Goal: Transaction & Acquisition: Download file/media

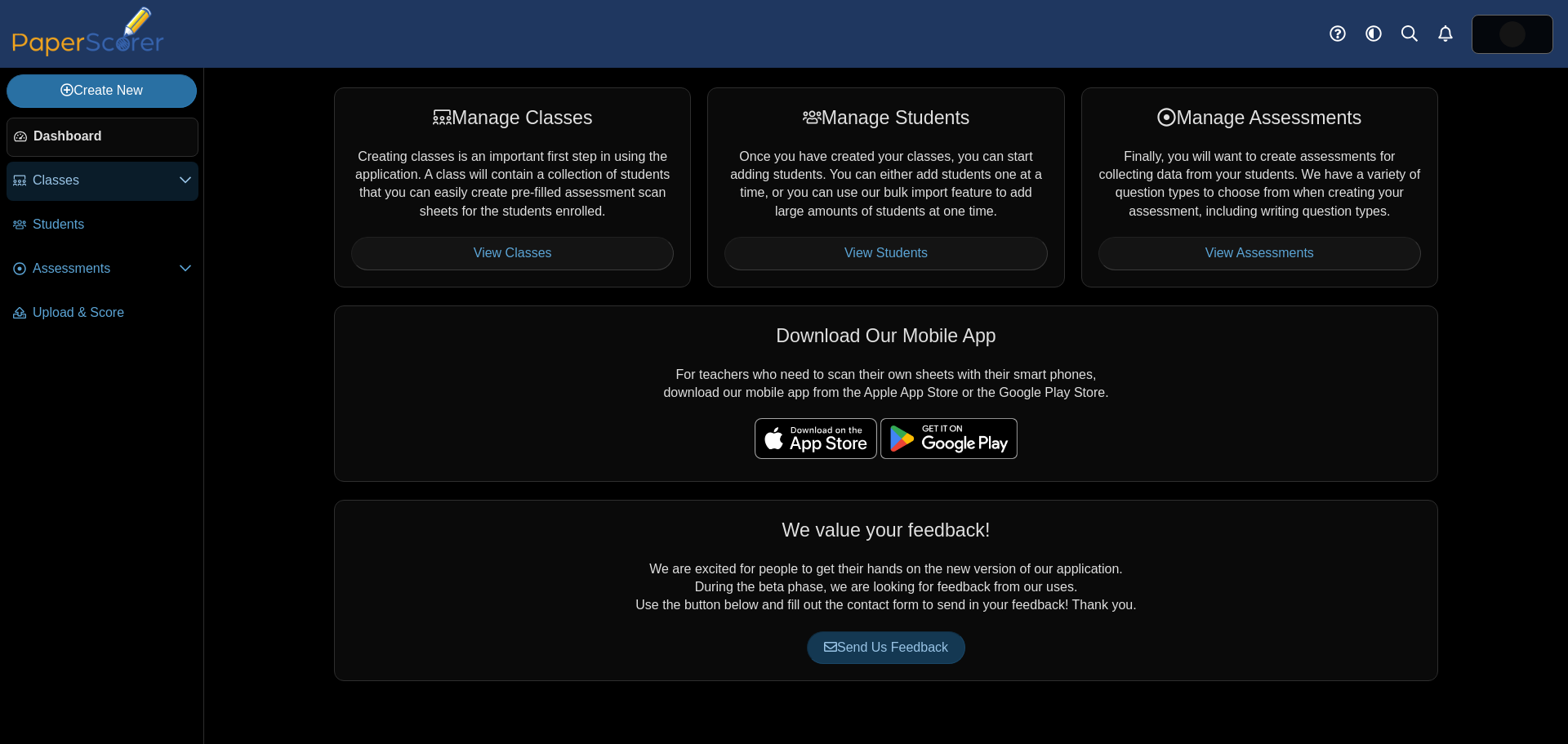
click at [40, 183] on span "Classes" at bounding box center [105, 180] width 146 height 18
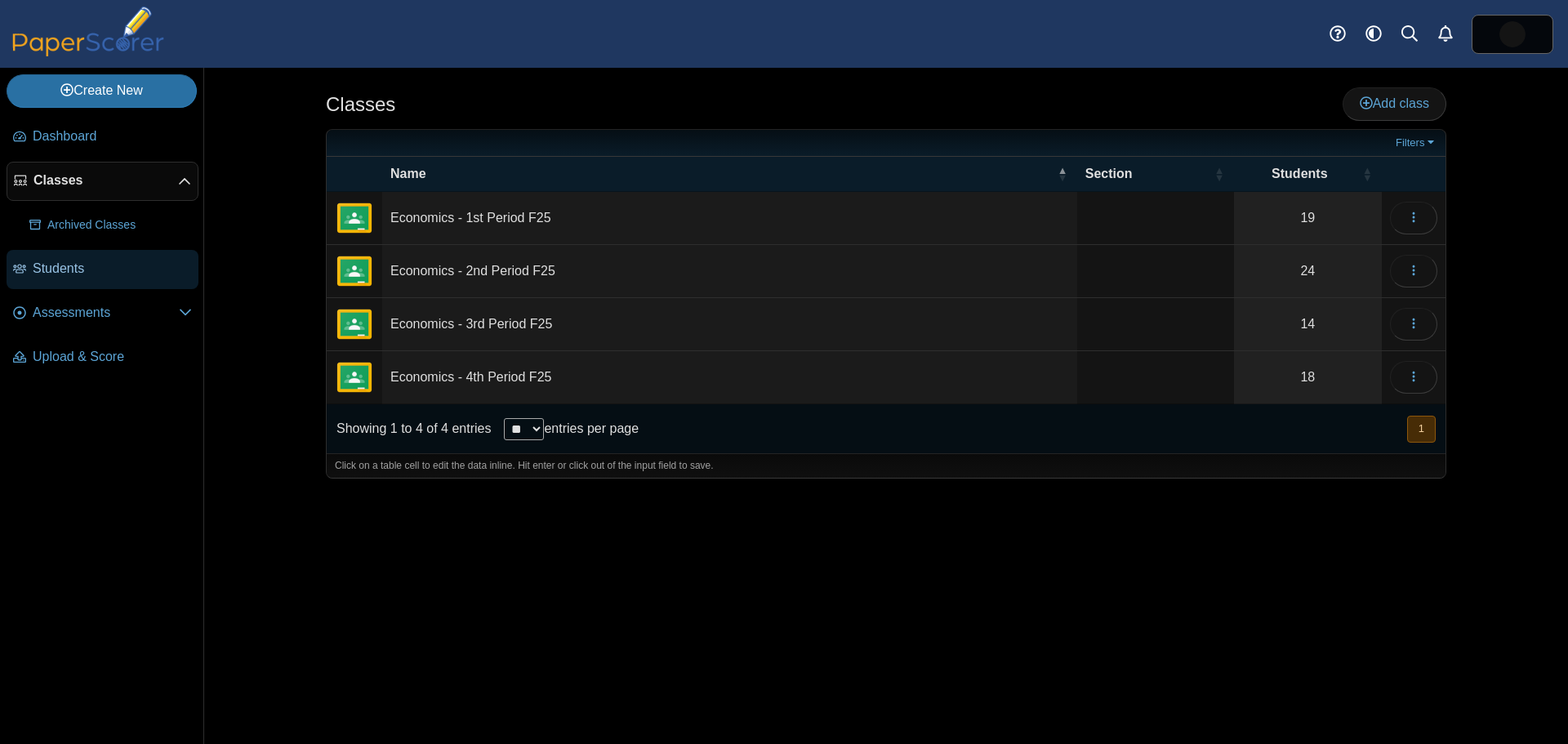
click at [83, 271] on span "Students" at bounding box center [111, 268] width 159 height 18
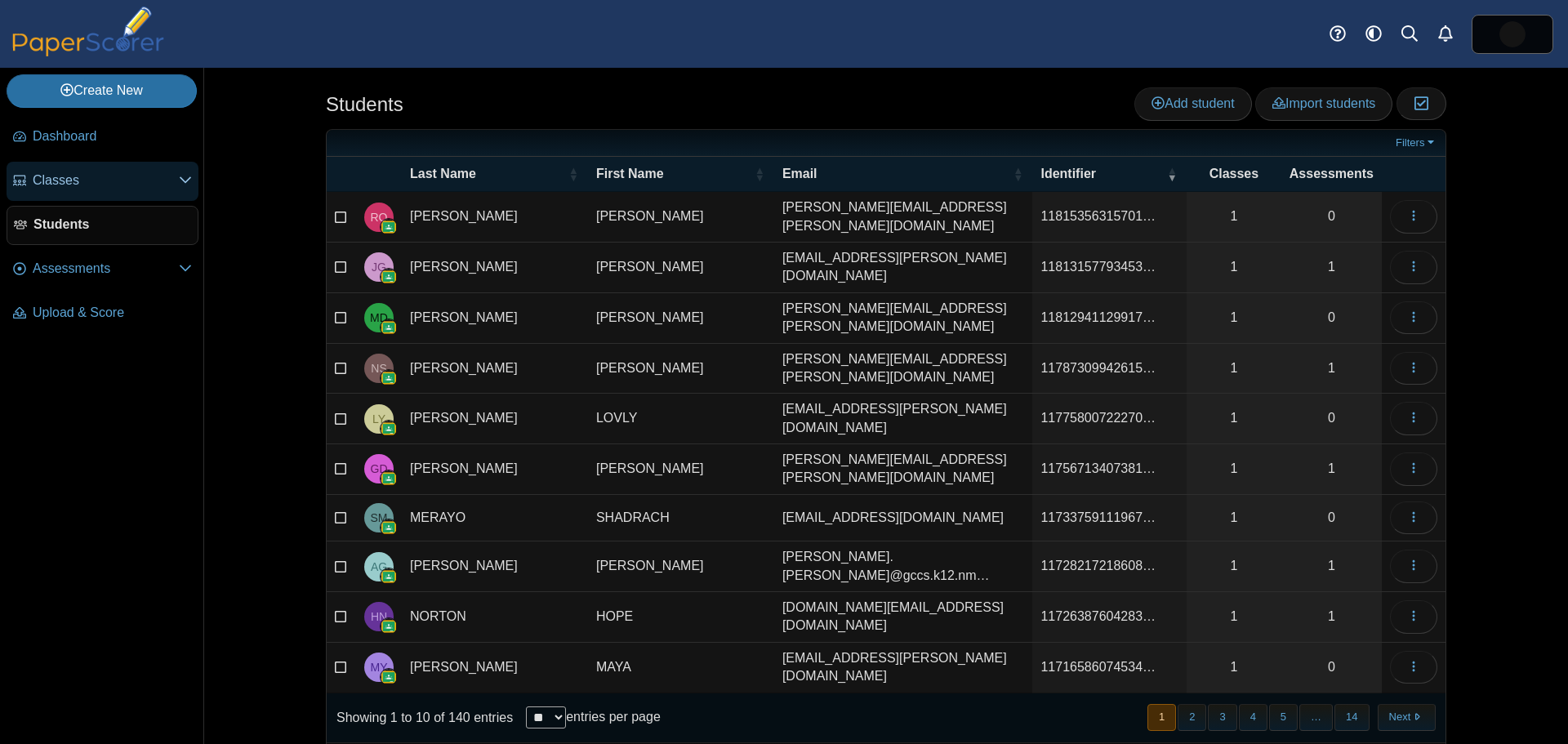
click at [72, 184] on span "Classes" at bounding box center [105, 180] width 146 height 18
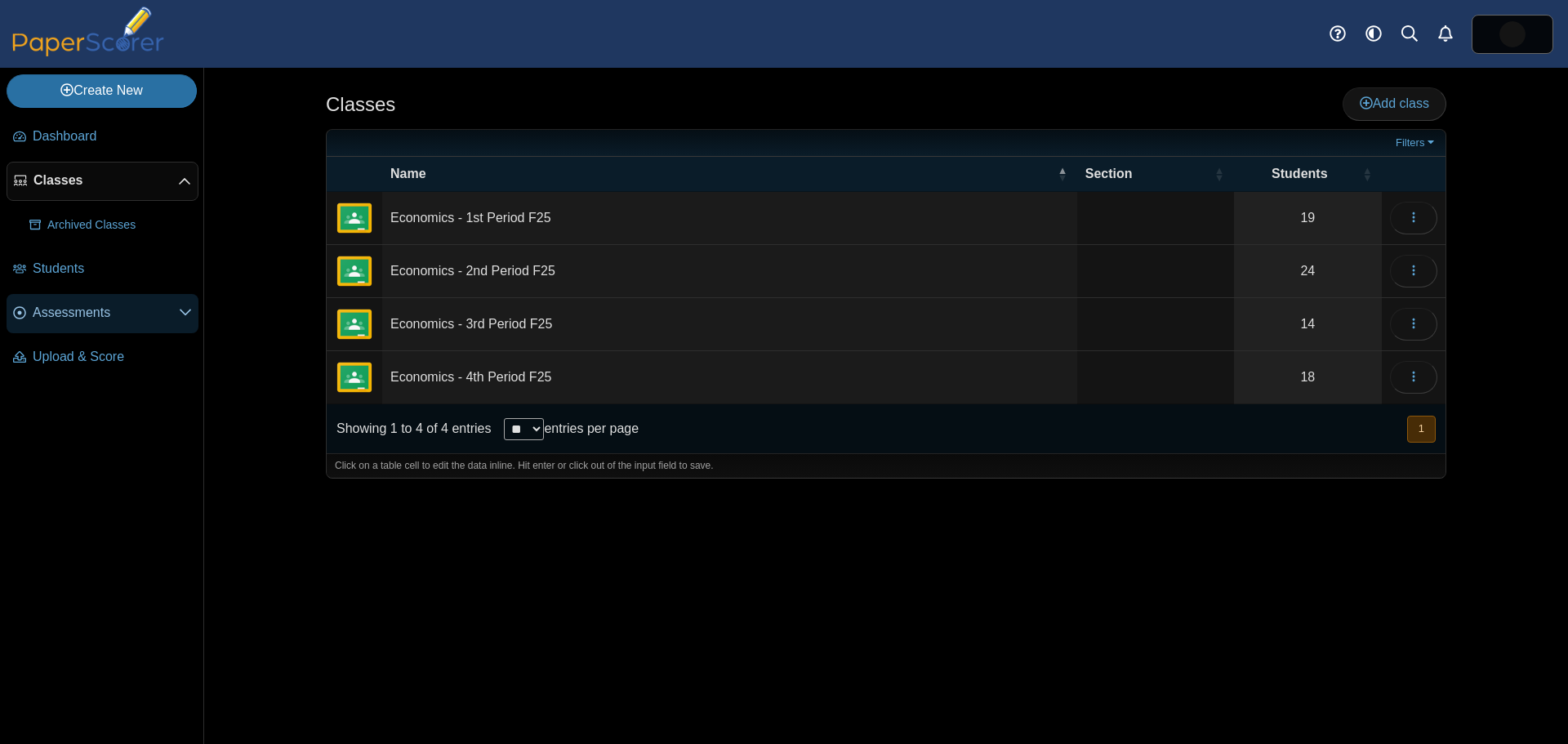
click at [53, 309] on span "Assessments" at bounding box center [105, 312] width 146 height 18
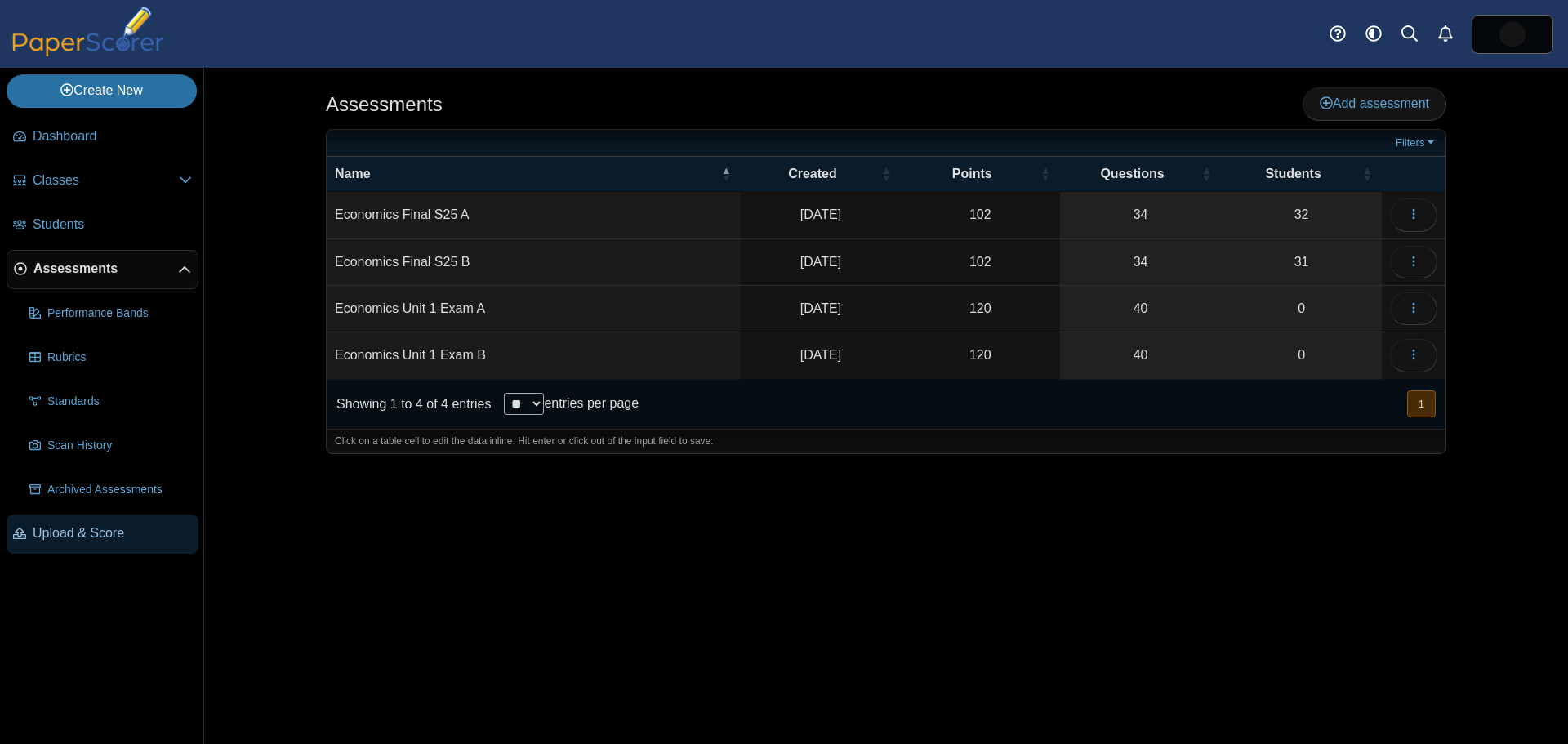
click at [58, 535] on span "Upload & Score" at bounding box center [111, 532] width 159 height 18
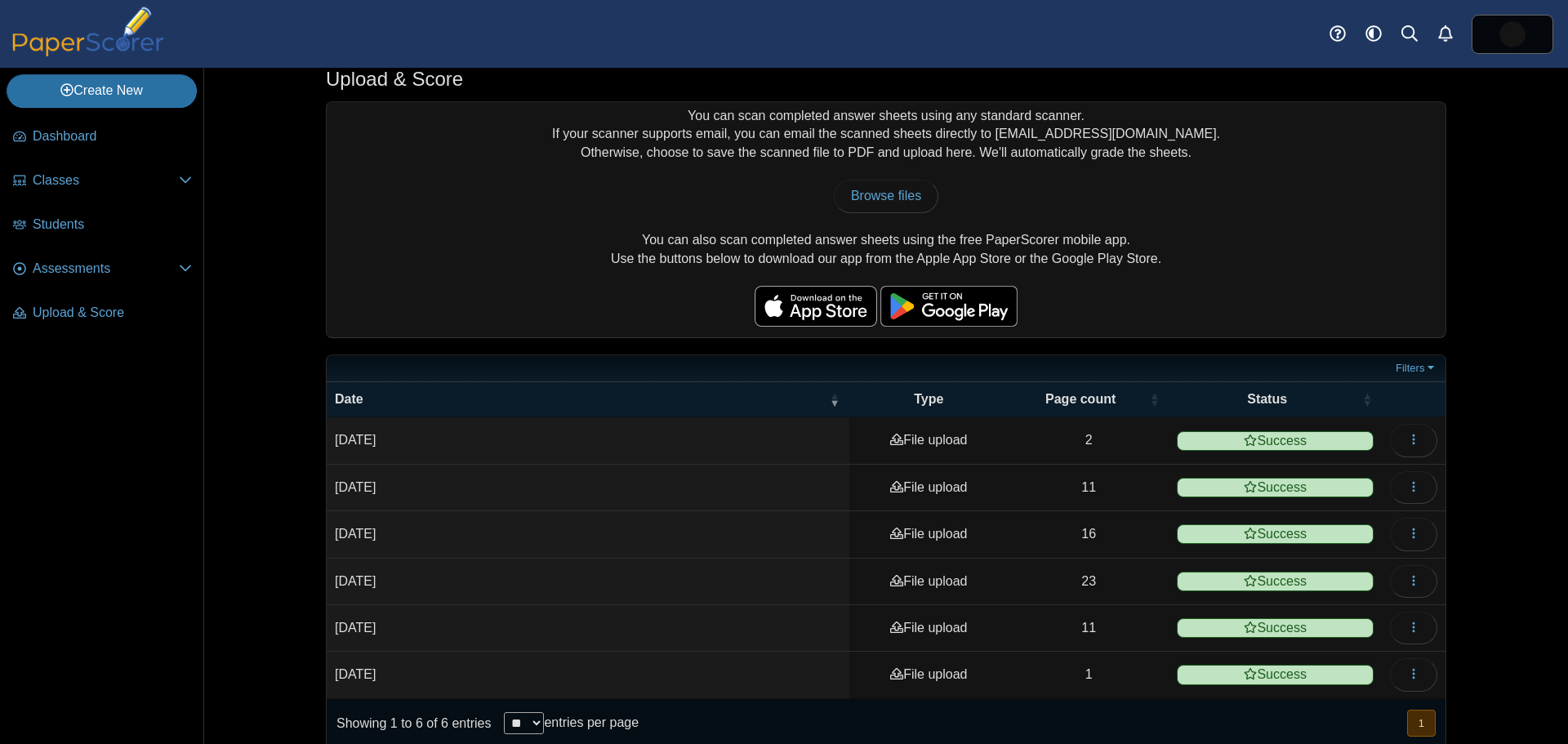
scroll to position [42, 0]
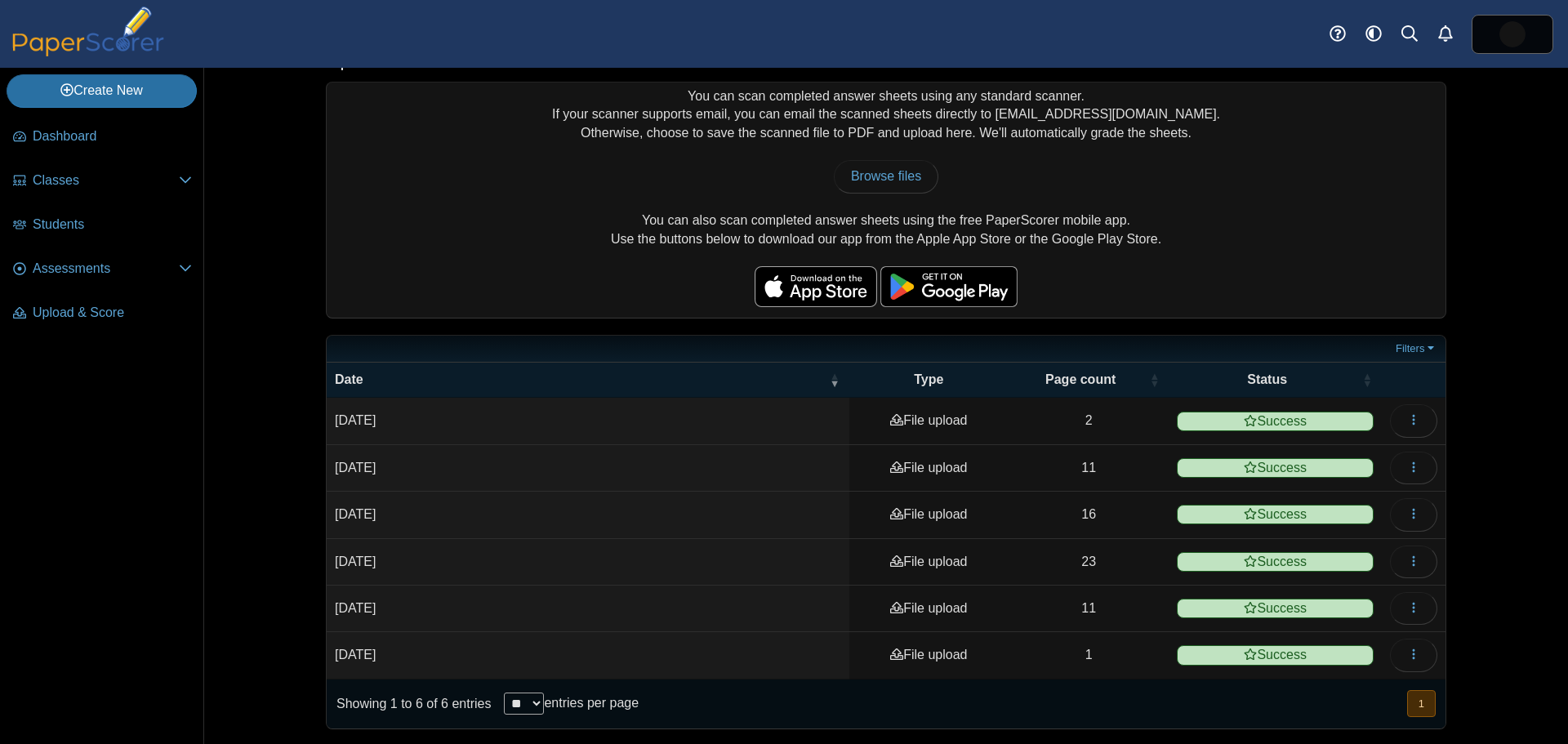
drag, startPoint x: 53, startPoint y: 298, endPoint x: 110, endPoint y: 533, distance: 241.8
click at [109, 533] on nav "Dashboard Classes" at bounding box center [101, 428] width 203 height 633
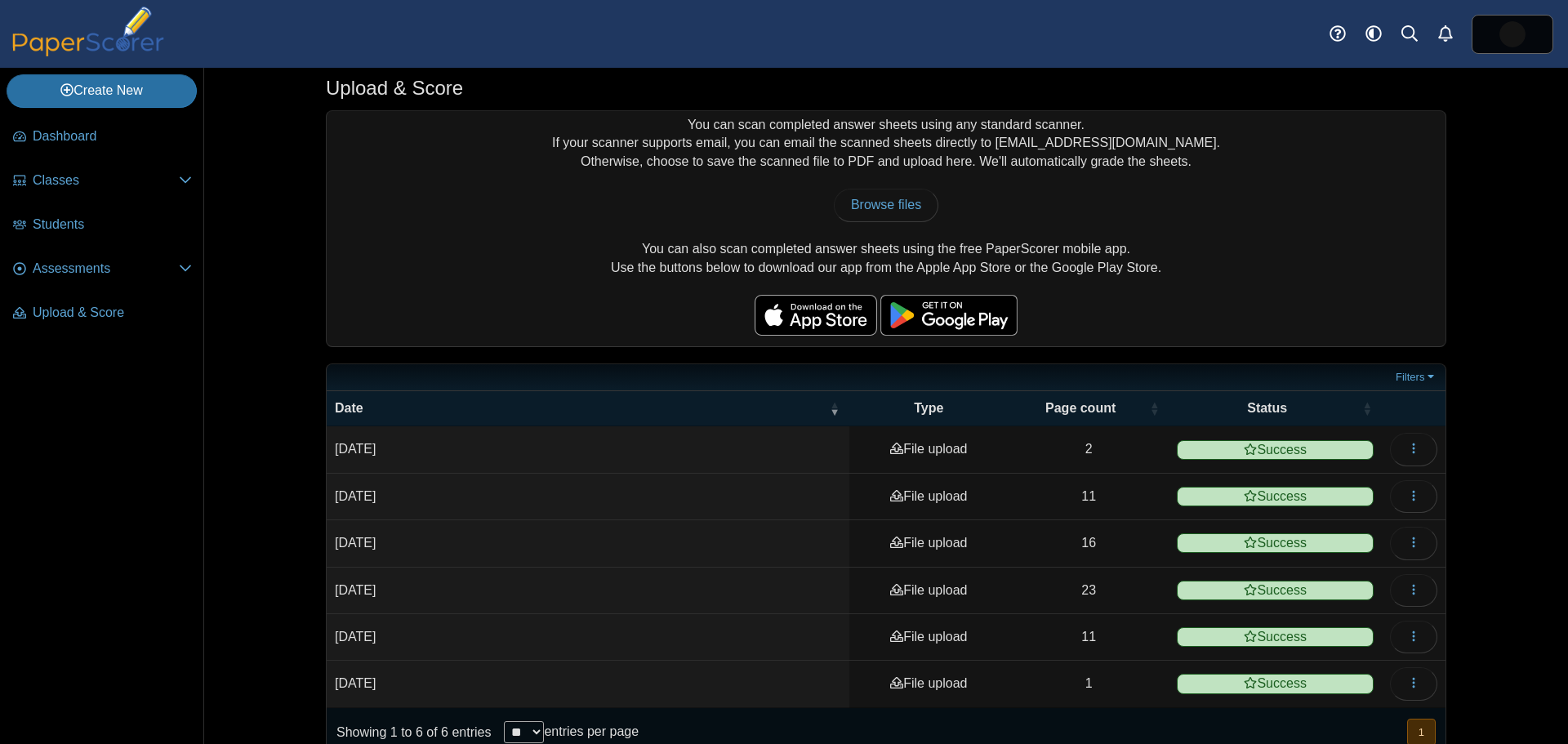
scroll to position [0, 0]
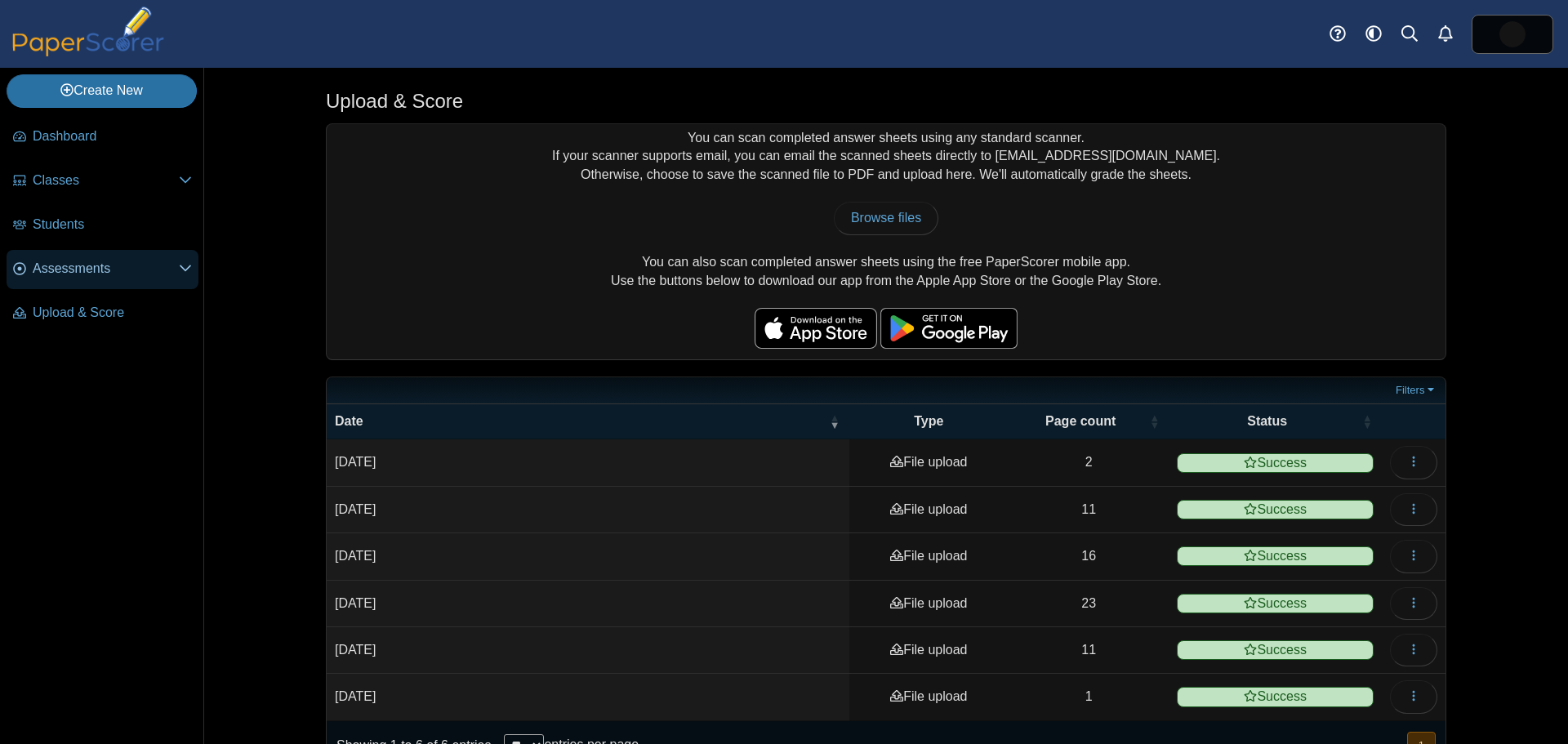
click at [84, 275] on span "Assessments" at bounding box center [105, 268] width 146 height 18
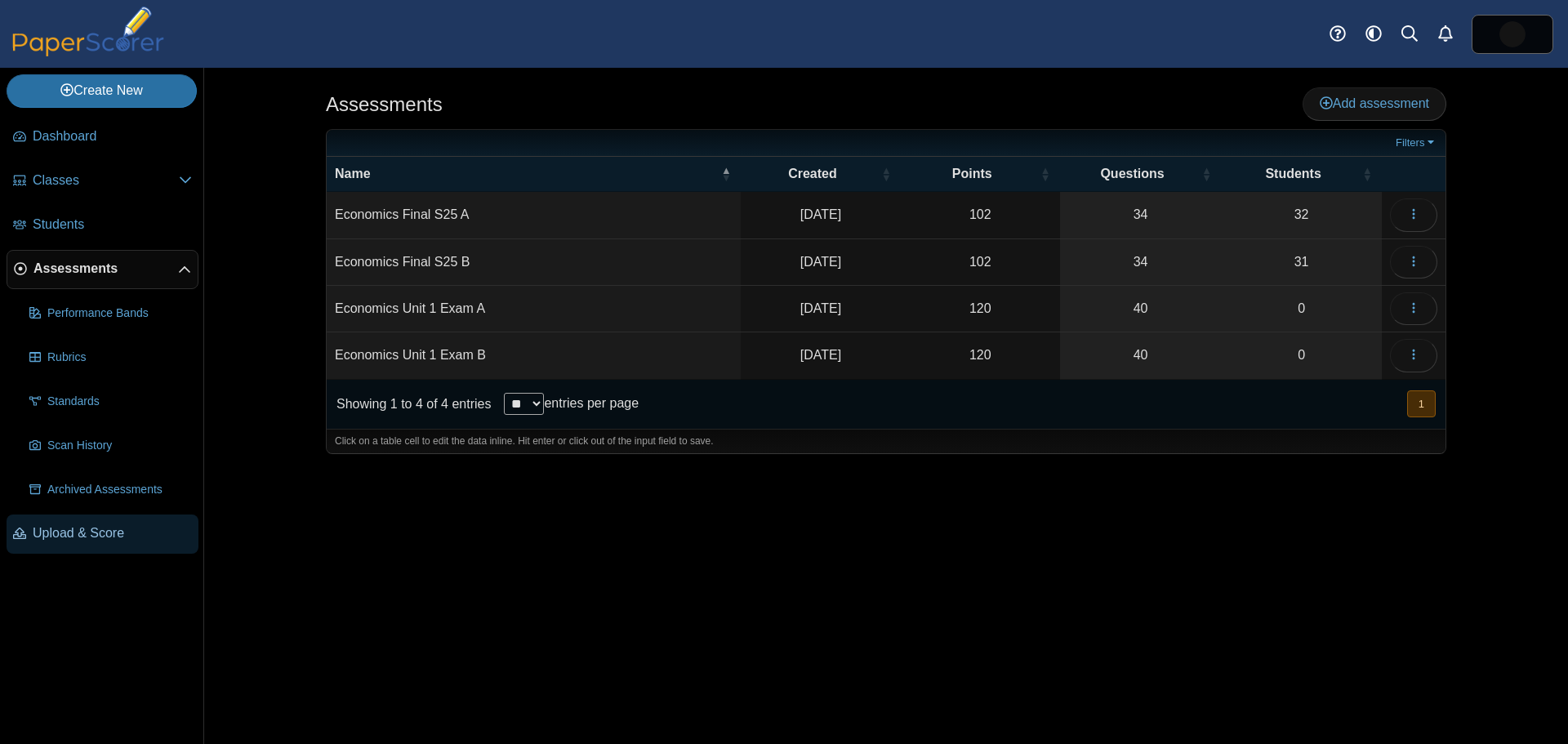
click at [115, 526] on span "Upload & Score" at bounding box center [111, 532] width 159 height 18
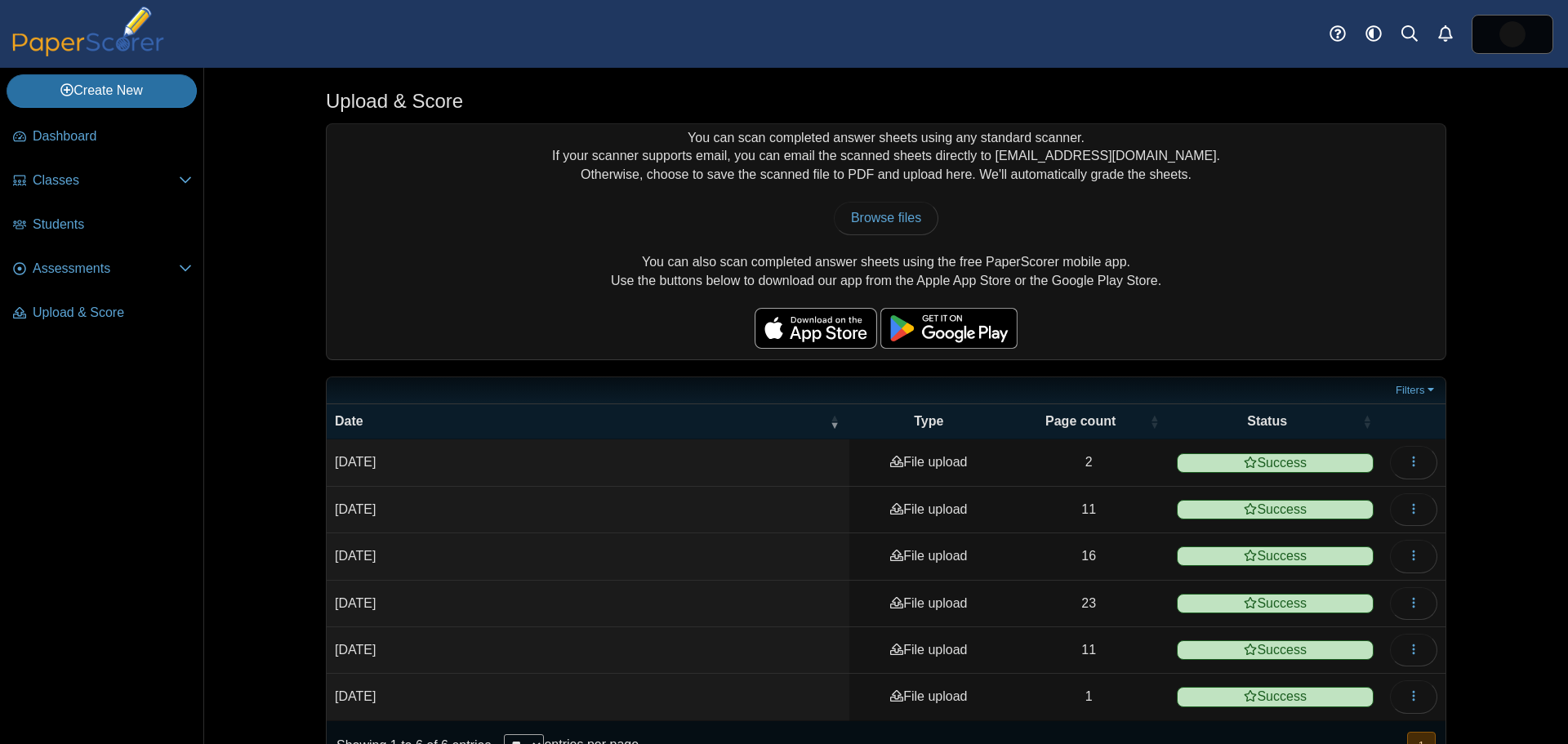
scroll to position [42, 0]
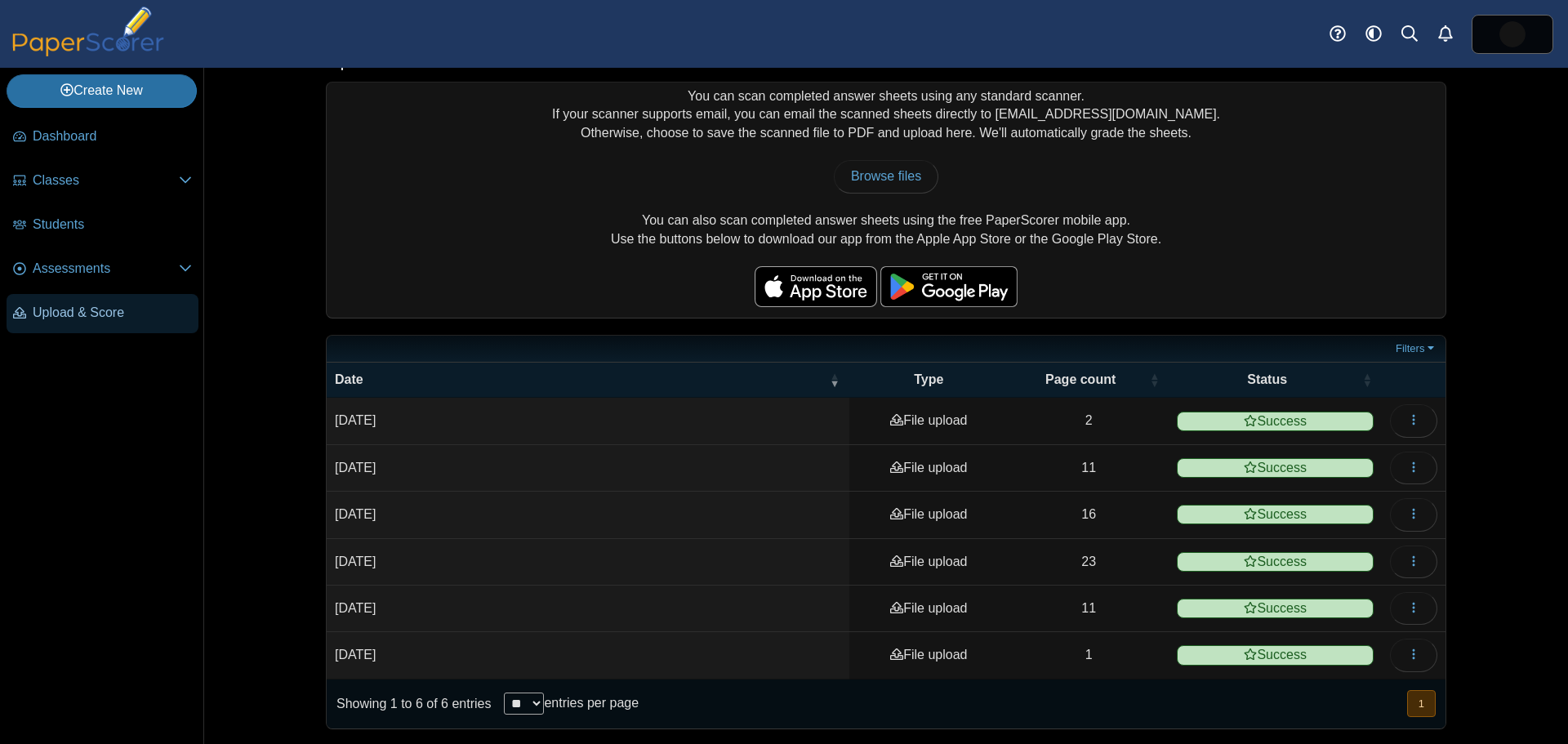
click at [67, 306] on span "Upload & Score" at bounding box center [111, 312] width 159 height 18
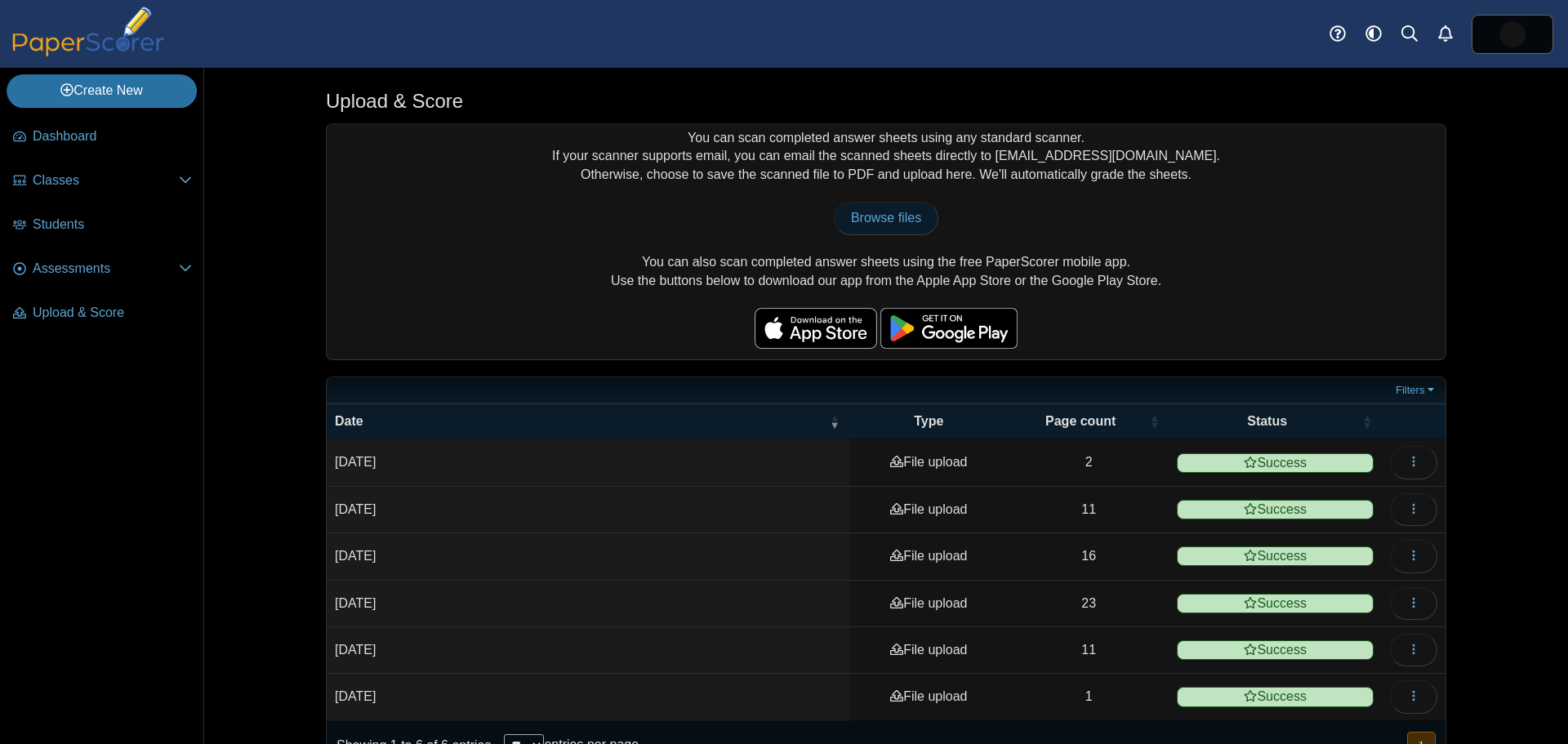
click at [869, 214] on span "Browse files" at bounding box center [886, 218] width 71 height 14
type input "**********"
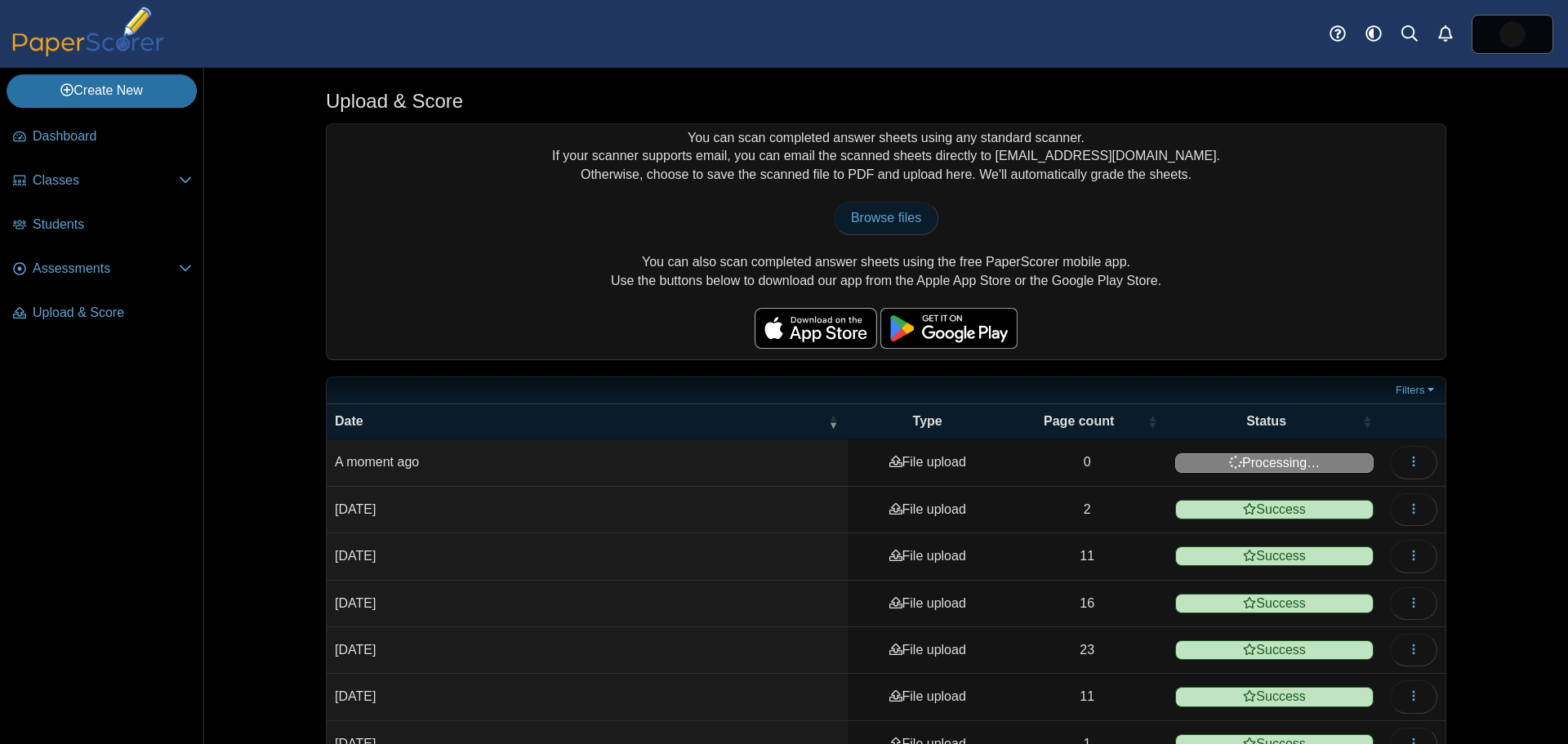
click at [889, 219] on span "Browse files" at bounding box center [886, 218] width 71 height 14
type input "**********"
click at [884, 213] on span "Browse files" at bounding box center [886, 218] width 71 height 14
type input "**********"
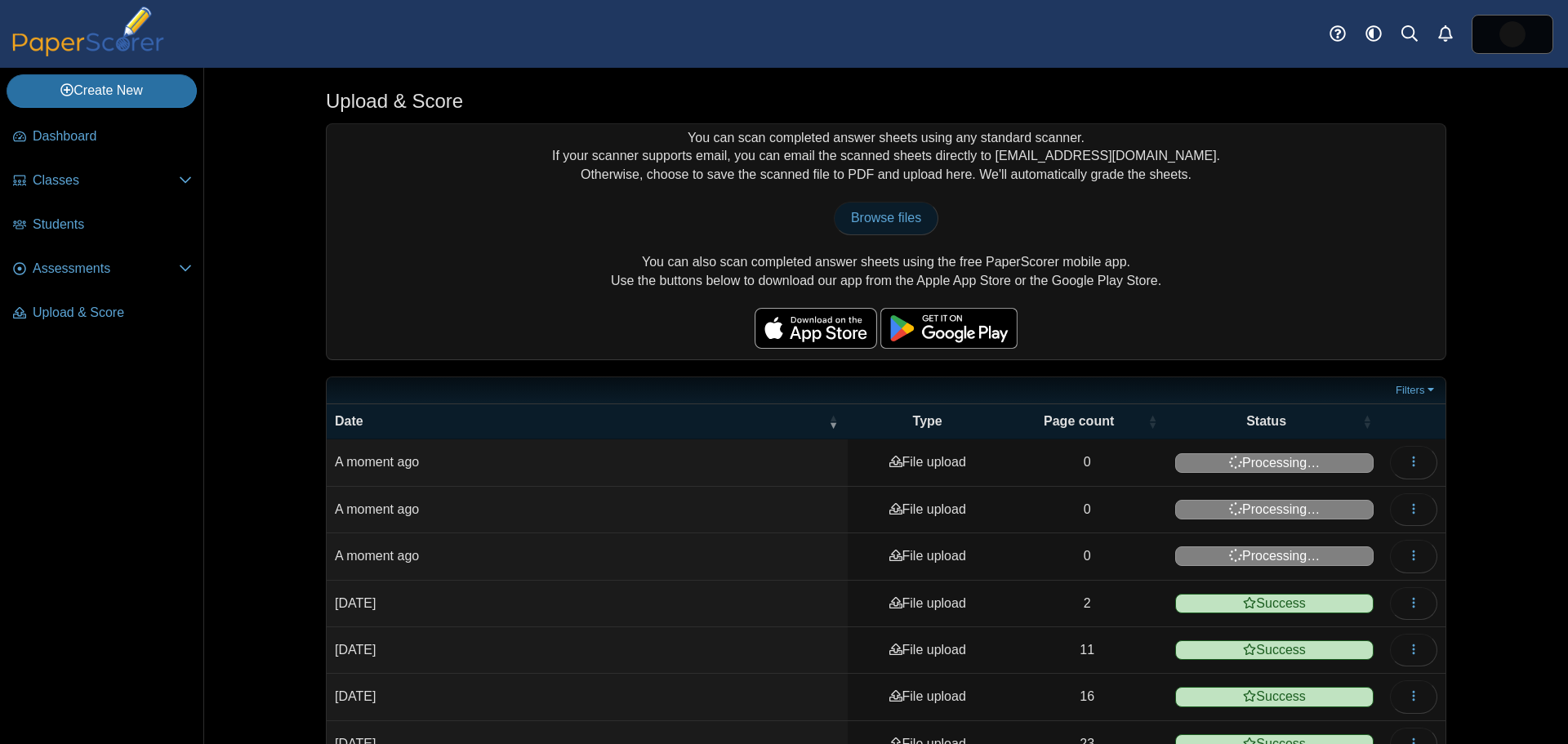
click at [865, 217] on span "Browse files" at bounding box center [886, 218] width 71 height 14
type input "**********"
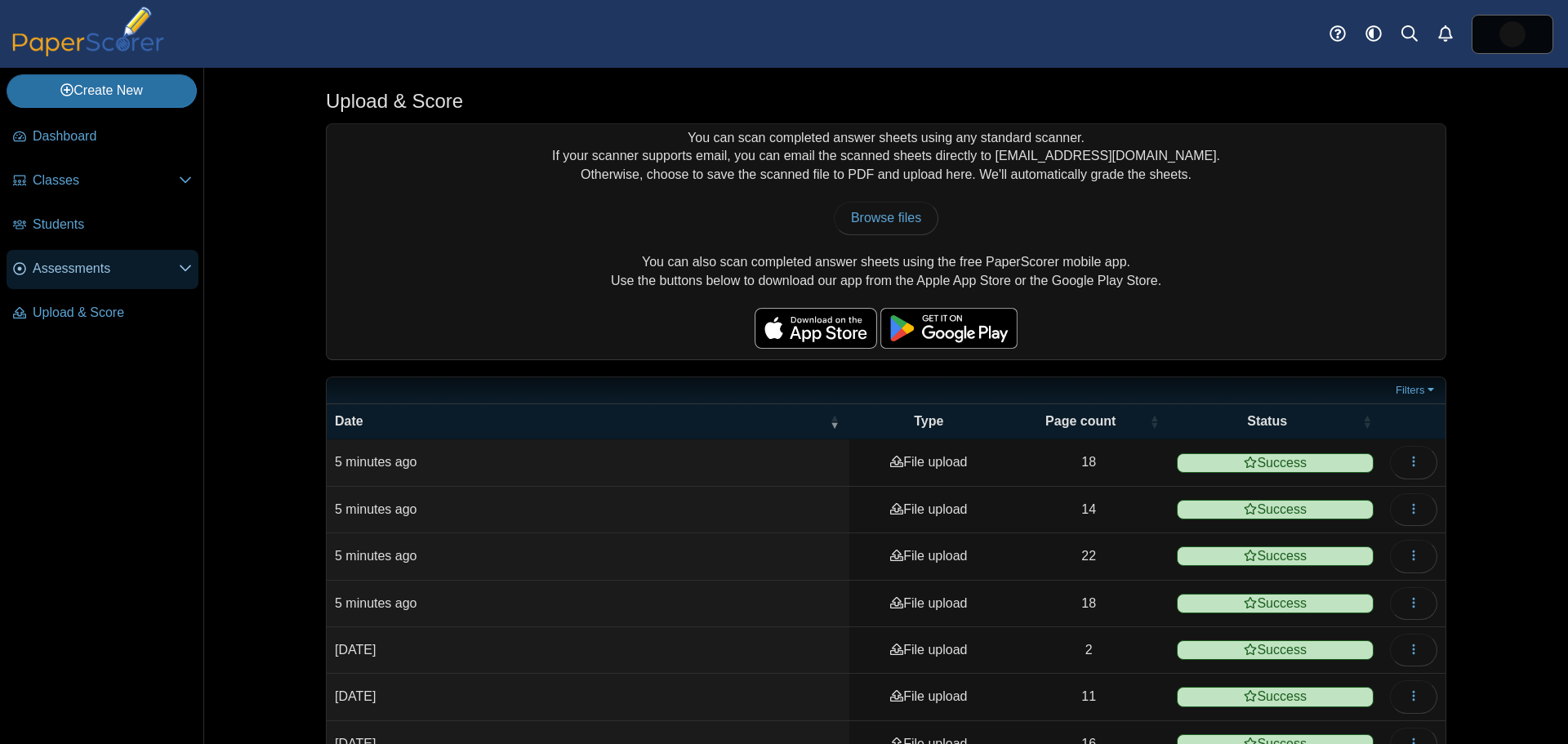
click at [79, 264] on span "Assessments" at bounding box center [105, 268] width 146 height 18
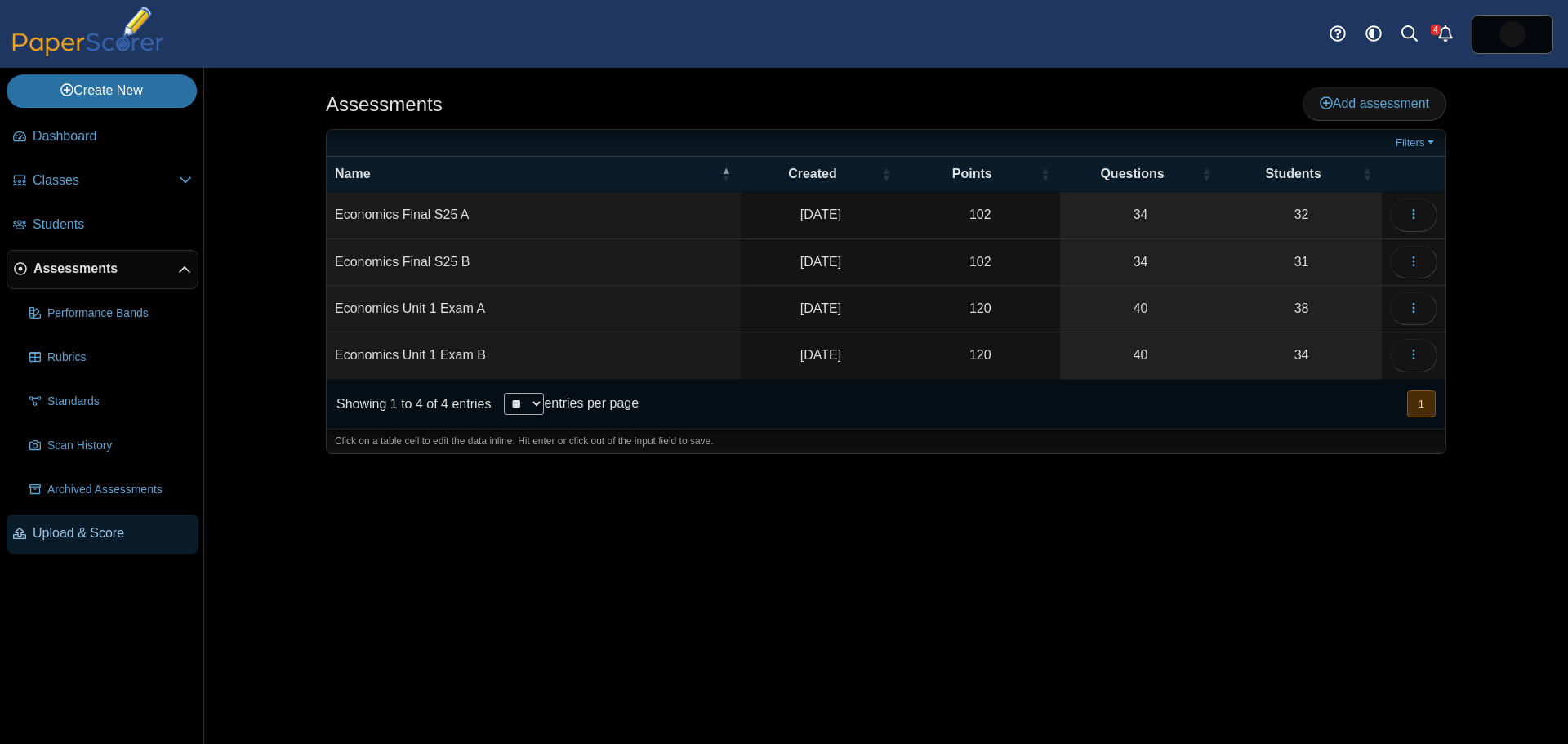
click at [85, 534] on span "Upload & Score" at bounding box center [111, 532] width 159 height 18
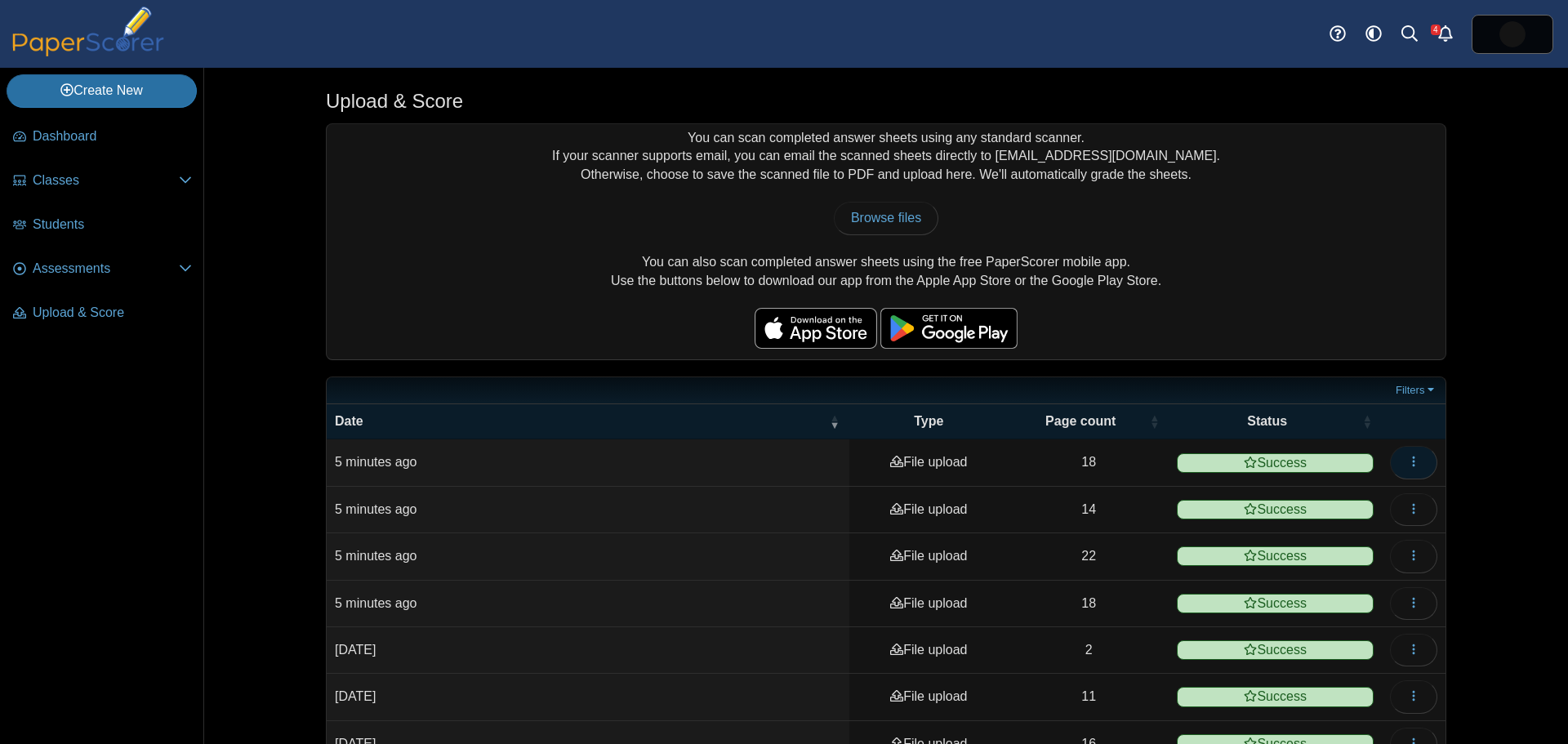
click at [1414, 459] on icon "button" at bounding box center [1413, 461] width 13 height 13
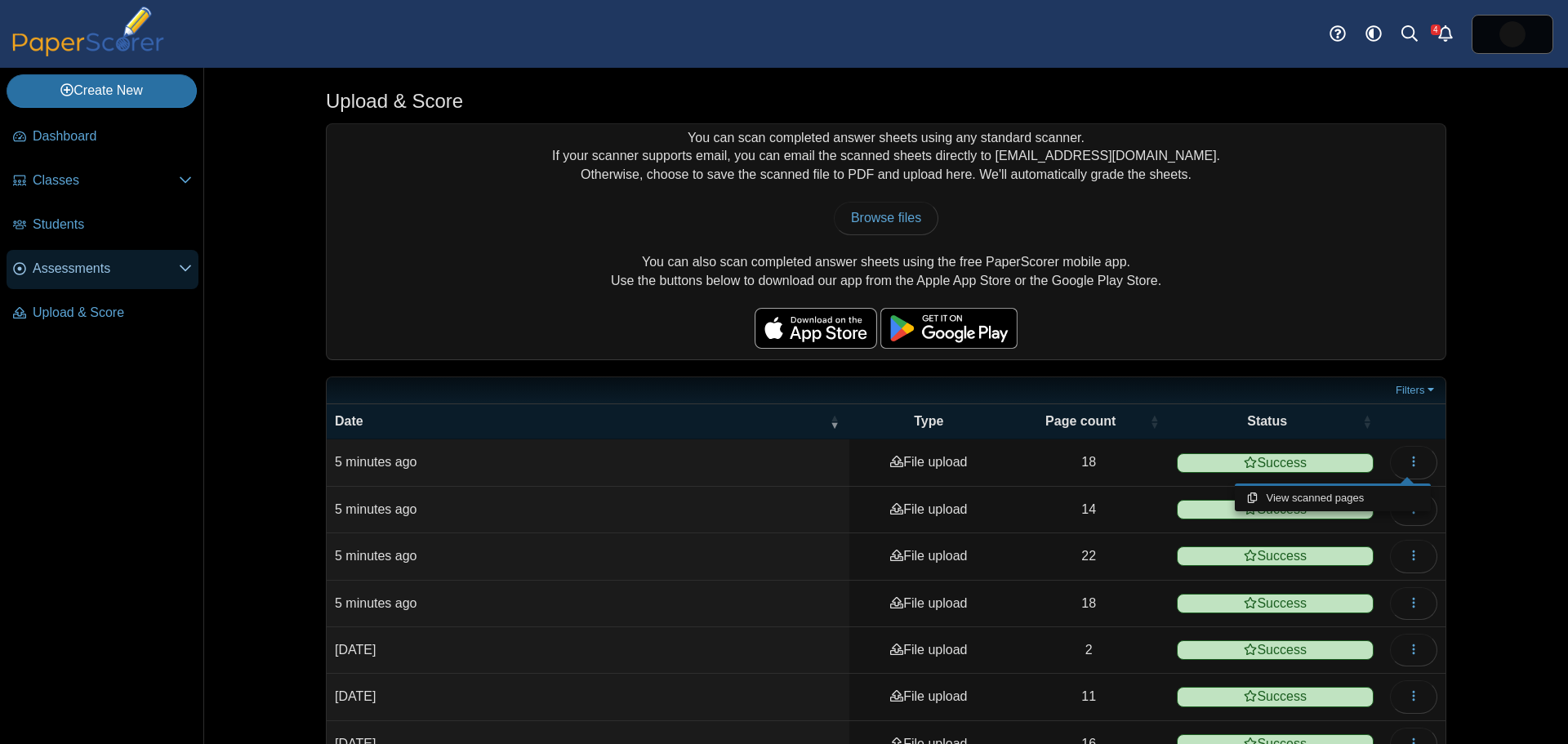
click at [53, 266] on span "Assessments" at bounding box center [105, 268] width 146 height 18
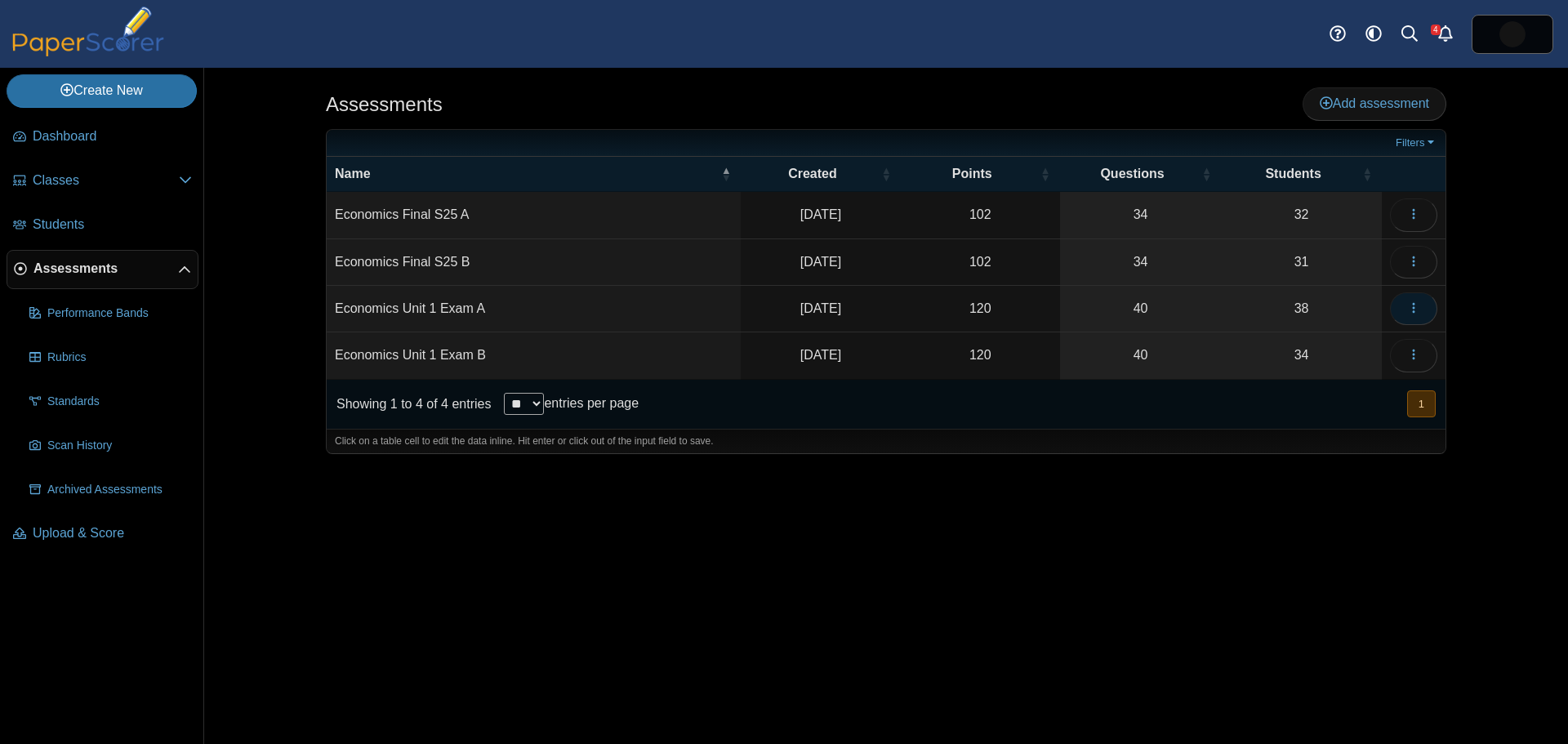
click at [1420, 310] on icon "button" at bounding box center [1413, 307] width 13 height 13
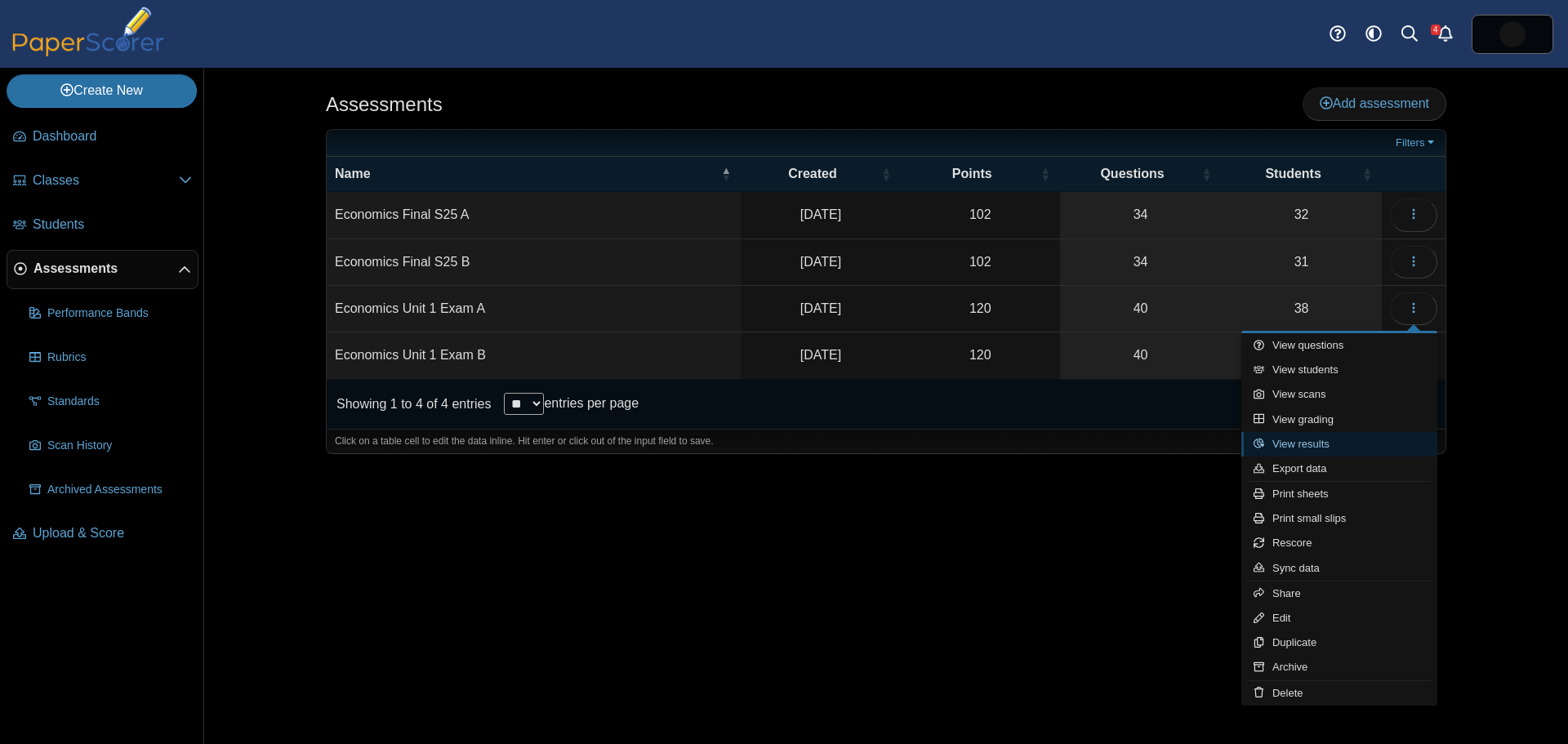
click at [1300, 440] on link "View results" at bounding box center [1339, 444] width 196 height 25
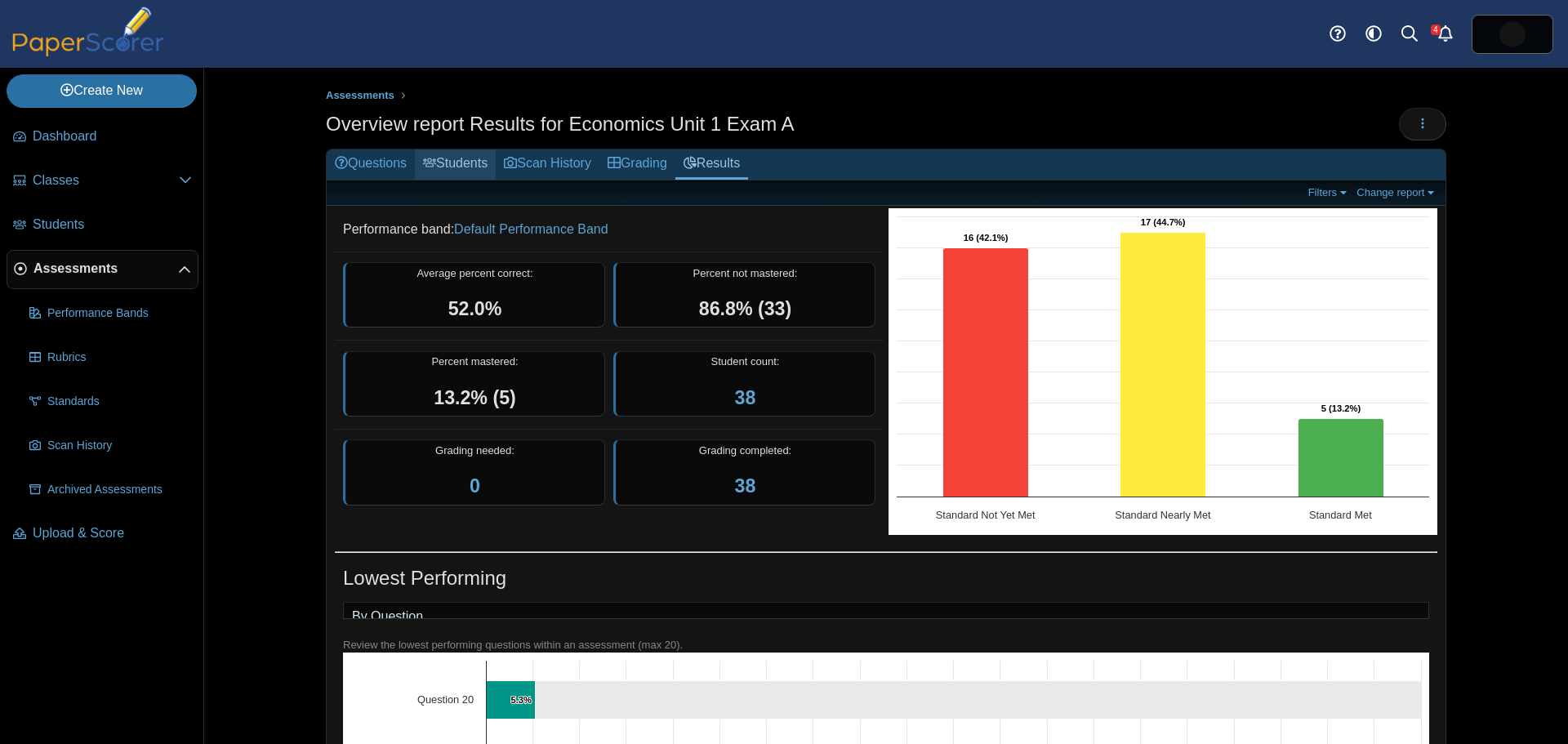
click at [443, 157] on link "Students" at bounding box center [455, 165] width 81 height 31
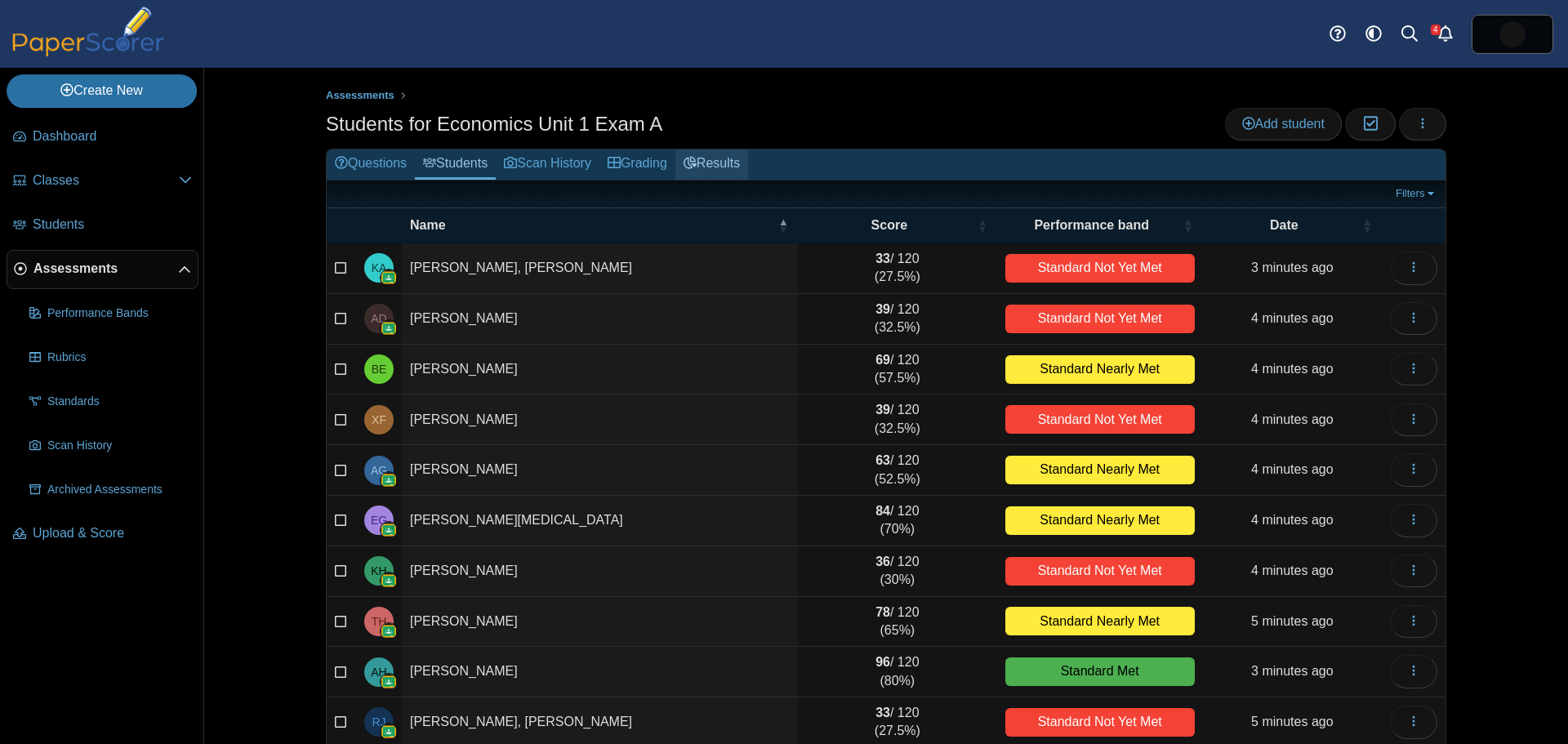
click at [714, 163] on link "Results" at bounding box center [711, 165] width 72 height 31
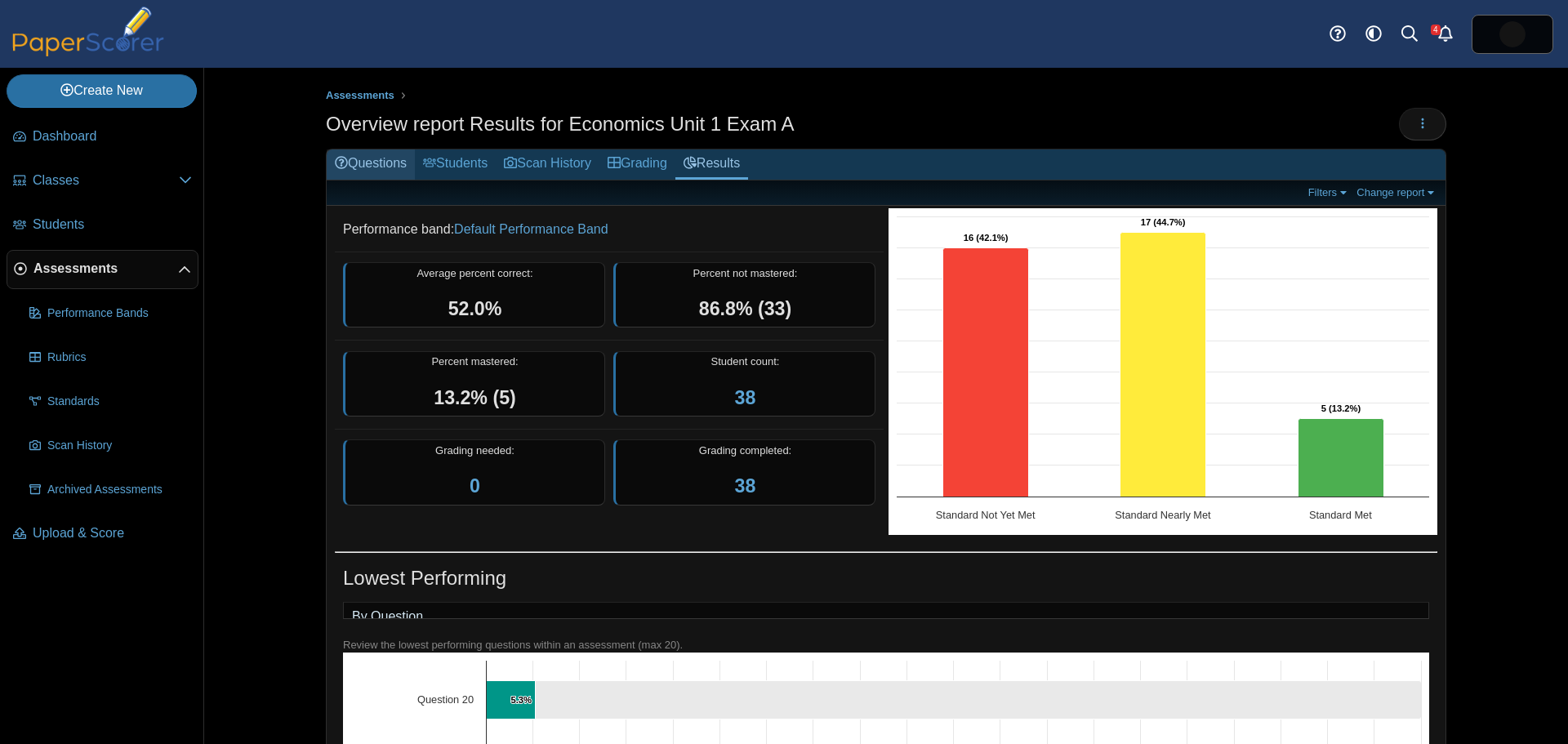
click at [376, 163] on link "Questions" at bounding box center [371, 165] width 88 height 31
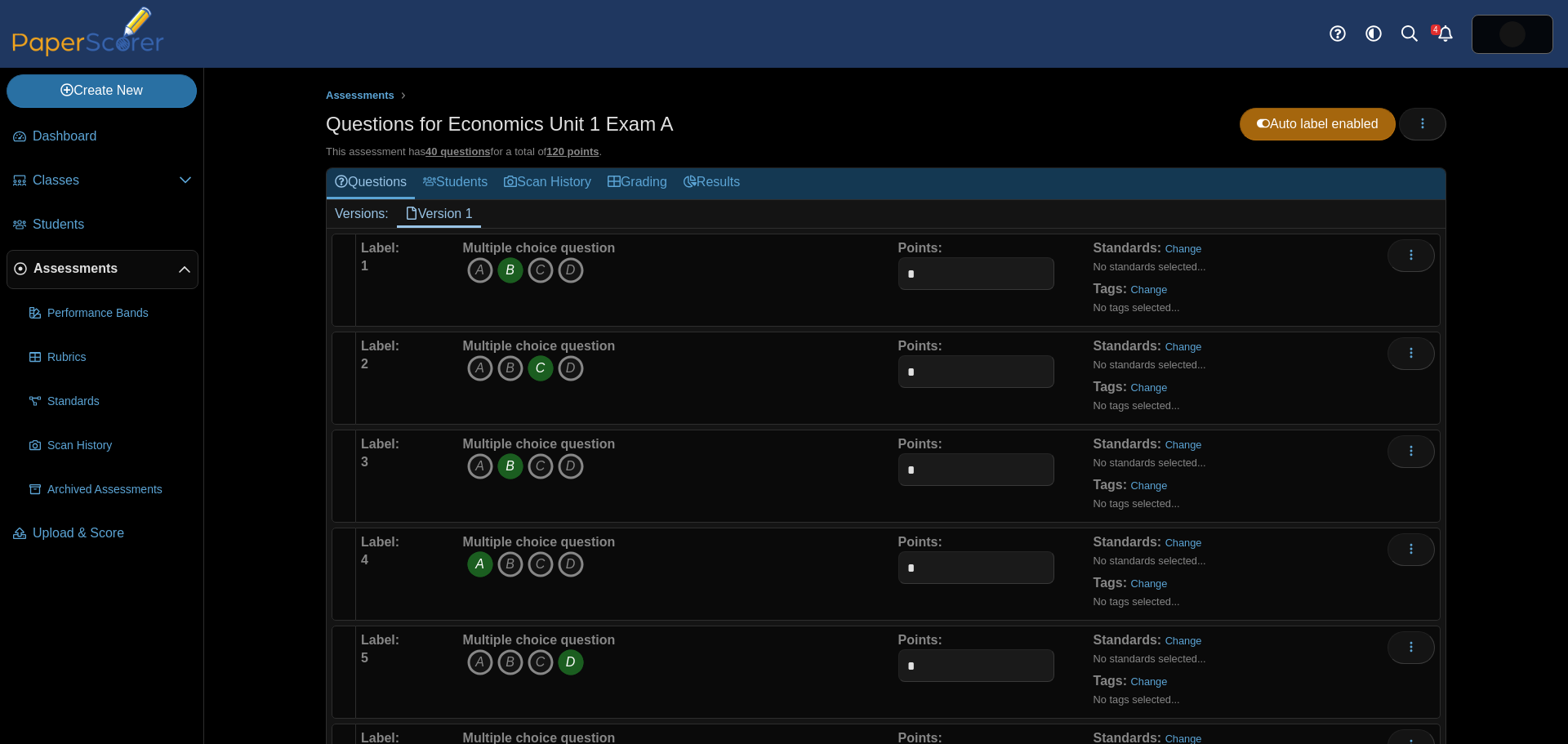
click at [67, 267] on span "Assessments" at bounding box center [105, 268] width 145 height 18
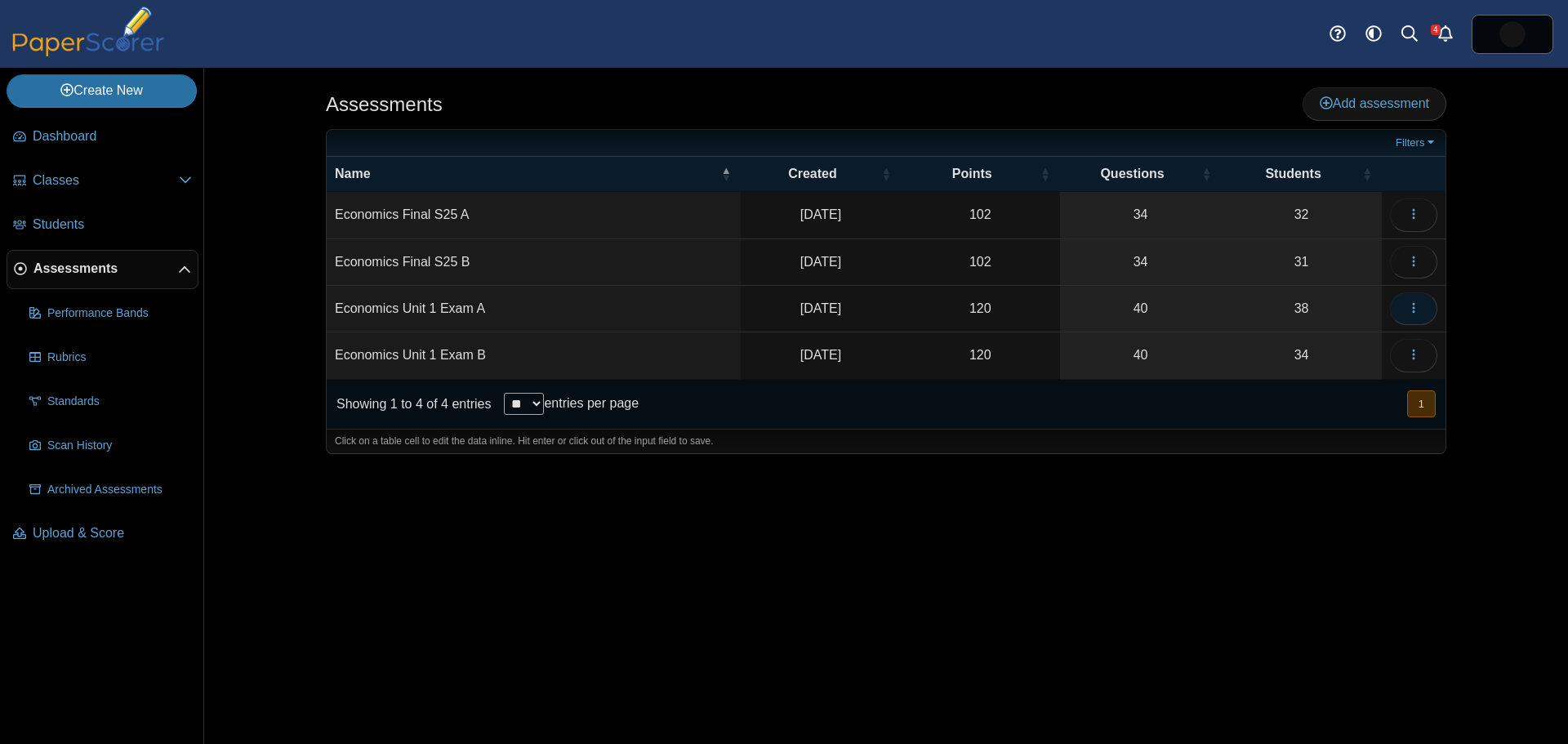
click at [1413, 302] on icon "button" at bounding box center [1413, 307] width 13 height 13
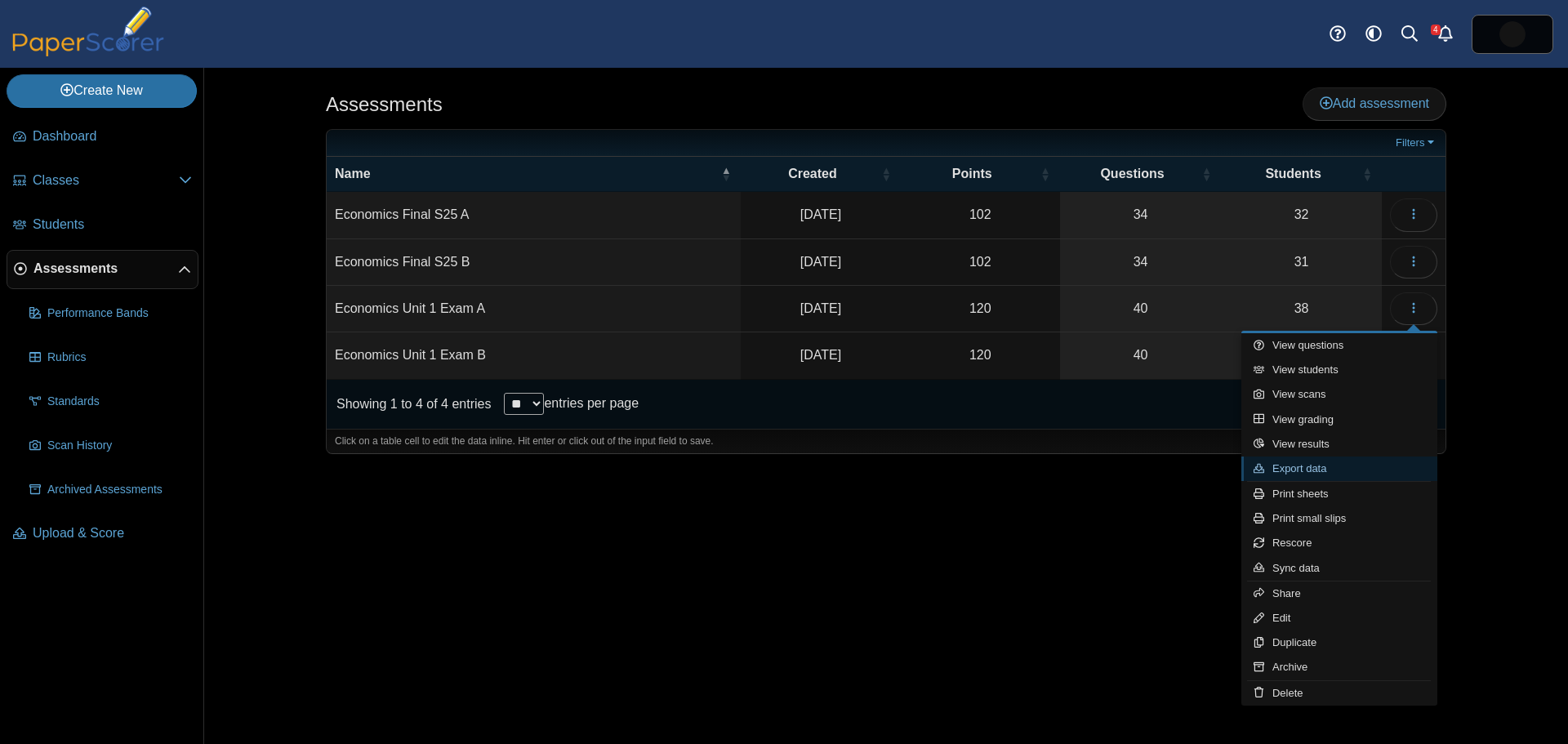
click at [1338, 468] on link "Export data" at bounding box center [1339, 469] width 196 height 25
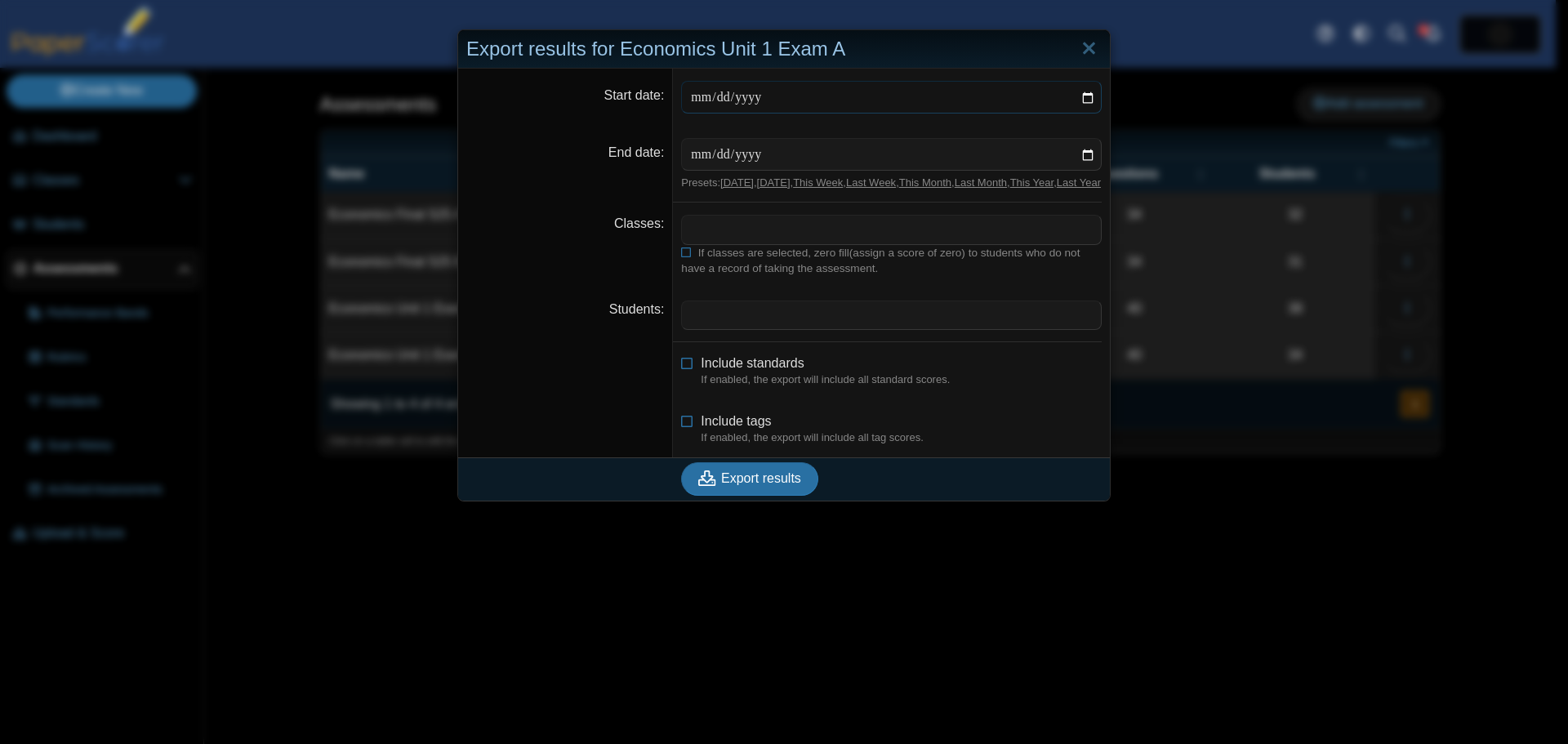
click at [1080, 94] on input "Start date" at bounding box center [892, 97] width 420 height 32
type input "**********"
click at [740, 151] on input "End date" at bounding box center [892, 154] width 420 height 32
click at [1087, 153] on input "End date" at bounding box center [892, 154] width 420 height 32
type input "**********"
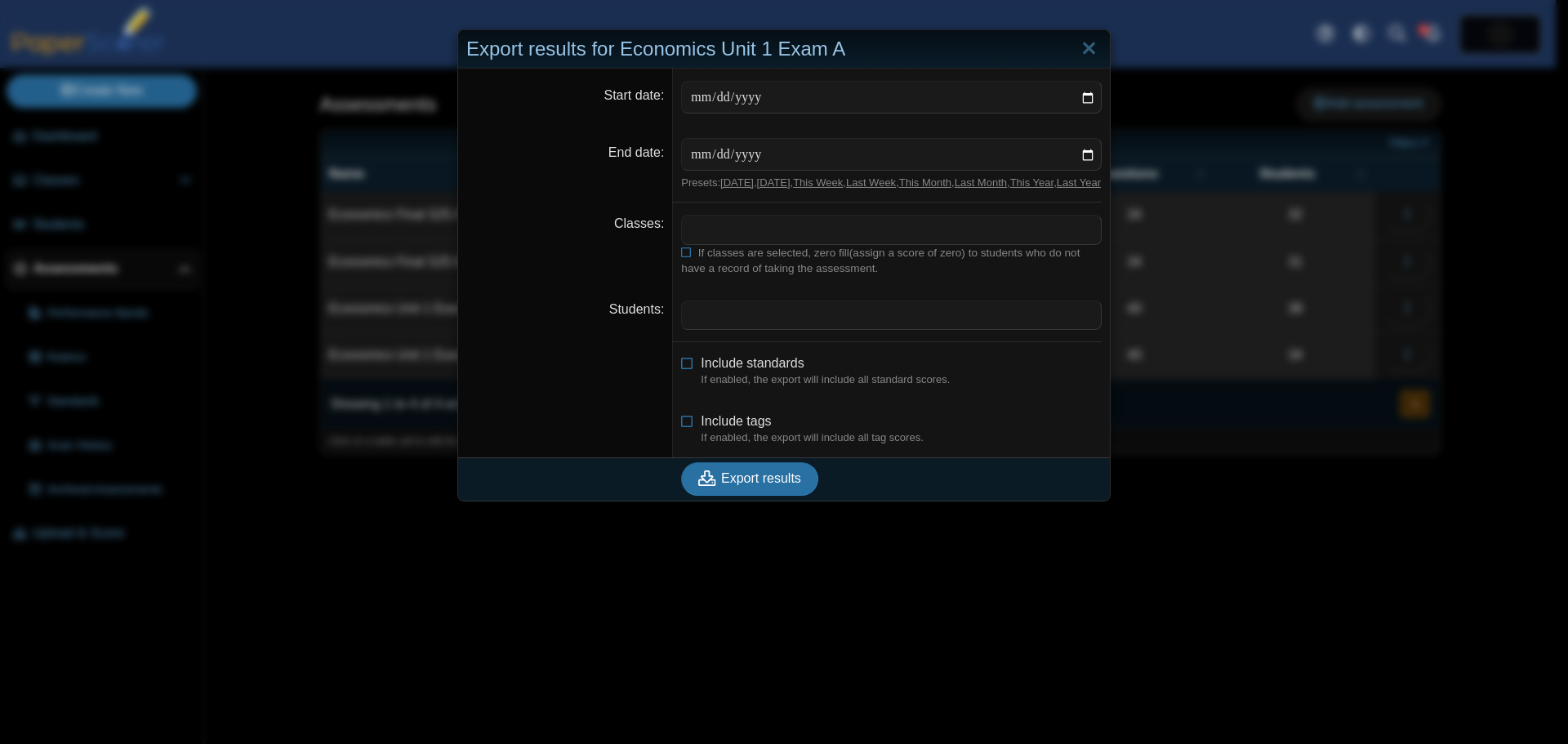
click at [729, 240] on span at bounding box center [892, 229] width 419 height 28
click at [693, 235] on span at bounding box center [892, 229] width 419 height 28
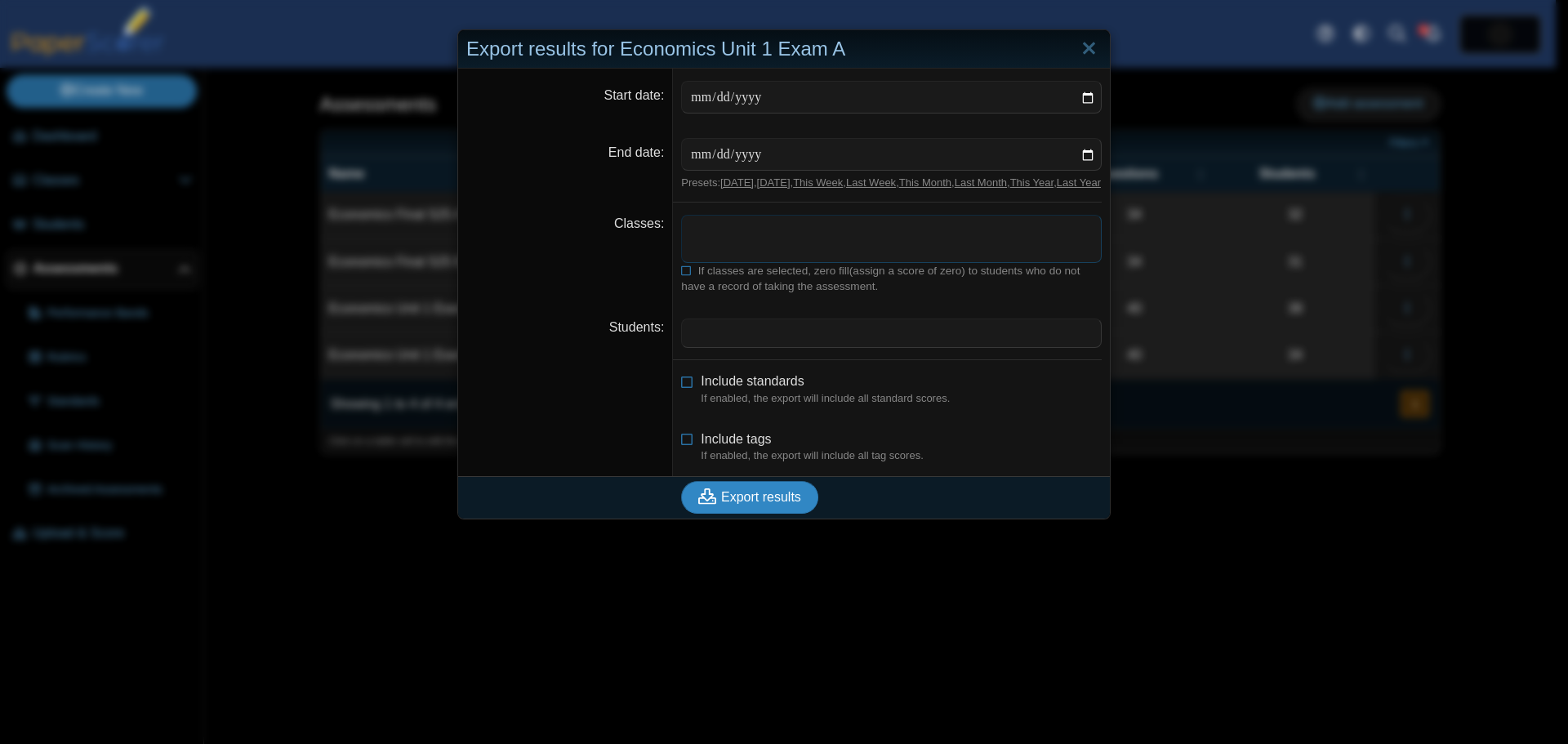
click at [744, 503] on span "Export results" at bounding box center [761, 497] width 80 height 14
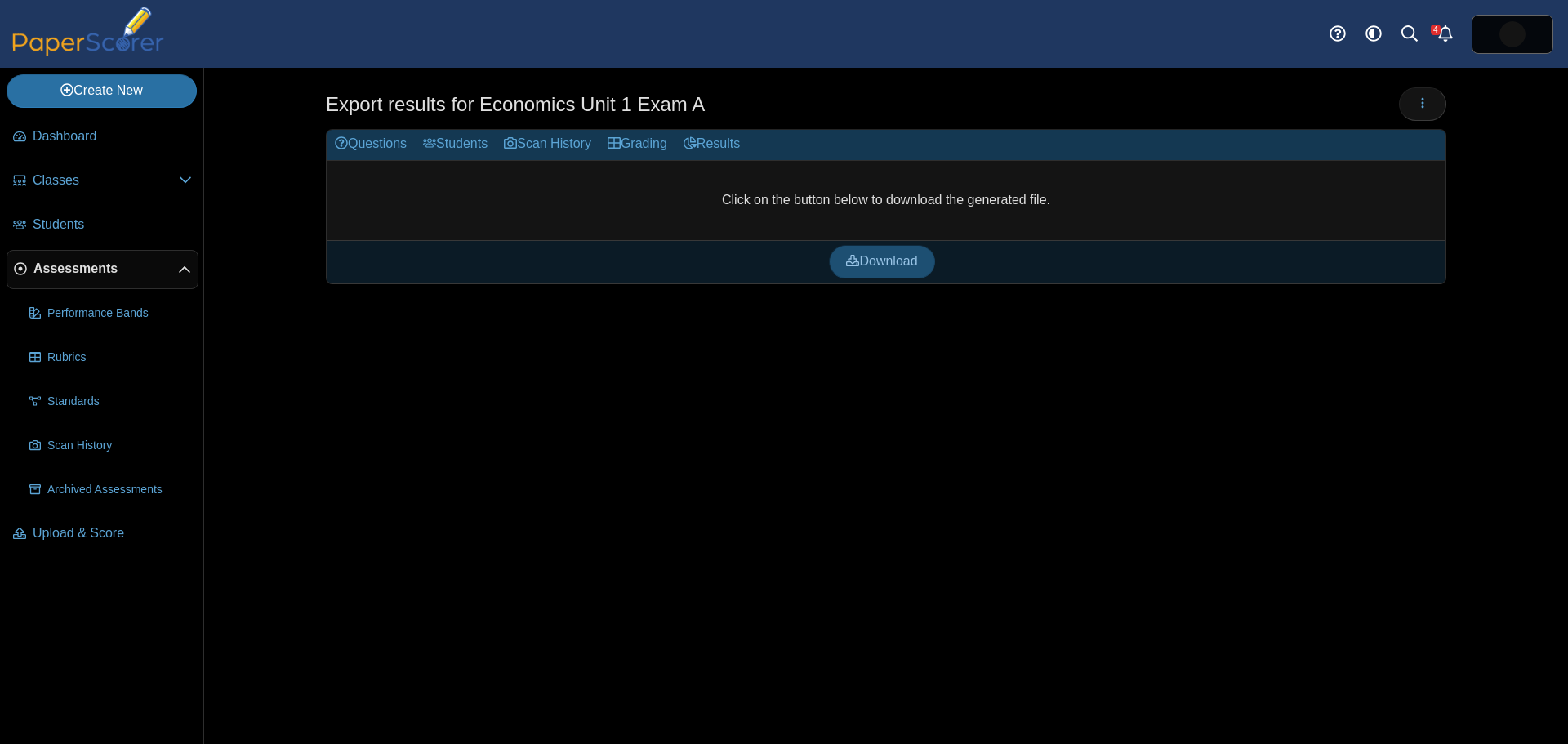
click at [881, 262] on span "Download" at bounding box center [882, 261] width 71 height 14
click at [63, 264] on span "Assessments" at bounding box center [105, 268] width 145 height 18
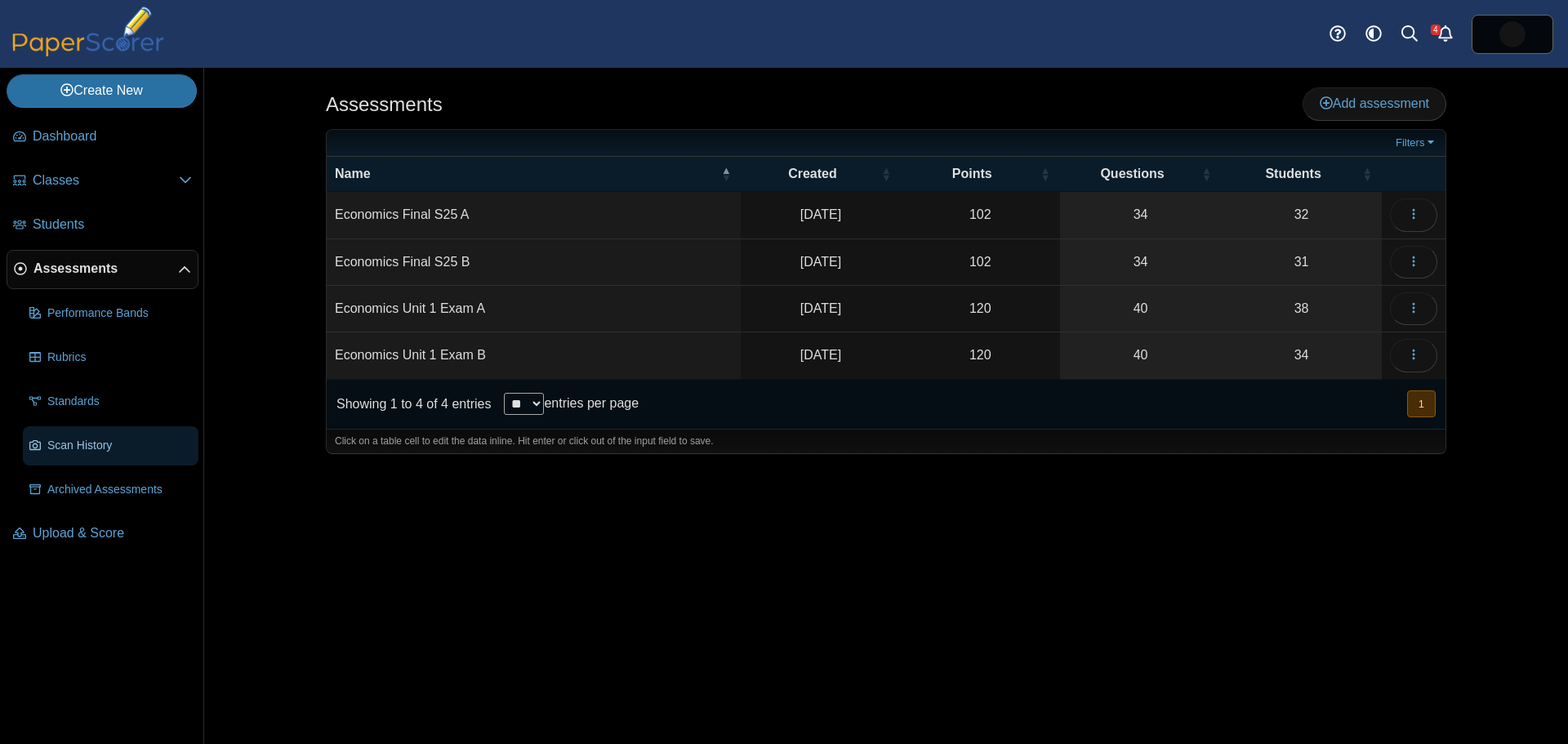
click at [60, 445] on span "Scan History" at bounding box center [120, 446] width 145 height 16
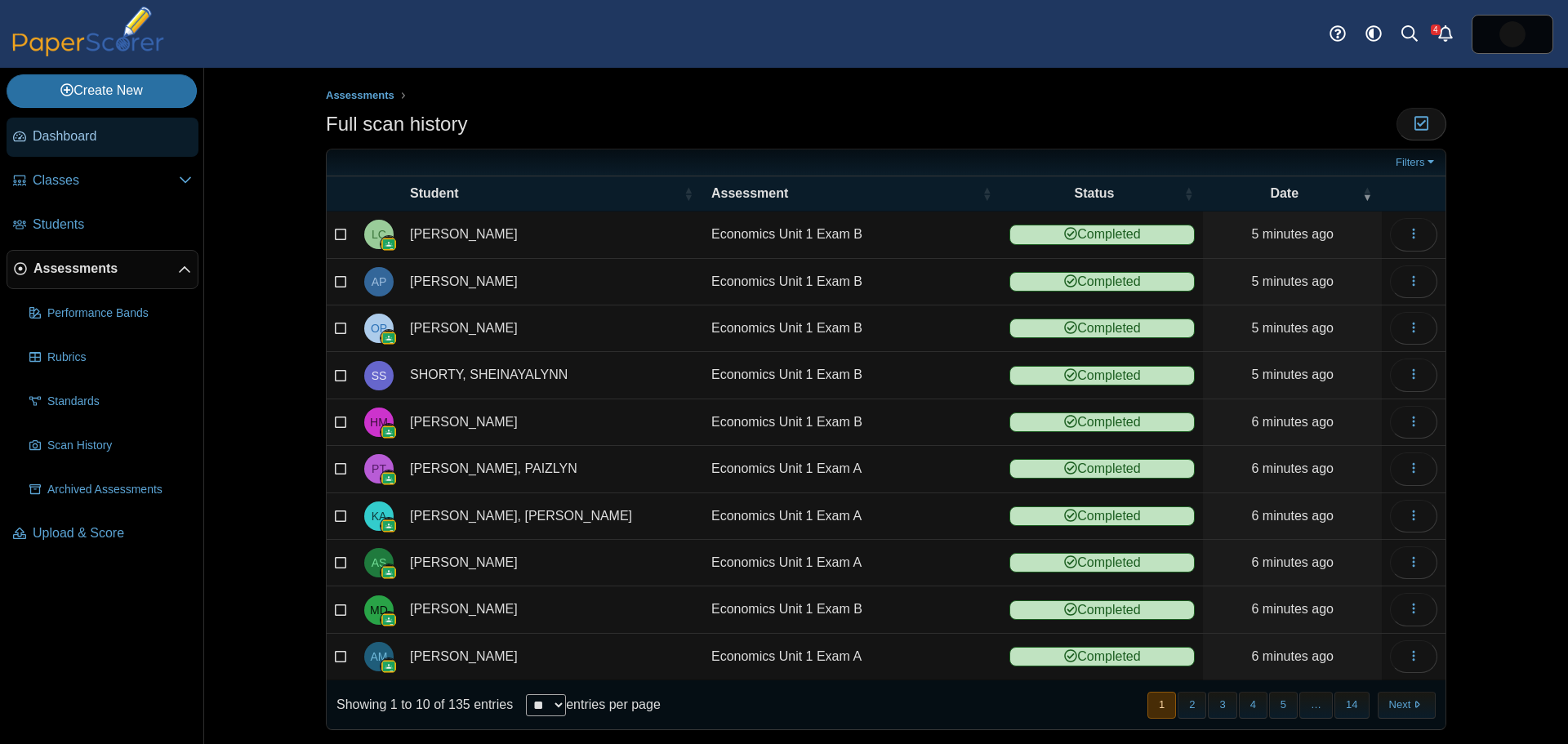
click at [73, 135] on span "Dashboard" at bounding box center [111, 136] width 159 height 18
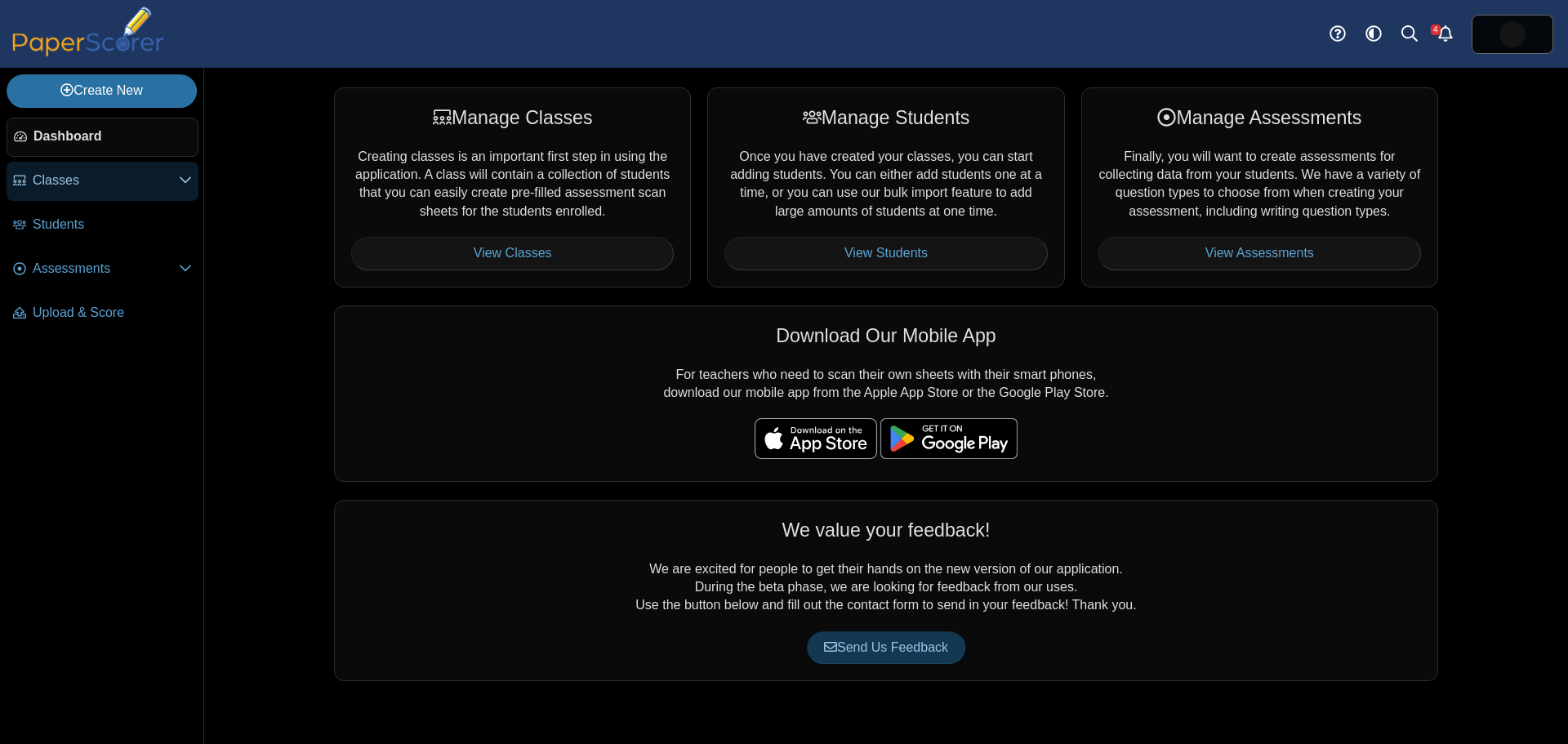
click at [64, 174] on span "Classes" at bounding box center [105, 180] width 146 height 18
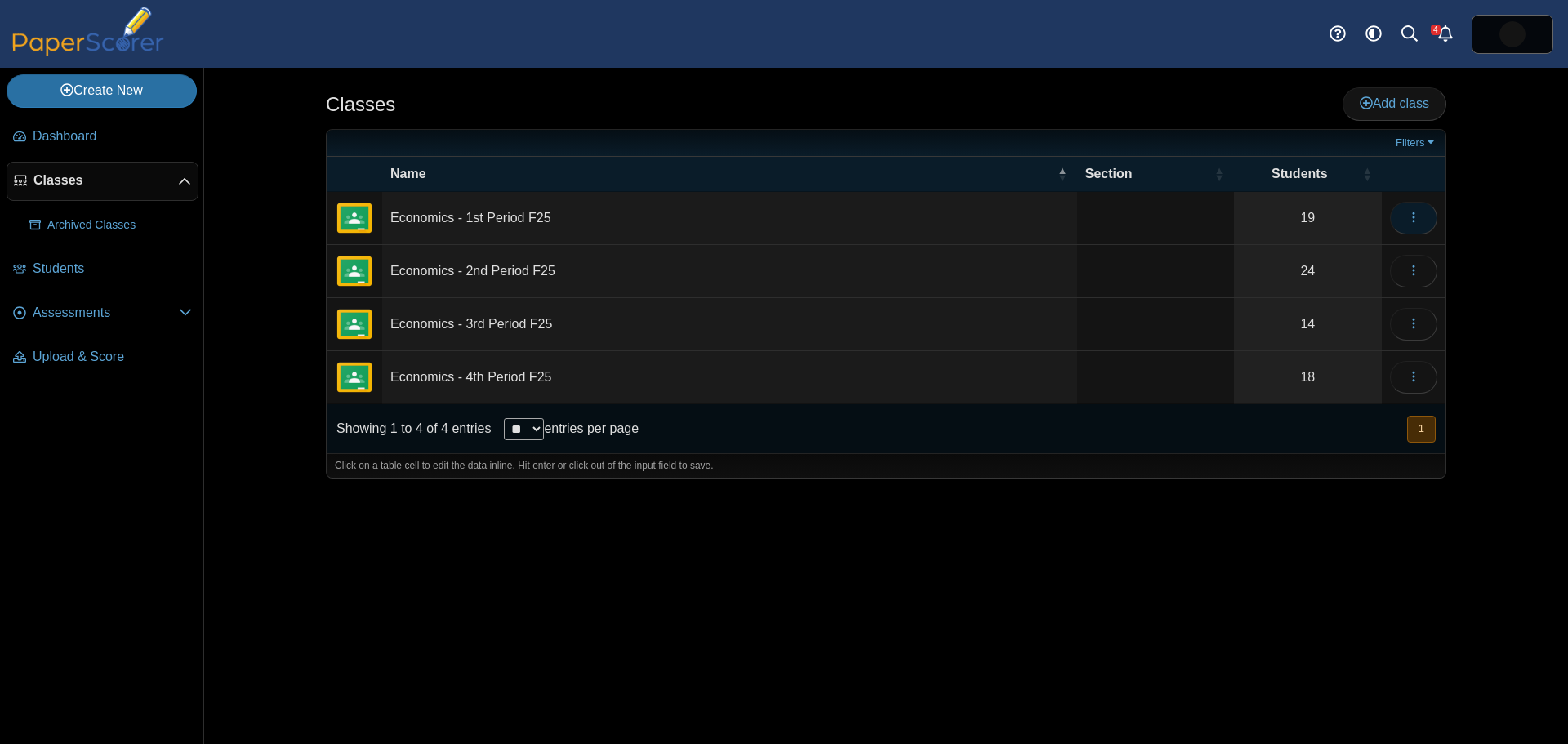
click at [1412, 219] on icon "button" at bounding box center [1413, 217] width 13 height 13
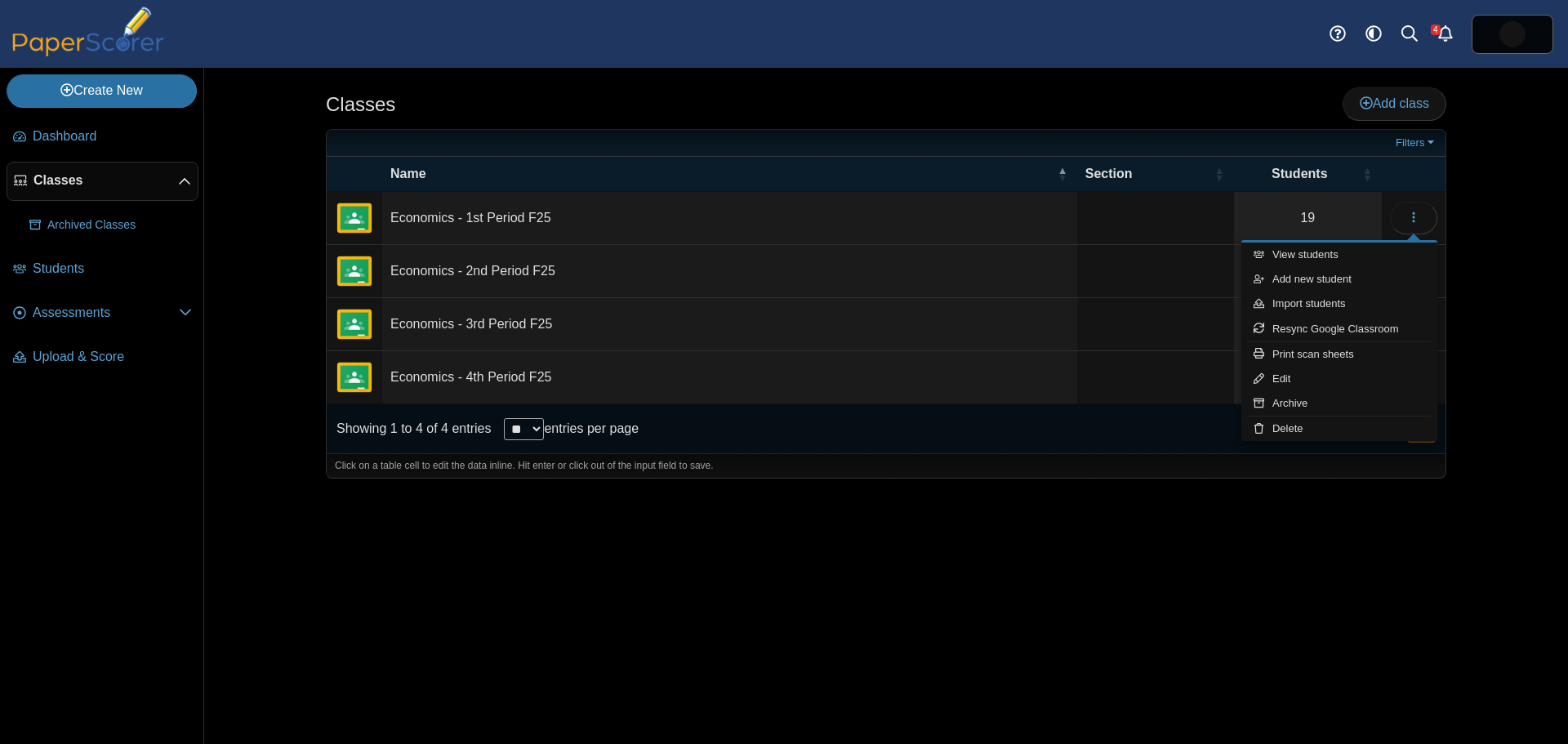
drag, startPoint x: 679, startPoint y: 118, endPoint x: 654, endPoint y: 116, distance: 25.1
click at [676, 118] on div "Classes Add class" at bounding box center [886, 105] width 1120 height 37
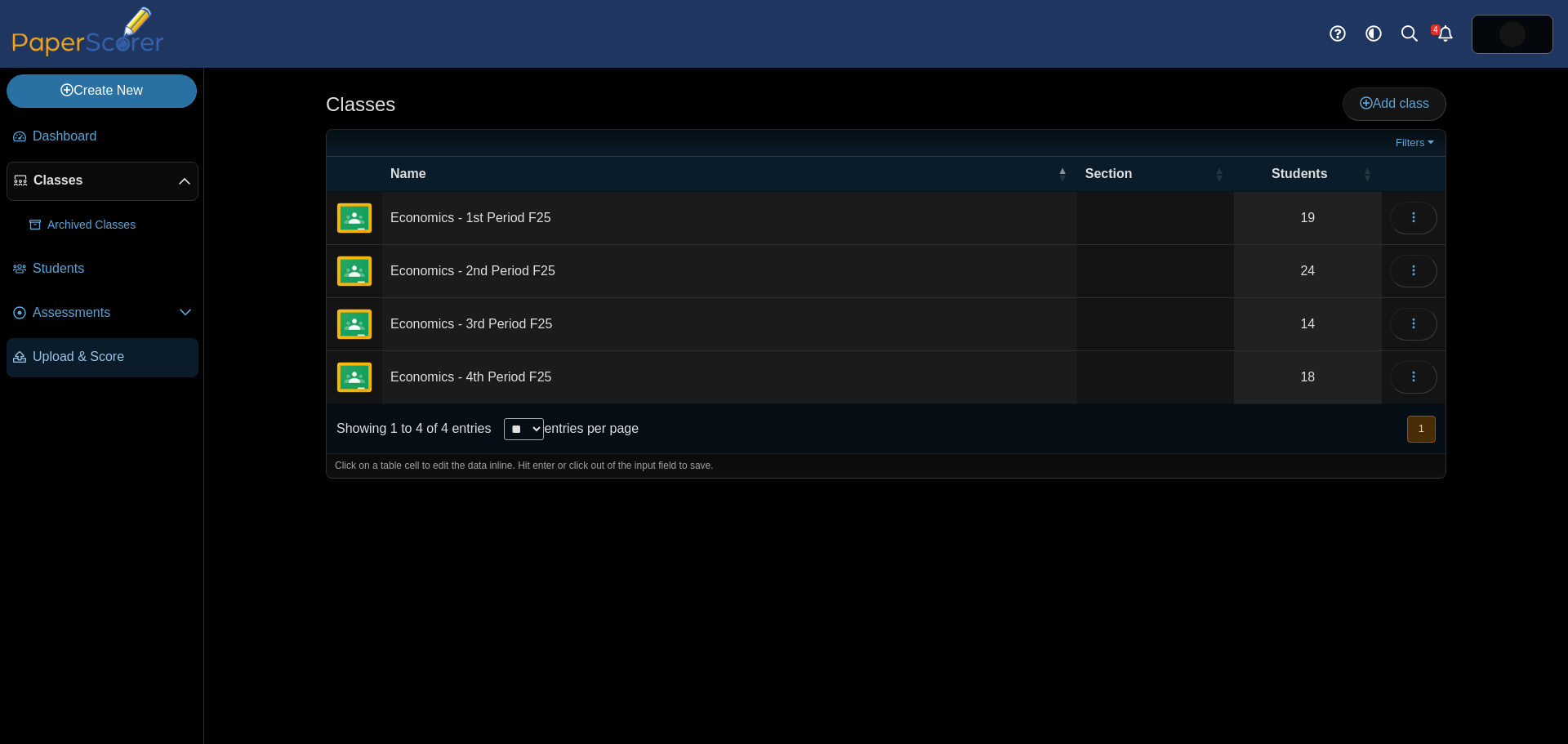
click at [86, 357] on span "Upload & Score" at bounding box center [111, 356] width 159 height 18
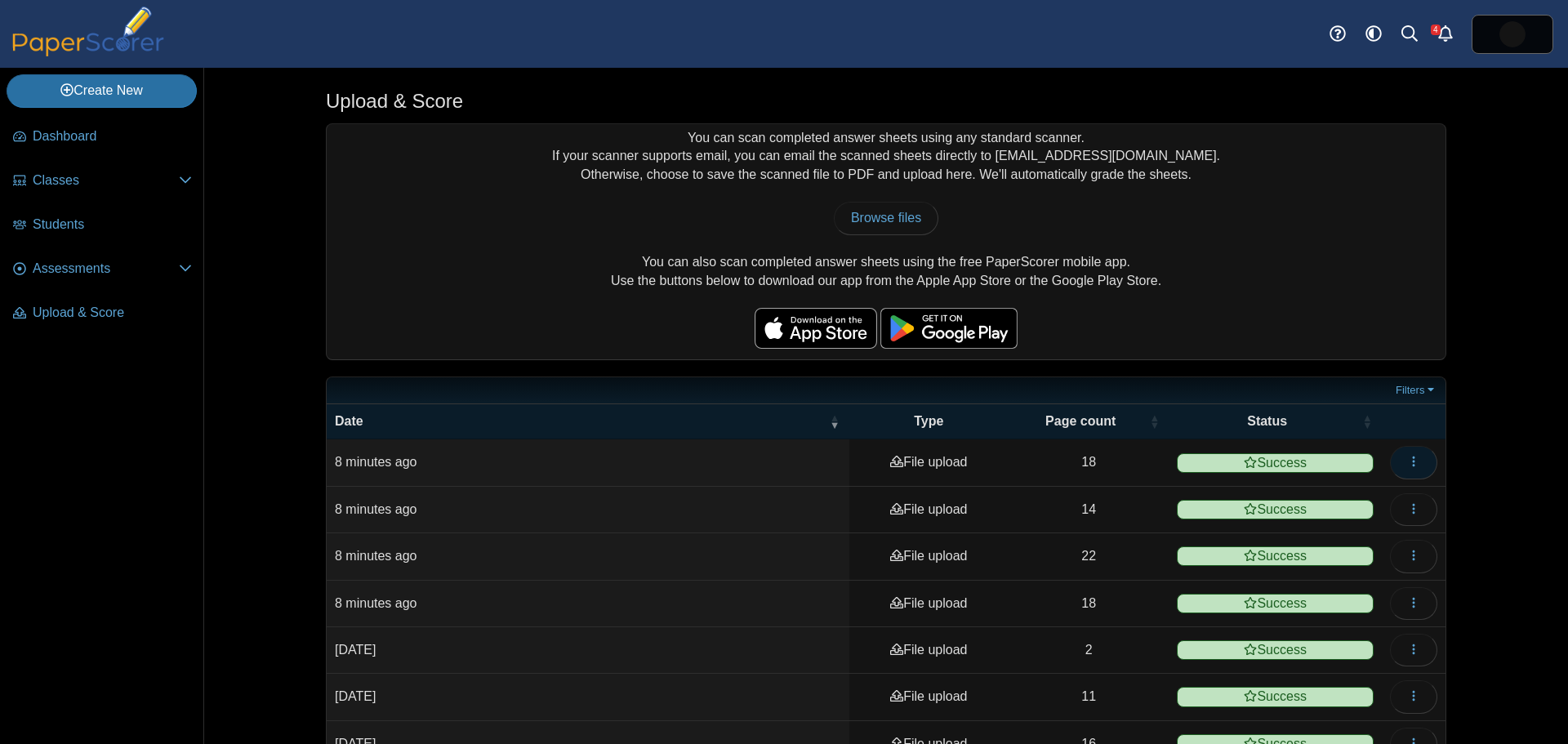
click at [1407, 457] on icon "button" at bounding box center [1413, 461] width 13 height 13
click at [1475, 388] on div "Upload & Score You can scan completed answer sheets using any standard scanner.…" at bounding box center [887, 406] width 1225 height 676
click at [63, 254] on link "Assessments" at bounding box center [103, 270] width 192 height 39
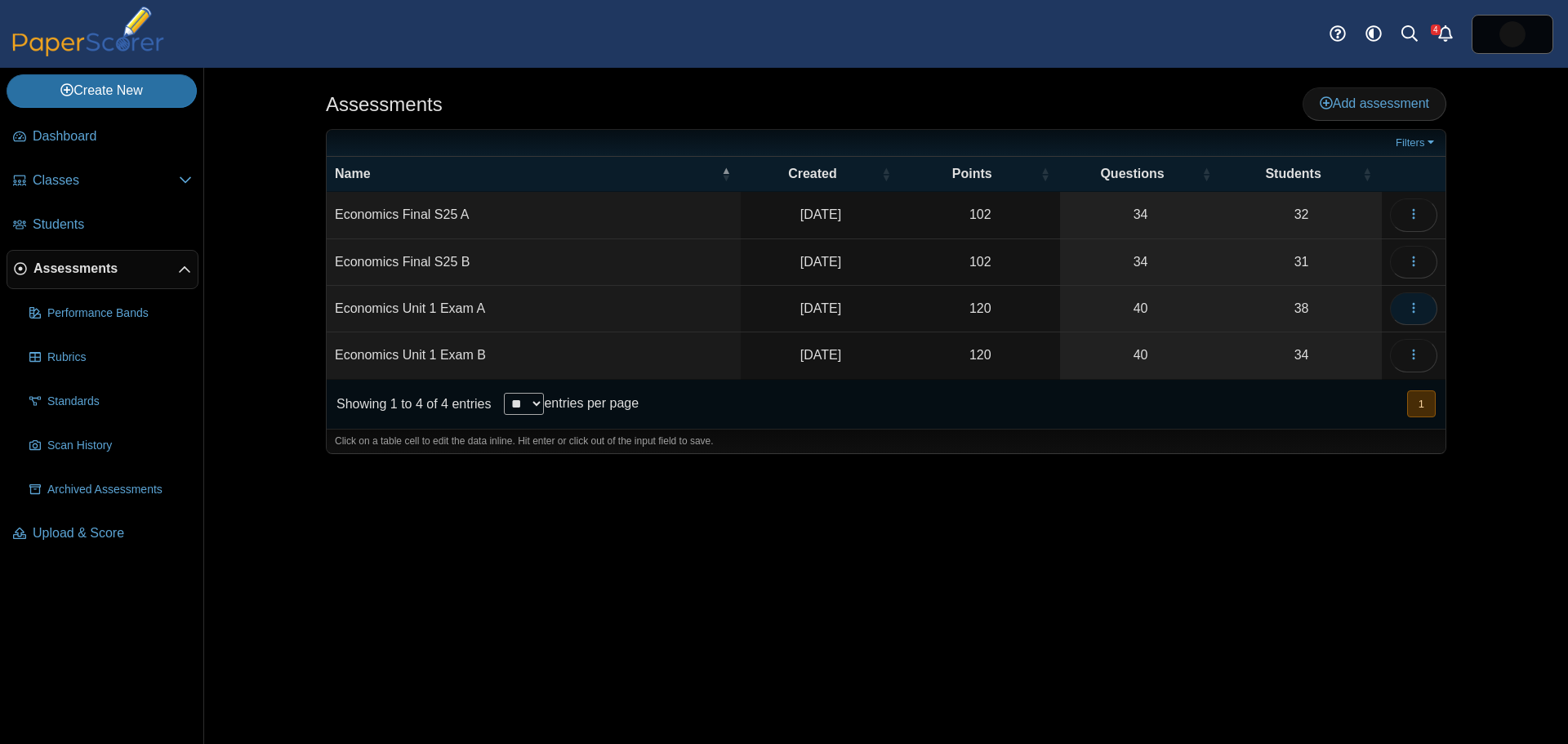
click at [1421, 311] on button "button" at bounding box center [1414, 309] width 48 height 32
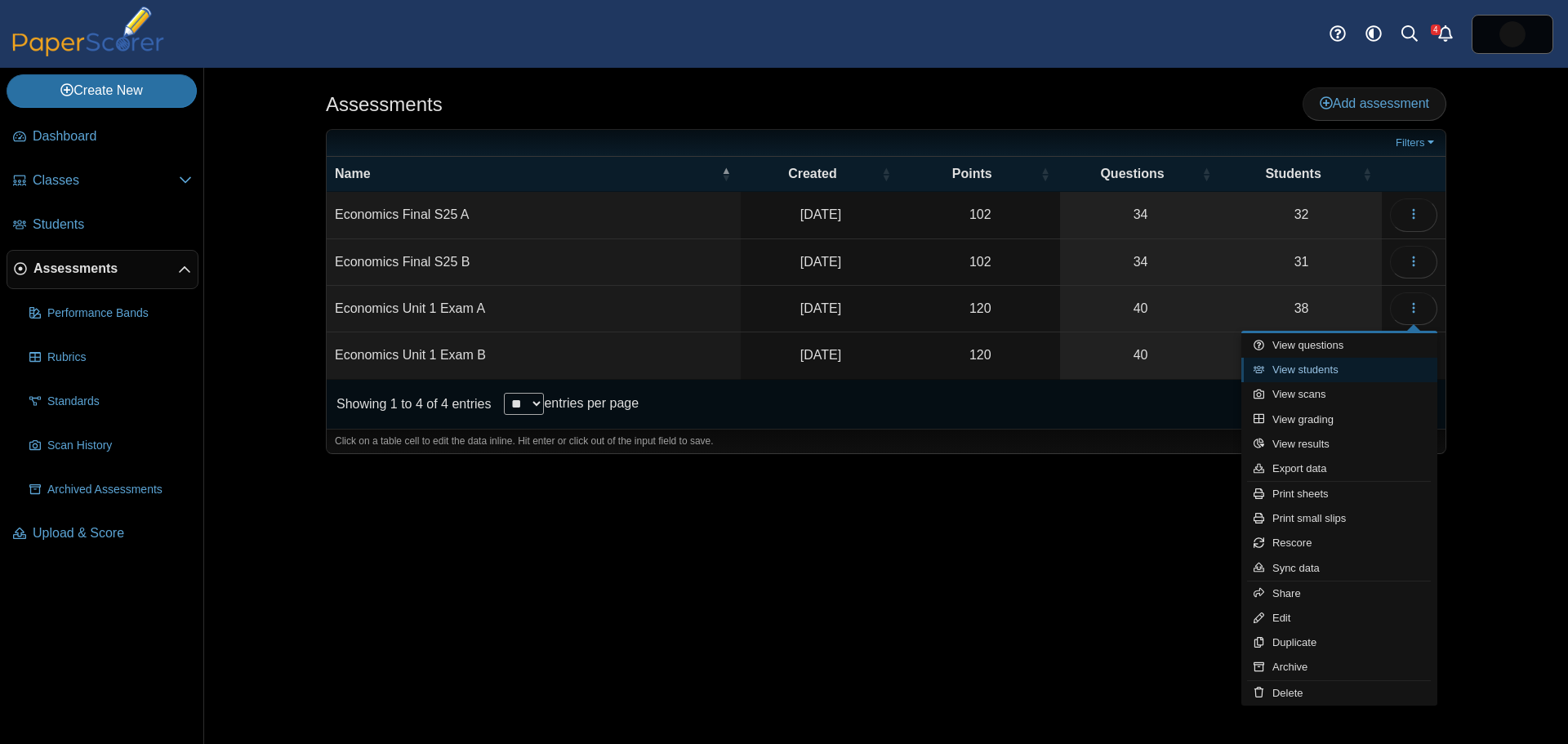
click at [1331, 372] on link "View students" at bounding box center [1339, 369] width 196 height 25
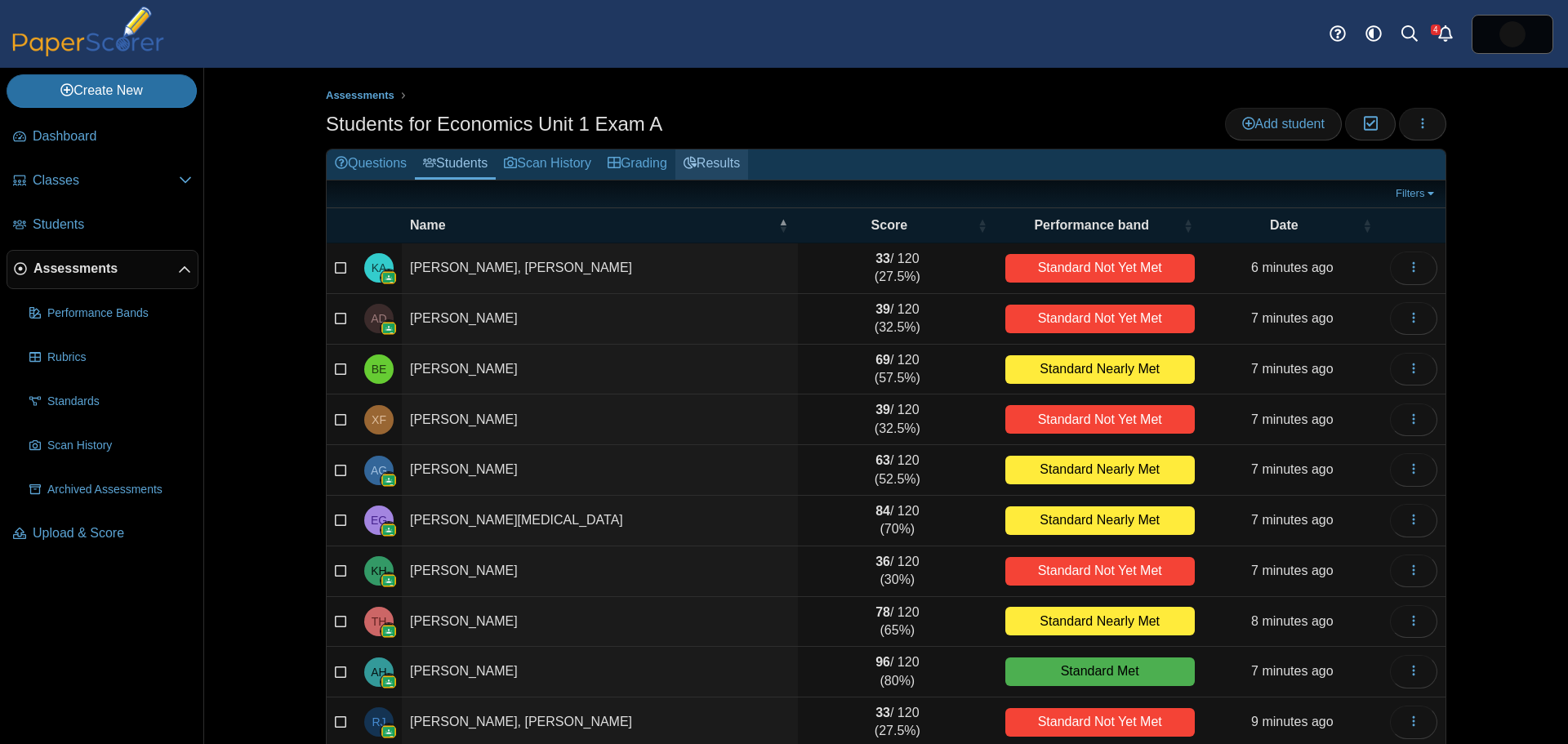
click at [728, 164] on link "Results" at bounding box center [711, 165] width 72 height 31
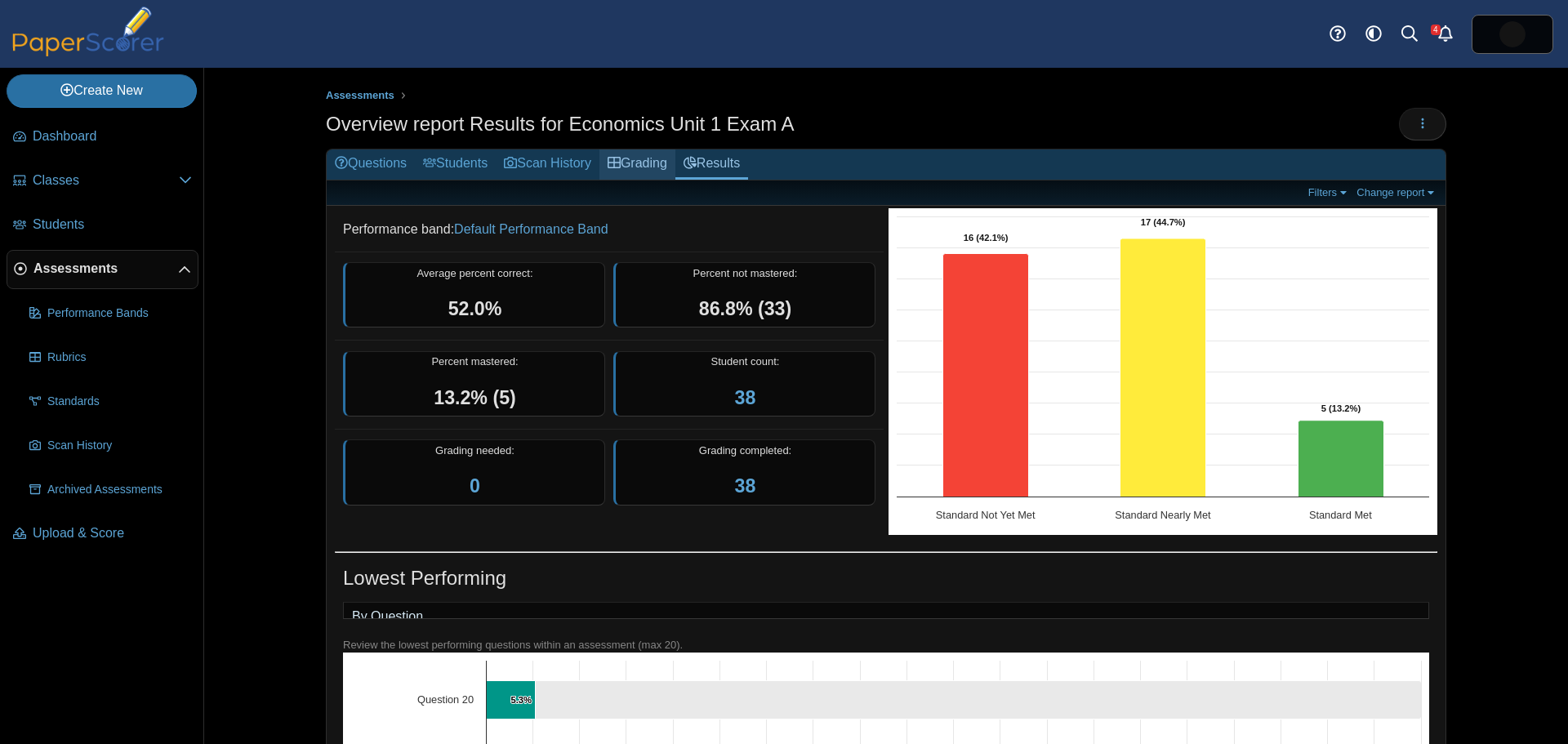
click at [656, 163] on link "Grading" at bounding box center [637, 165] width 76 height 31
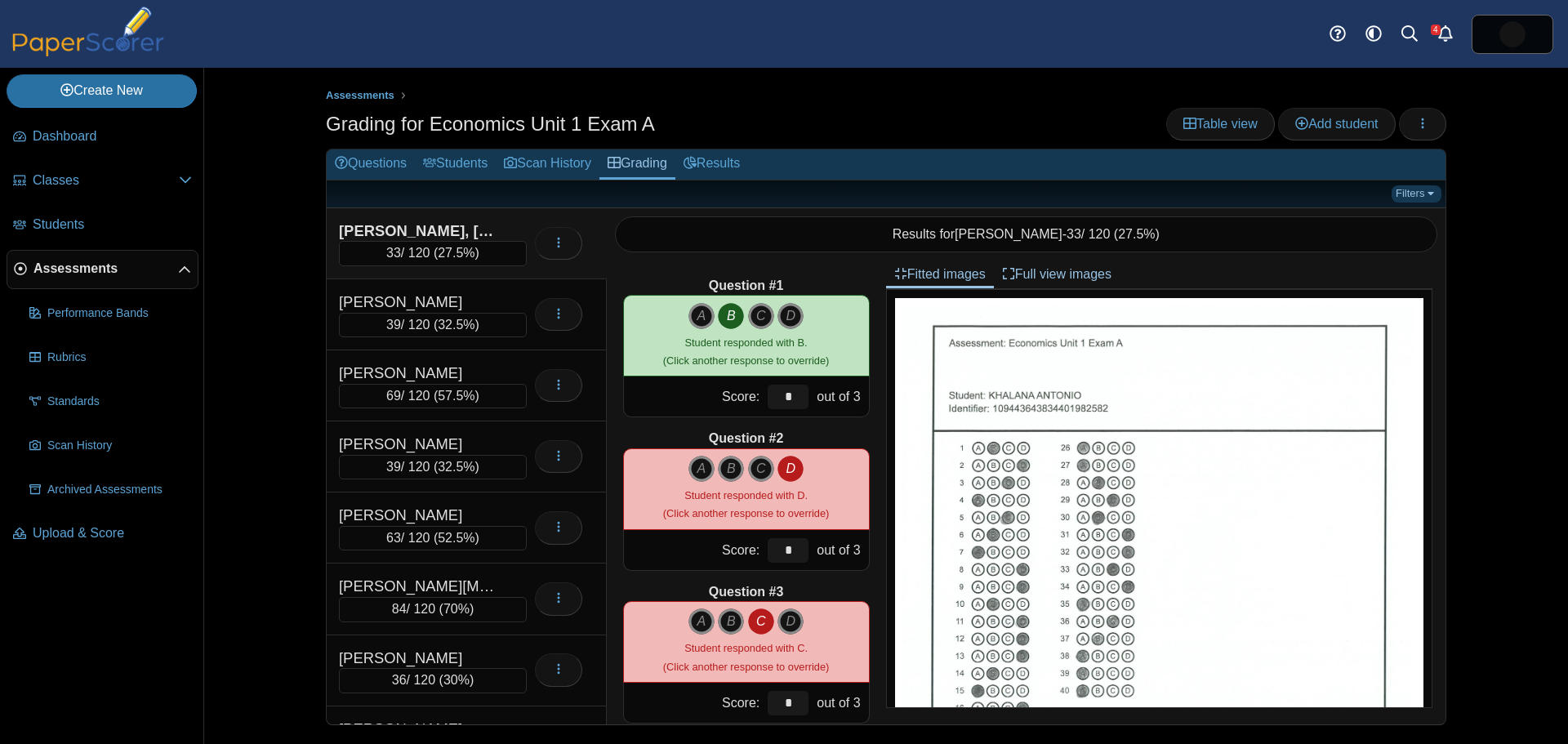
click at [1420, 190] on link "Filters" at bounding box center [1417, 193] width 50 height 16
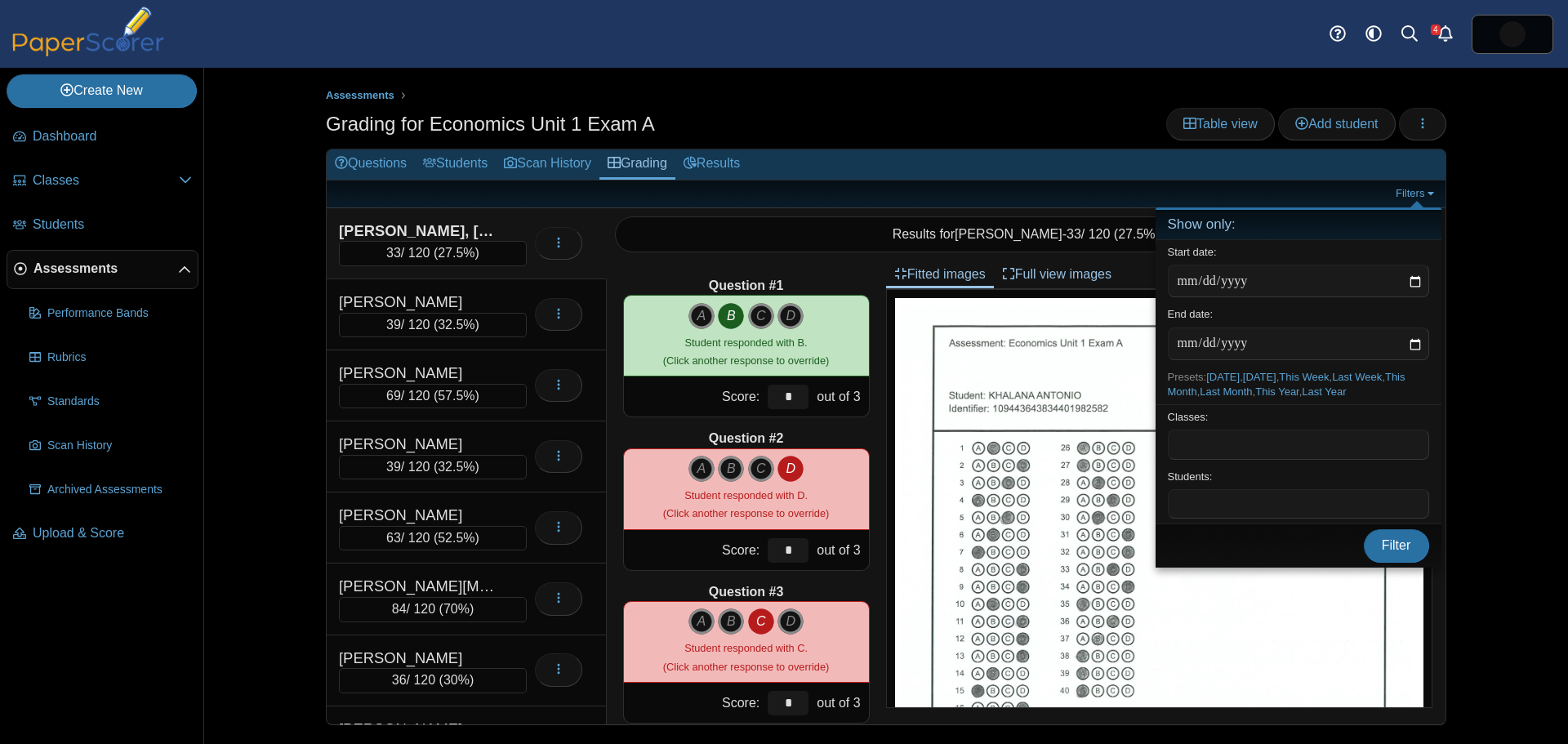
click at [899, 93] on ul "Assessments" at bounding box center [886, 95] width 1120 height 16
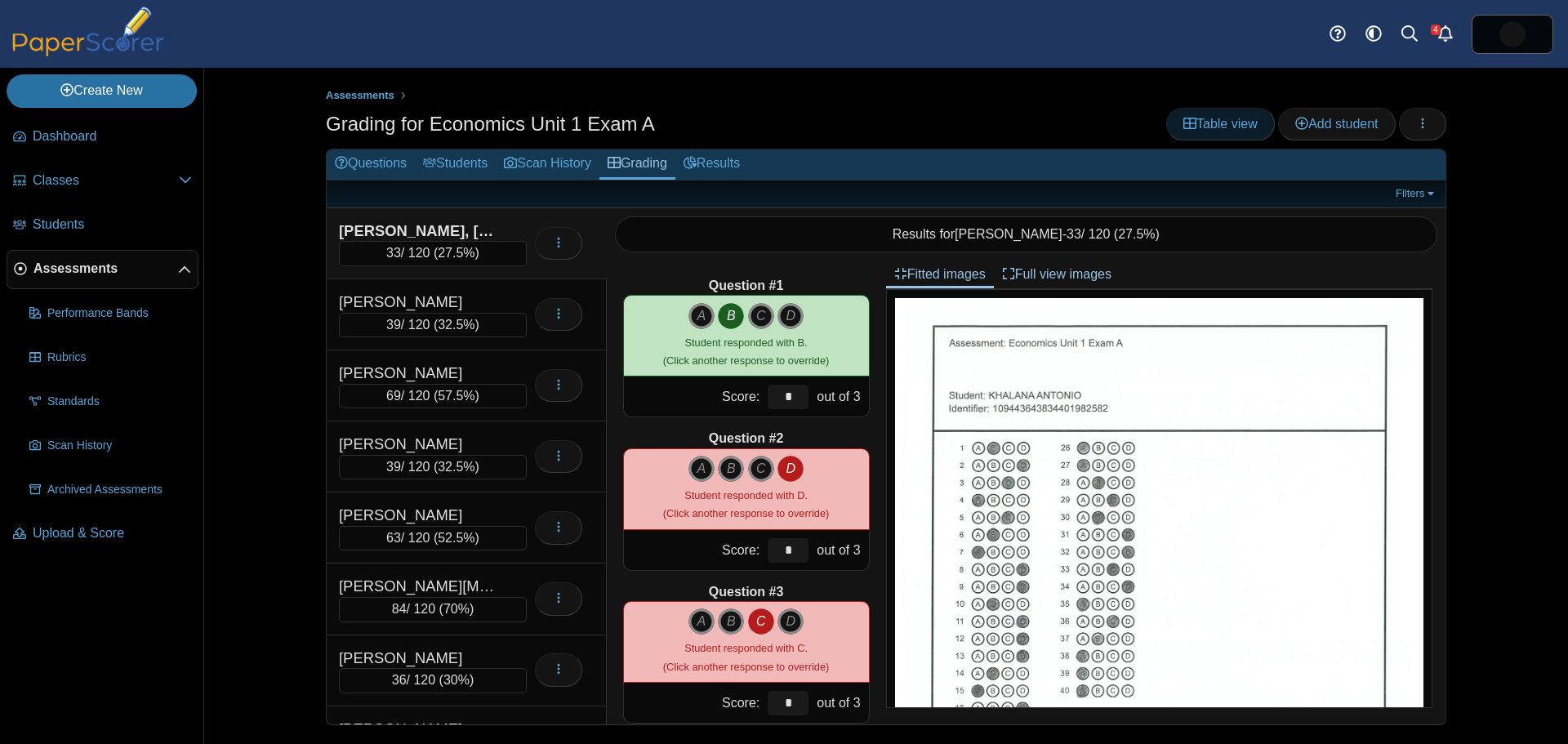
click at [1223, 116] on span "Table view" at bounding box center [1220, 123] width 74 height 14
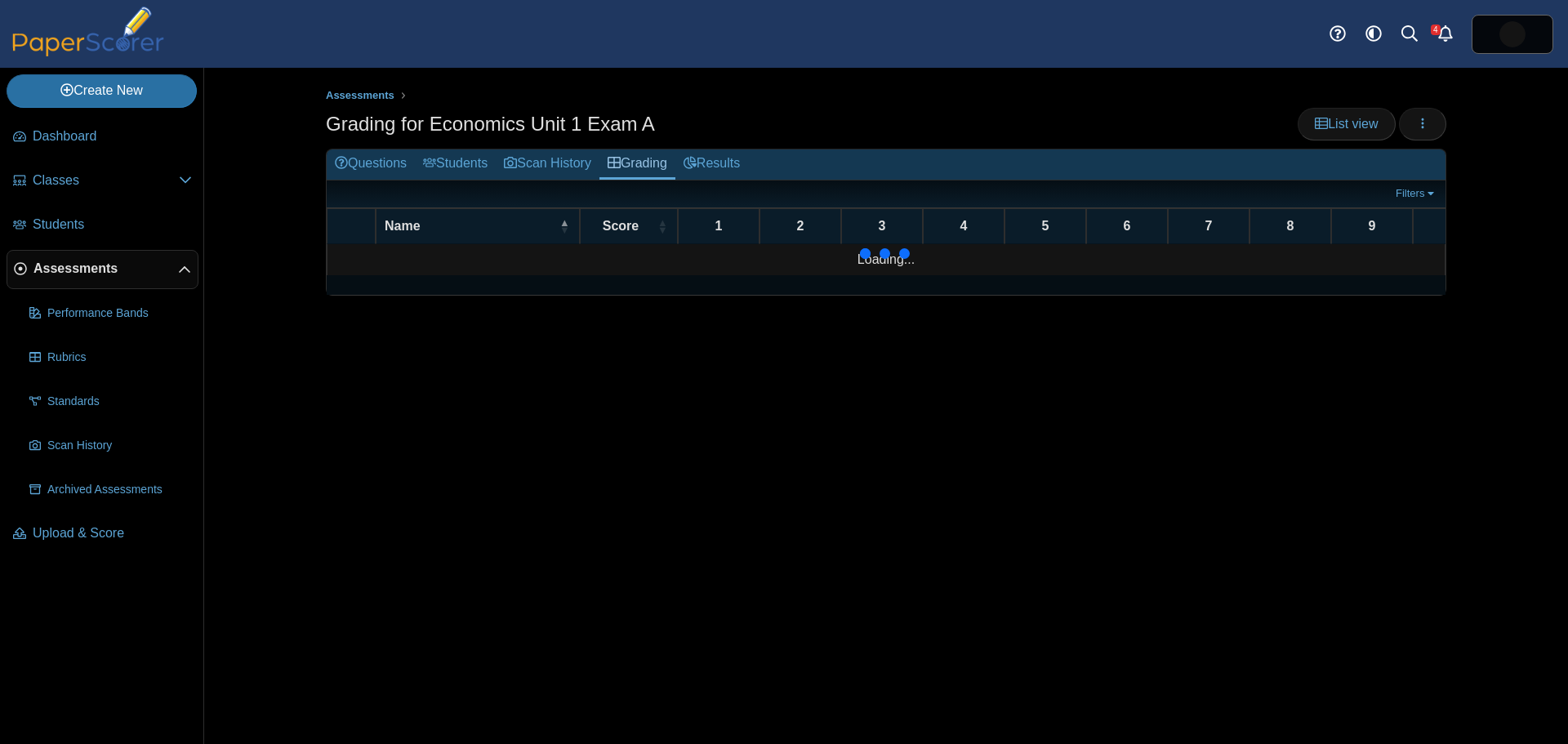
drag, startPoint x: 1103, startPoint y: 116, endPoint x: 1030, endPoint y: 116, distance: 73.0
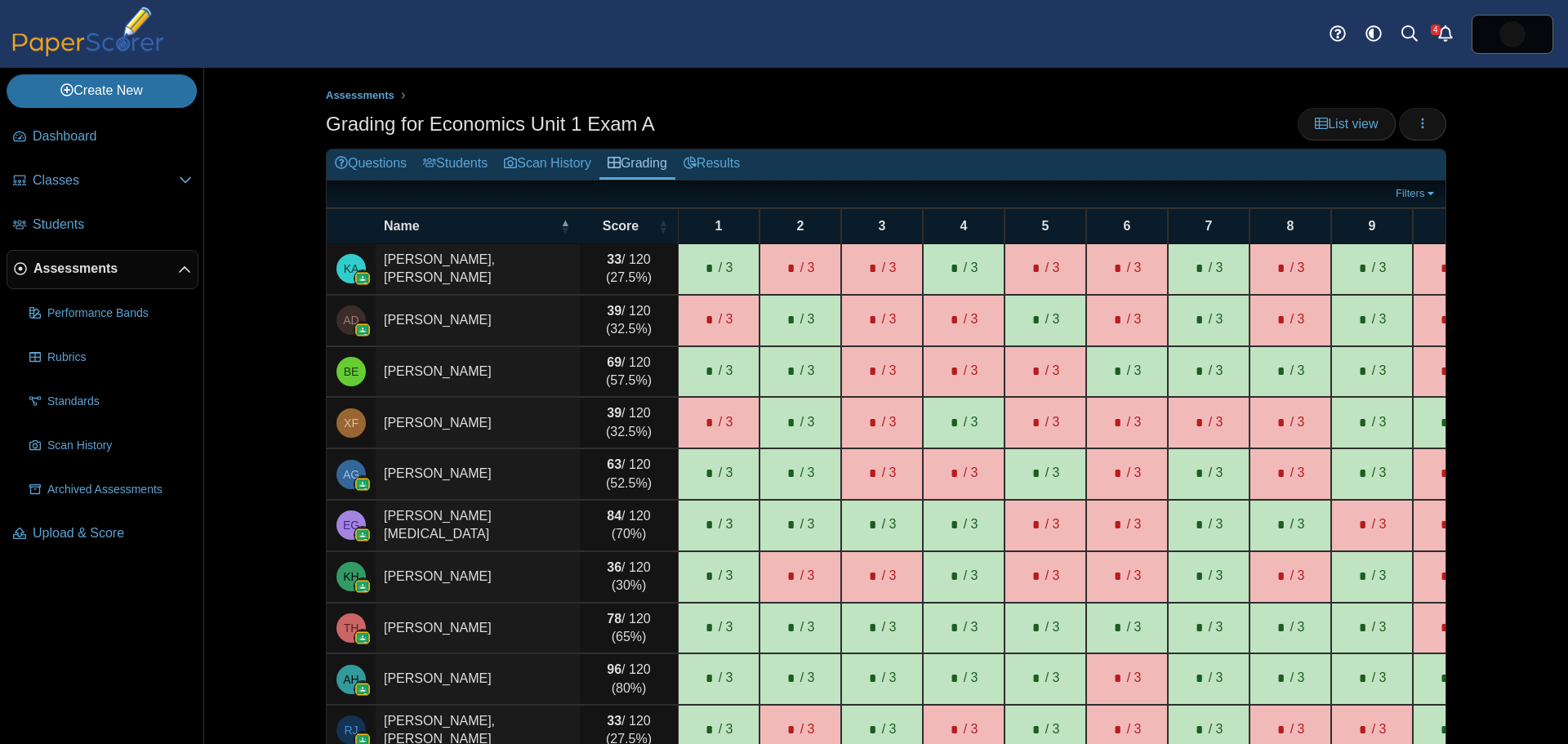
drag, startPoint x: 1030, startPoint y: 116, endPoint x: 910, endPoint y: 99, distance: 121.2
click at [910, 99] on ul "Assessments" at bounding box center [886, 95] width 1120 height 16
click at [1417, 118] on icon "button" at bounding box center [1423, 122] width 13 height 13
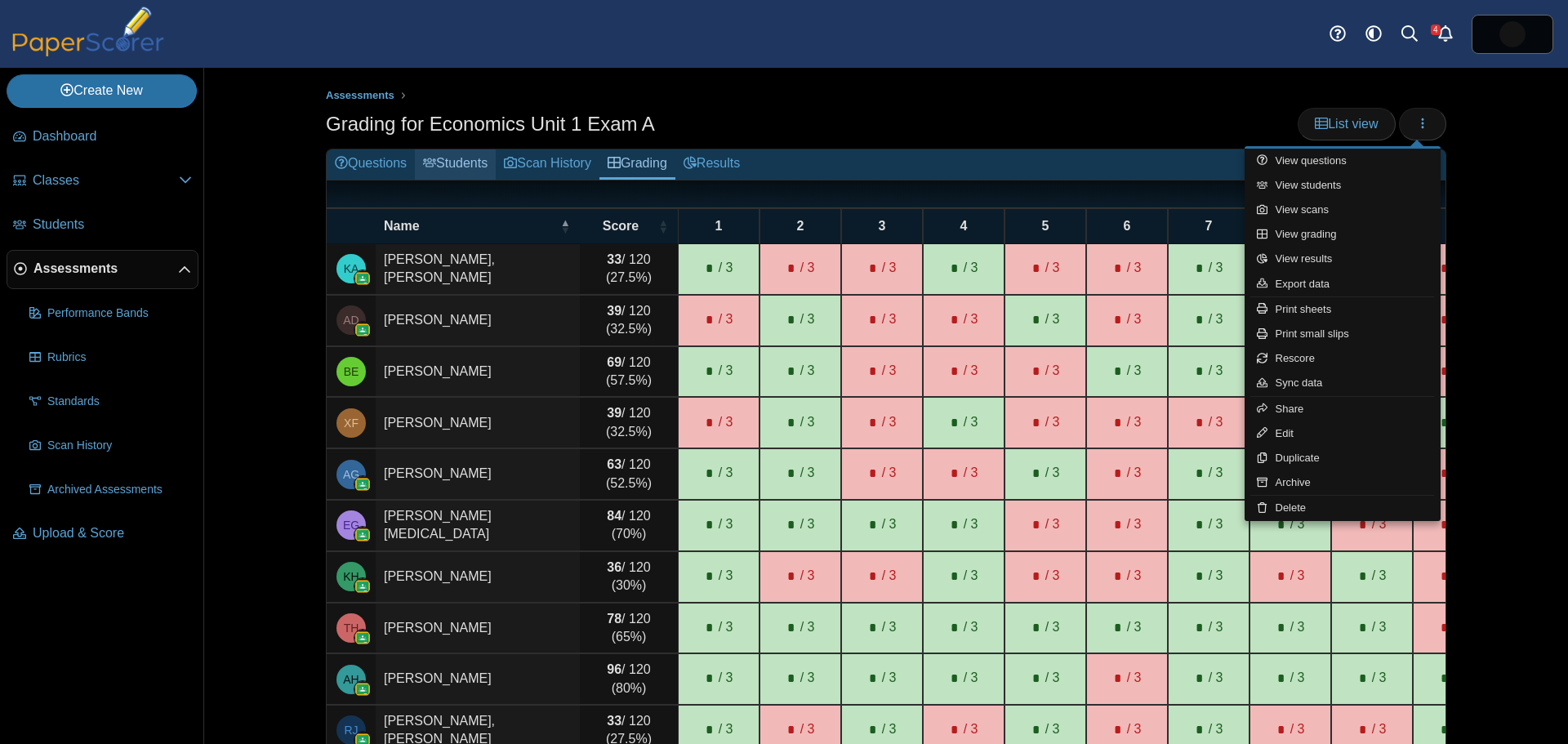
click at [459, 163] on link "Students" at bounding box center [455, 165] width 81 height 31
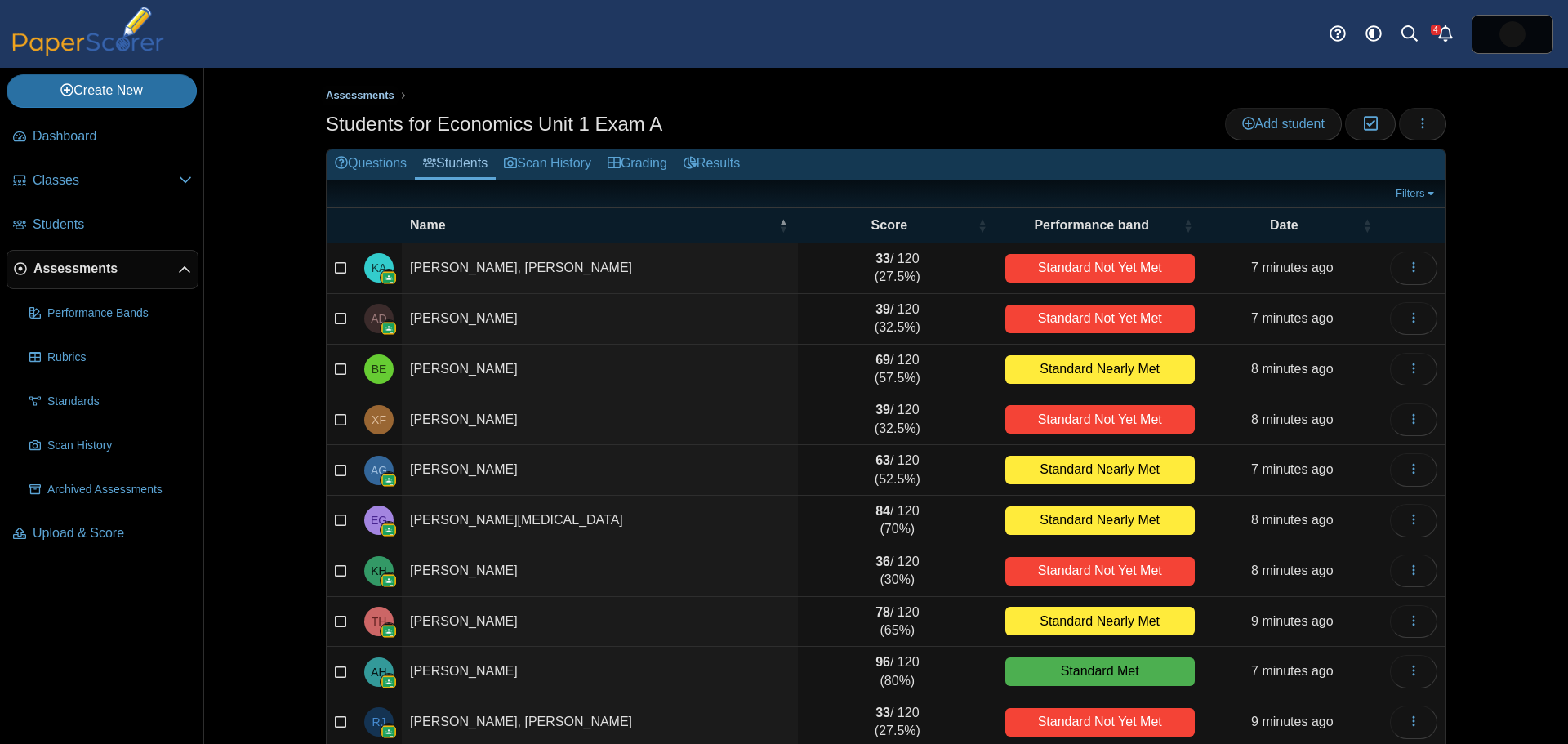
click at [367, 86] on link "Assessments" at bounding box center [360, 96] width 77 height 20
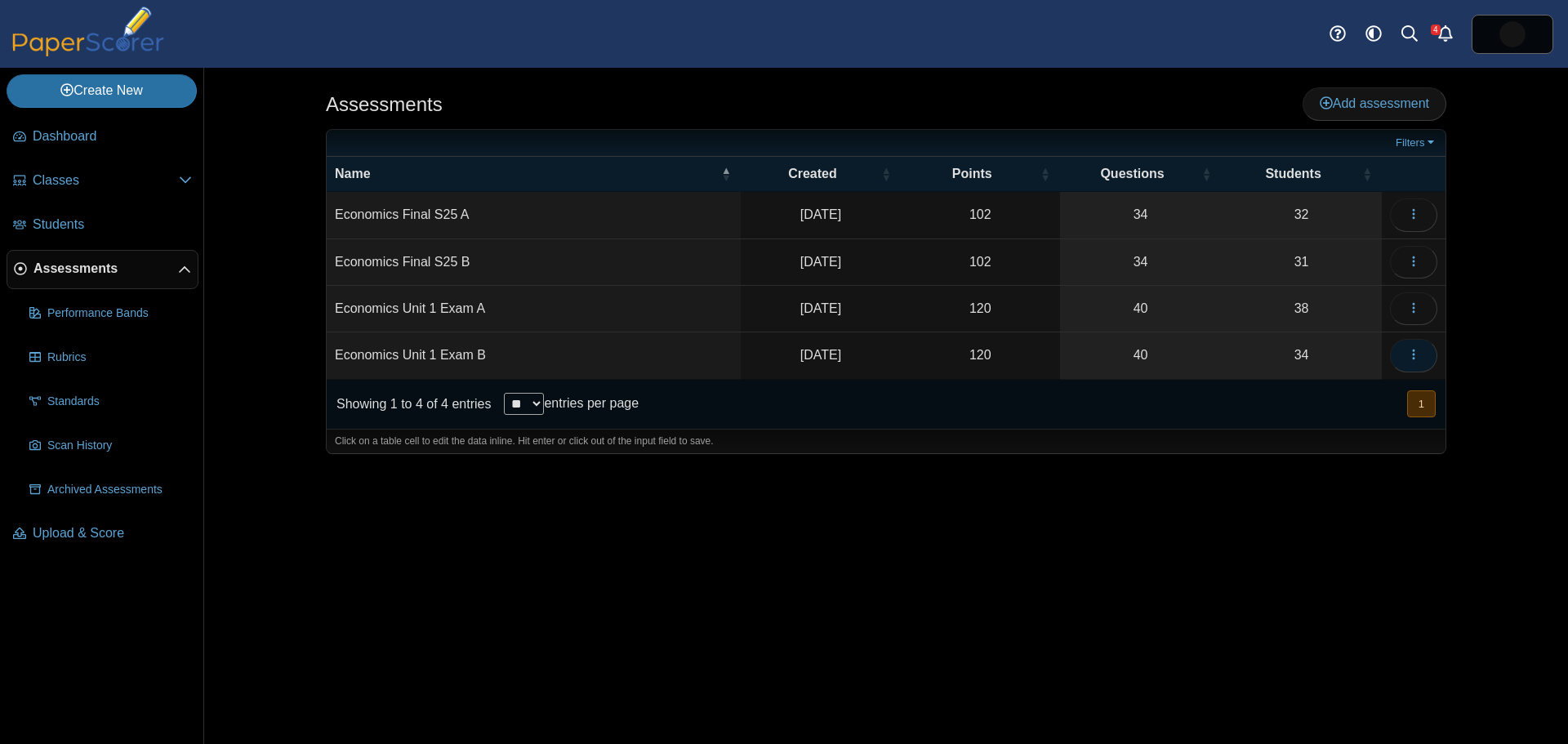
click at [1417, 353] on icon "button" at bounding box center [1413, 354] width 13 height 13
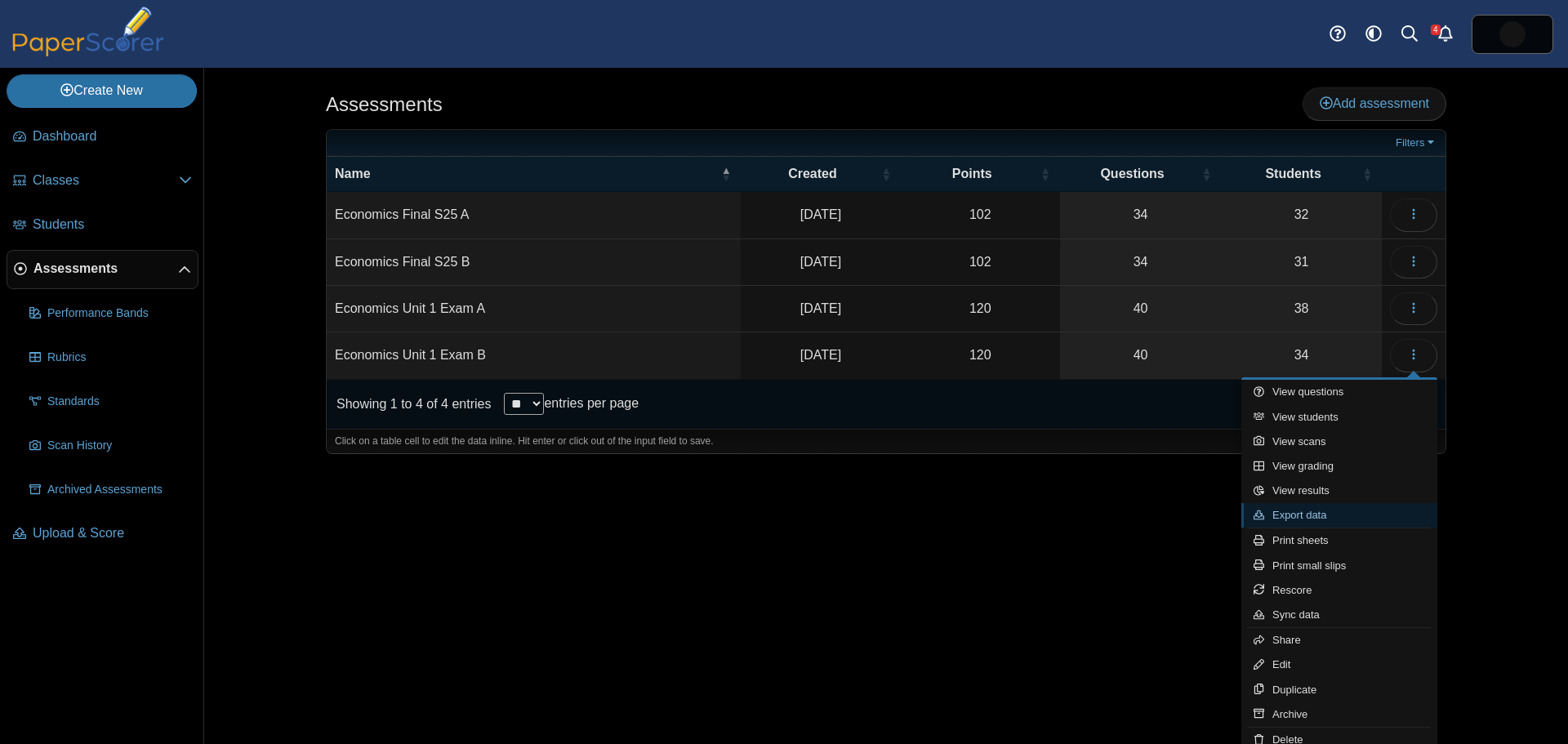
click at [1333, 514] on link "Export data" at bounding box center [1339, 514] width 196 height 25
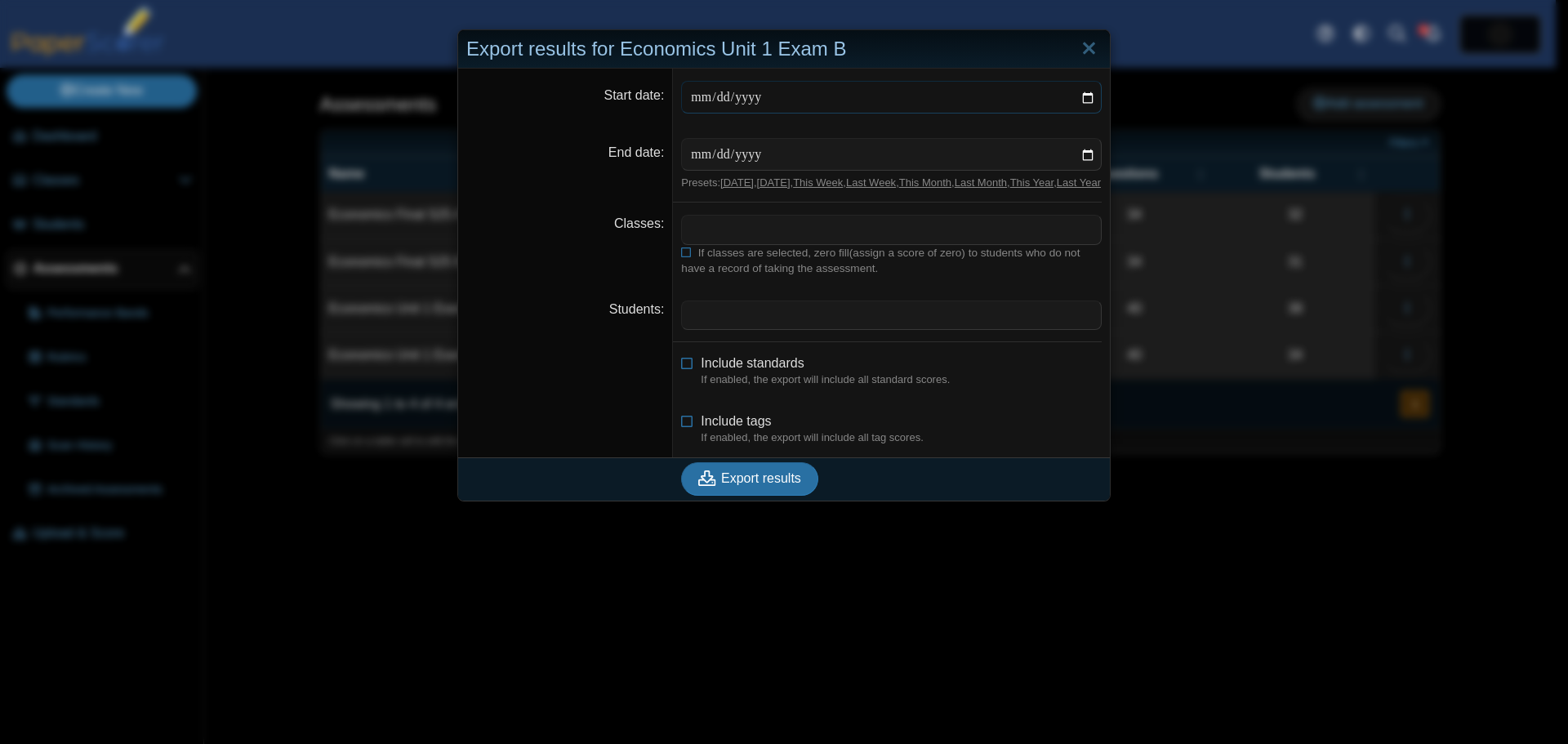
click at [1084, 95] on input "Start date" at bounding box center [892, 97] width 420 height 32
type input "**********"
click at [1087, 152] on input "End date" at bounding box center [892, 154] width 420 height 32
type input "**********"
click at [742, 485] on span "Export results" at bounding box center [761, 478] width 80 height 14
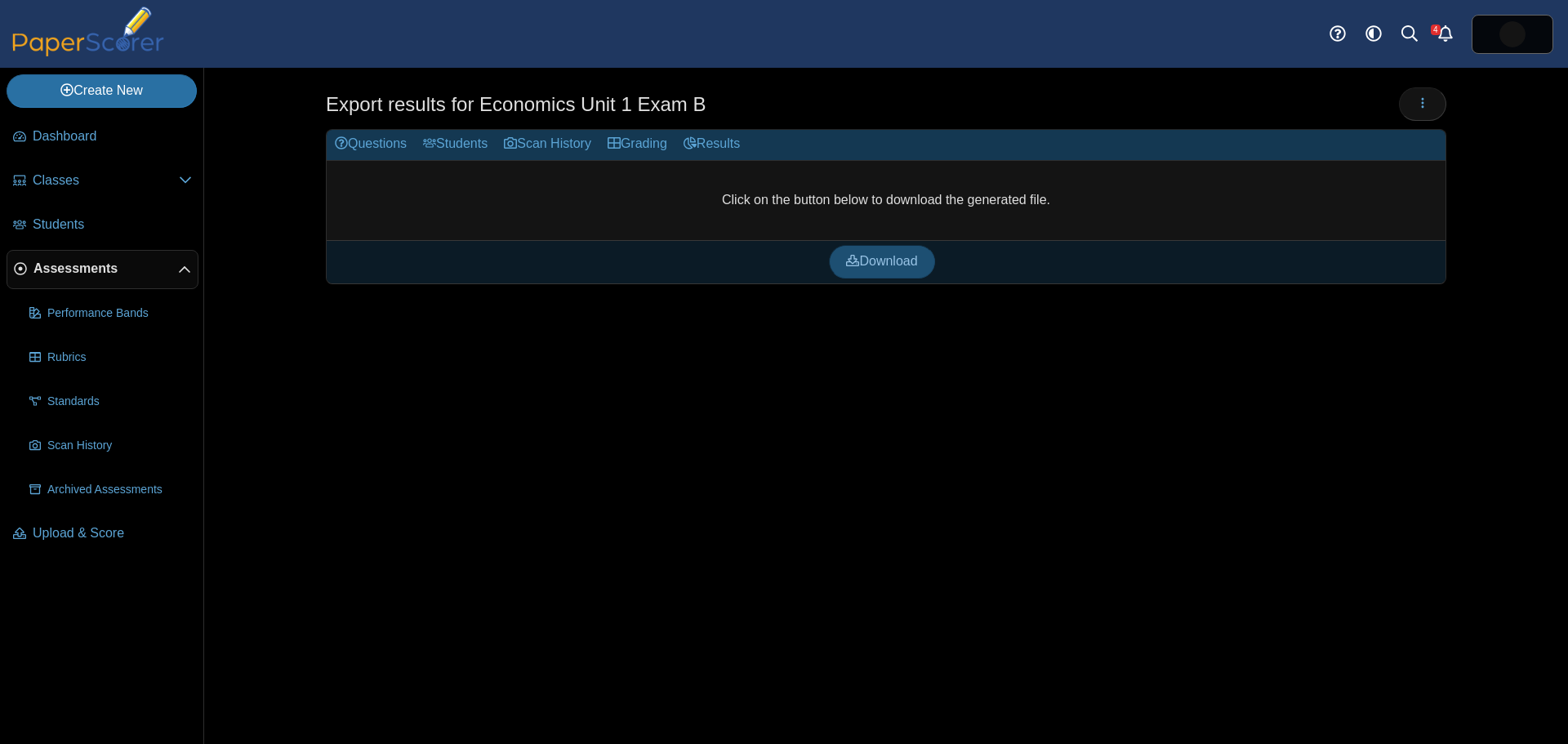
drag, startPoint x: 889, startPoint y: 259, endPoint x: 881, endPoint y: 258, distance: 8.1
click at [889, 260] on span "Download" at bounding box center [882, 261] width 71 height 14
click at [66, 516] on link "Upload & Score" at bounding box center [103, 534] width 192 height 39
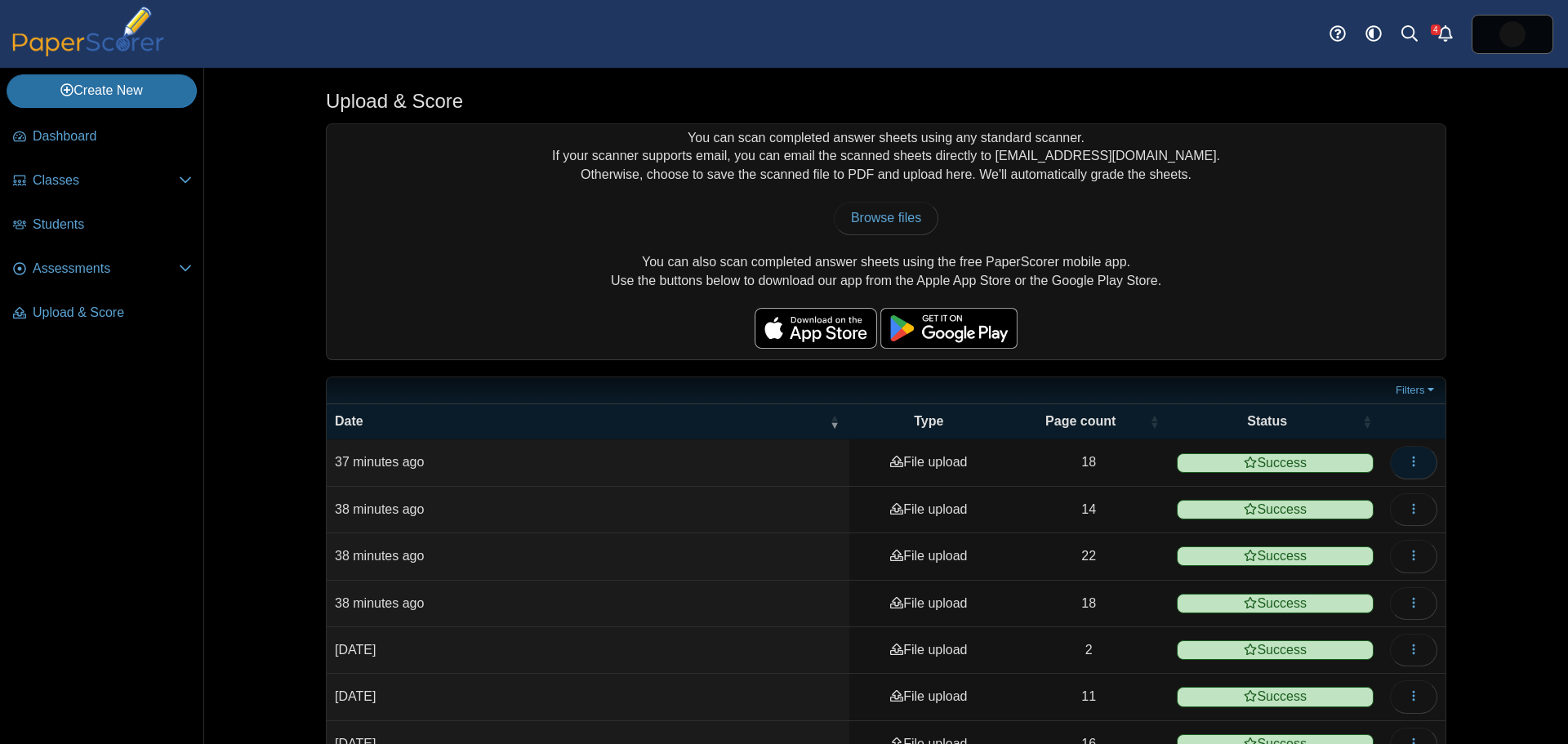
click at [1411, 455] on span "button" at bounding box center [1413, 462] width 13 height 14
click at [1515, 391] on div "Upload & Score You can scan completed answer sheets using any standard scanner.…" at bounding box center [886, 406] width 1364 height 676
click at [37, 178] on span "Classes" at bounding box center [105, 180] width 146 height 18
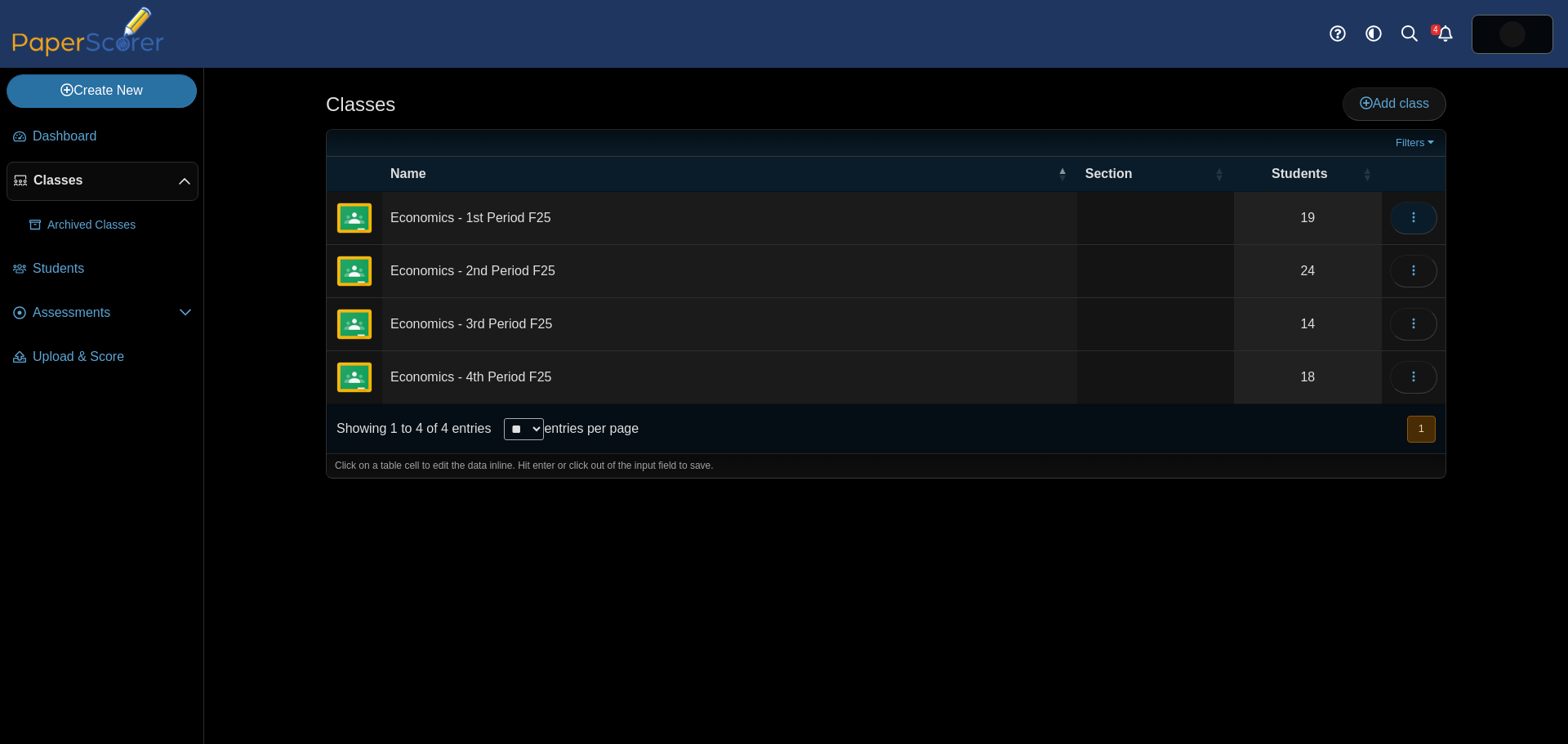
click at [1414, 213] on use "button" at bounding box center [1413, 218] width 3 height 10
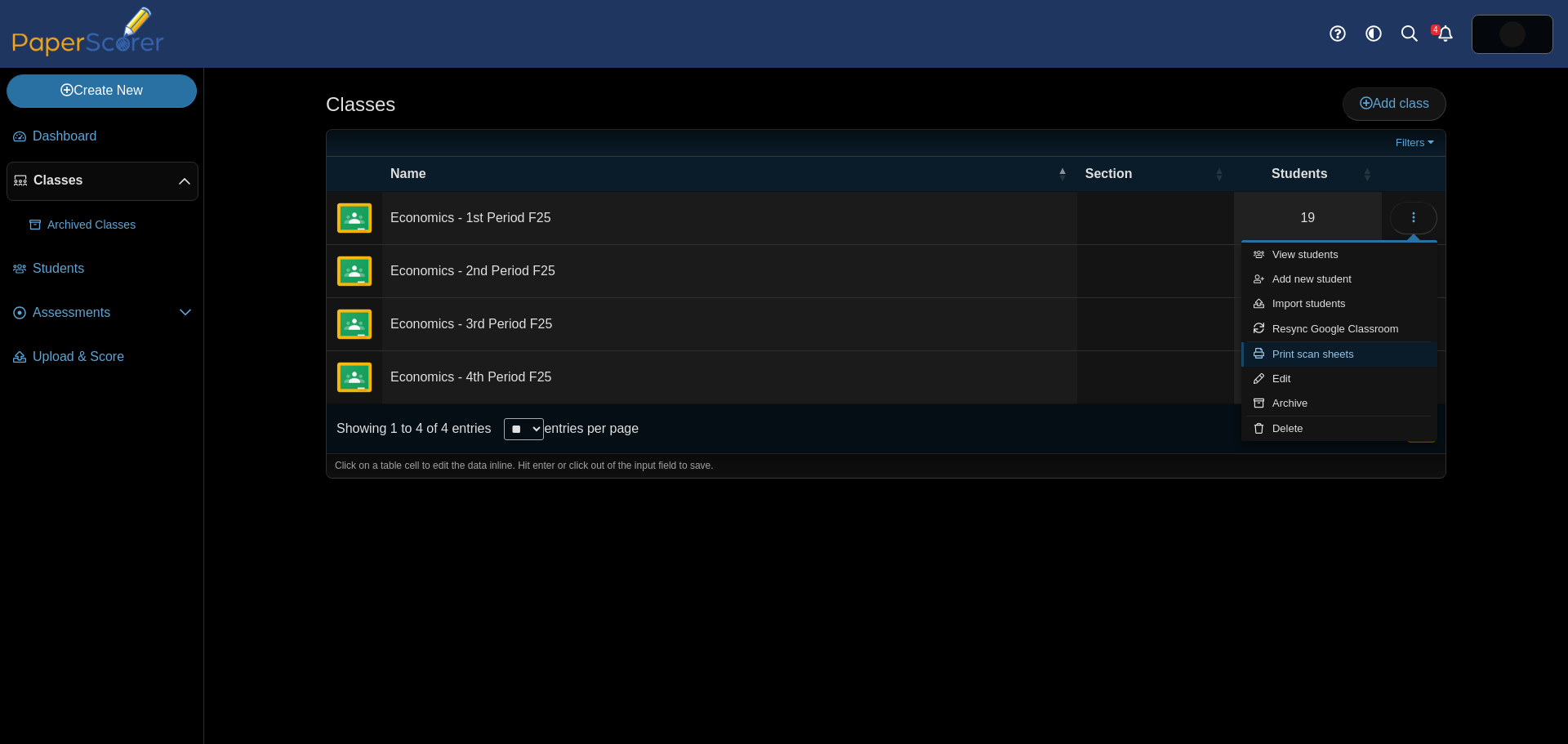
click at [1297, 357] on link "Print scan sheets" at bounding box center [1339, 354] width 196 height 25
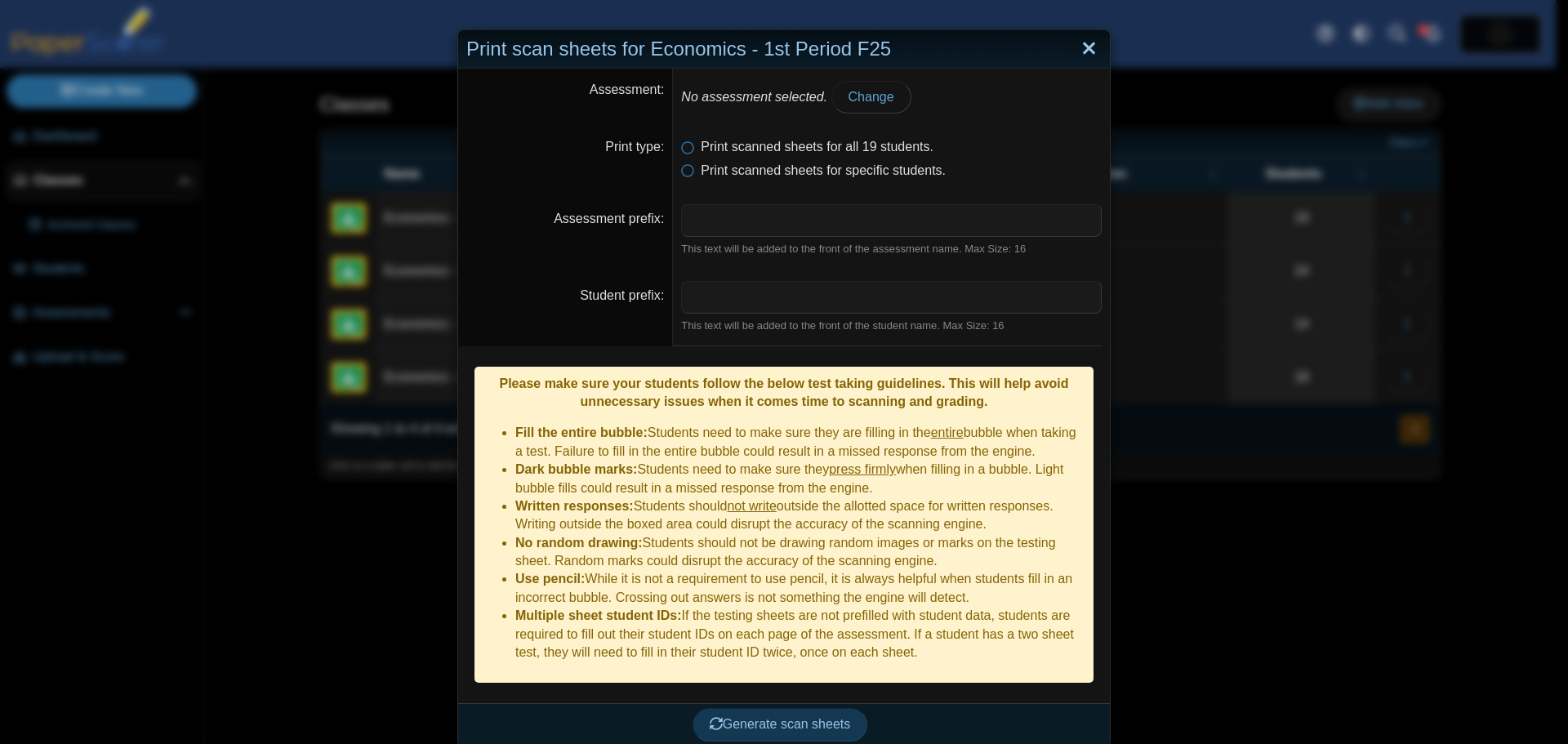
click at [1083, 49] on link "Close" at bounding box center [1089, 48] width 26 height 28
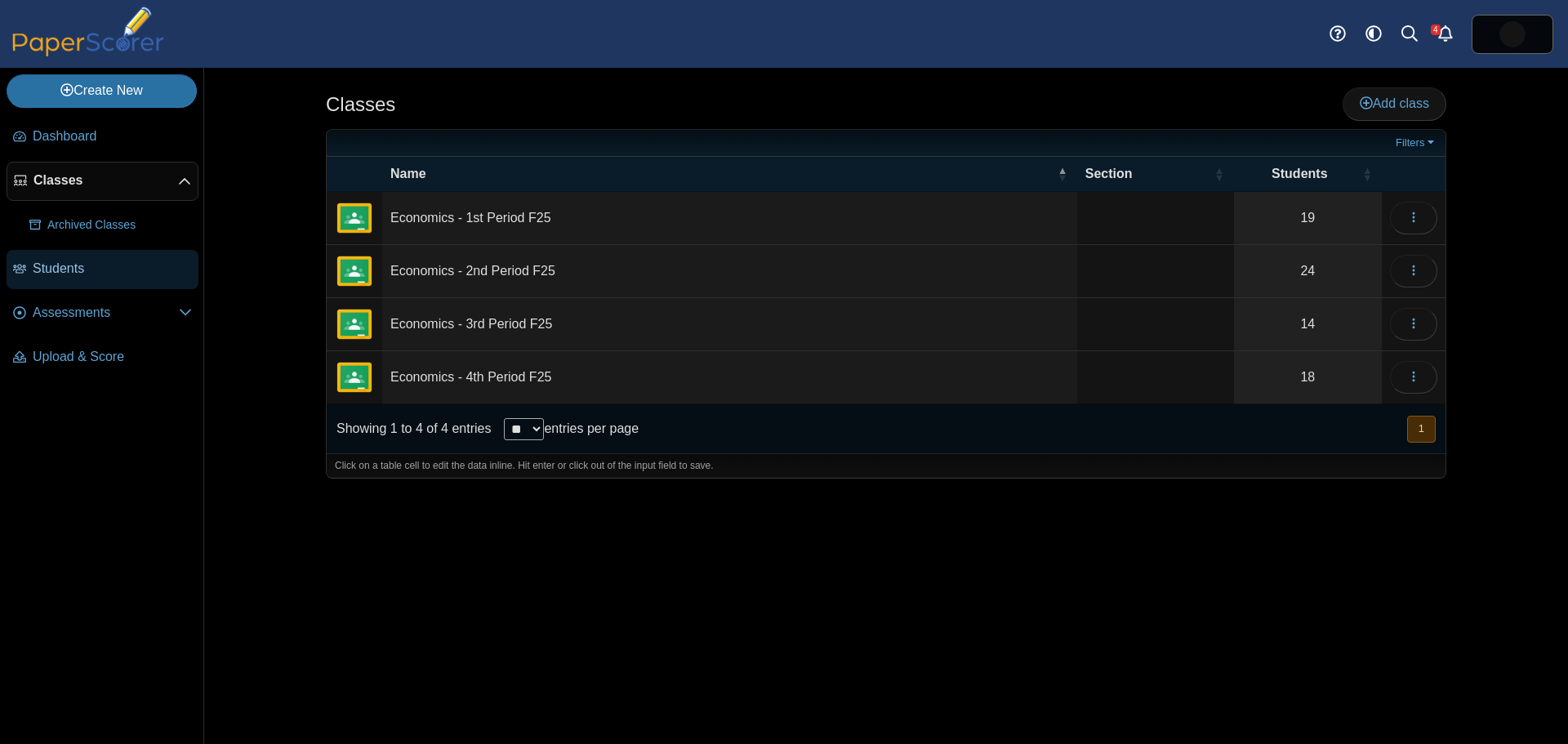
click at [54, 270] on span "Students" at bounding box center [111, 268] width 159 height 18
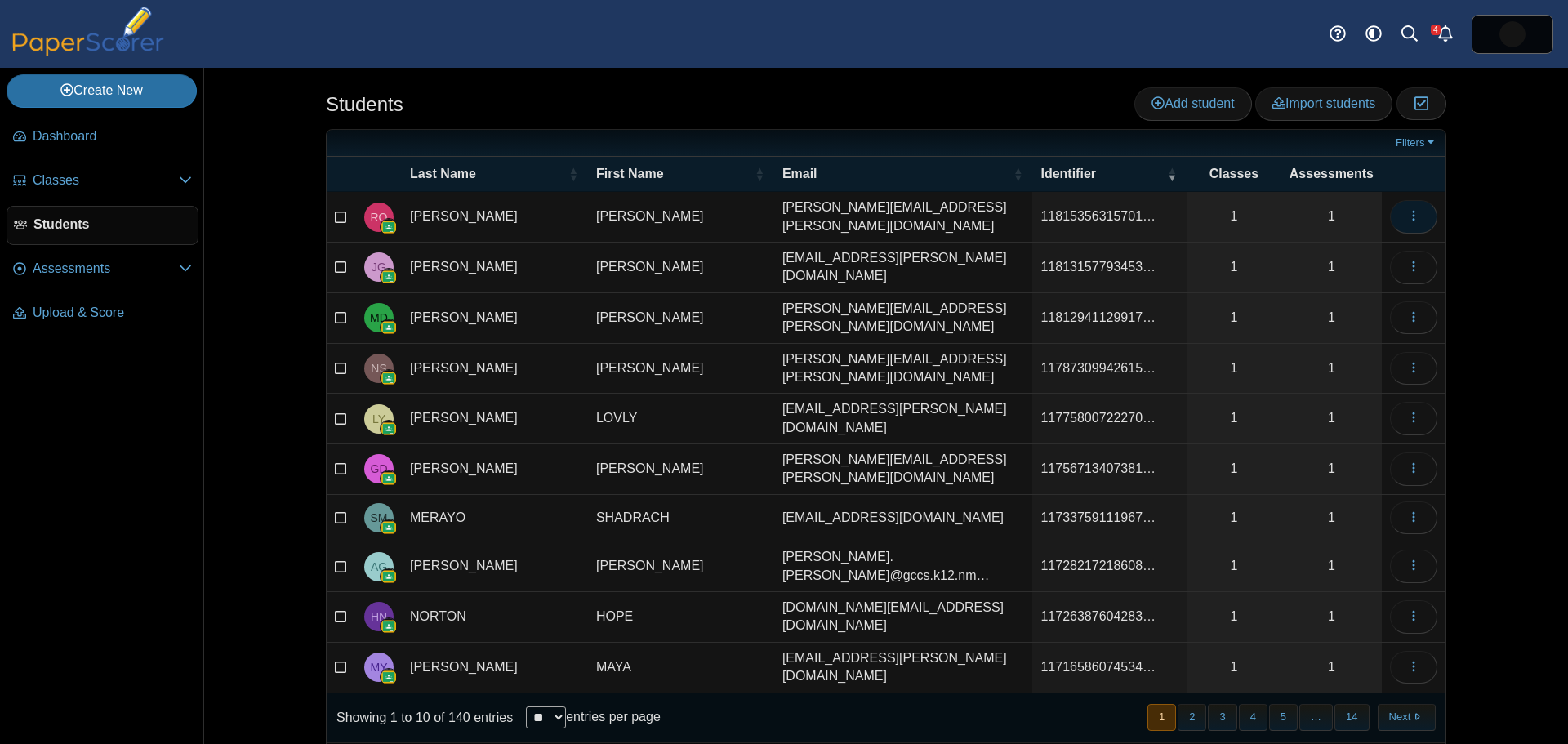
click at [1415, 214] on button "button" at bounding box center [1414, 216] width 48 height 32
click at [1319, 299] on link "View assessments" at bounding box center [1333, 301] width 196 height 25
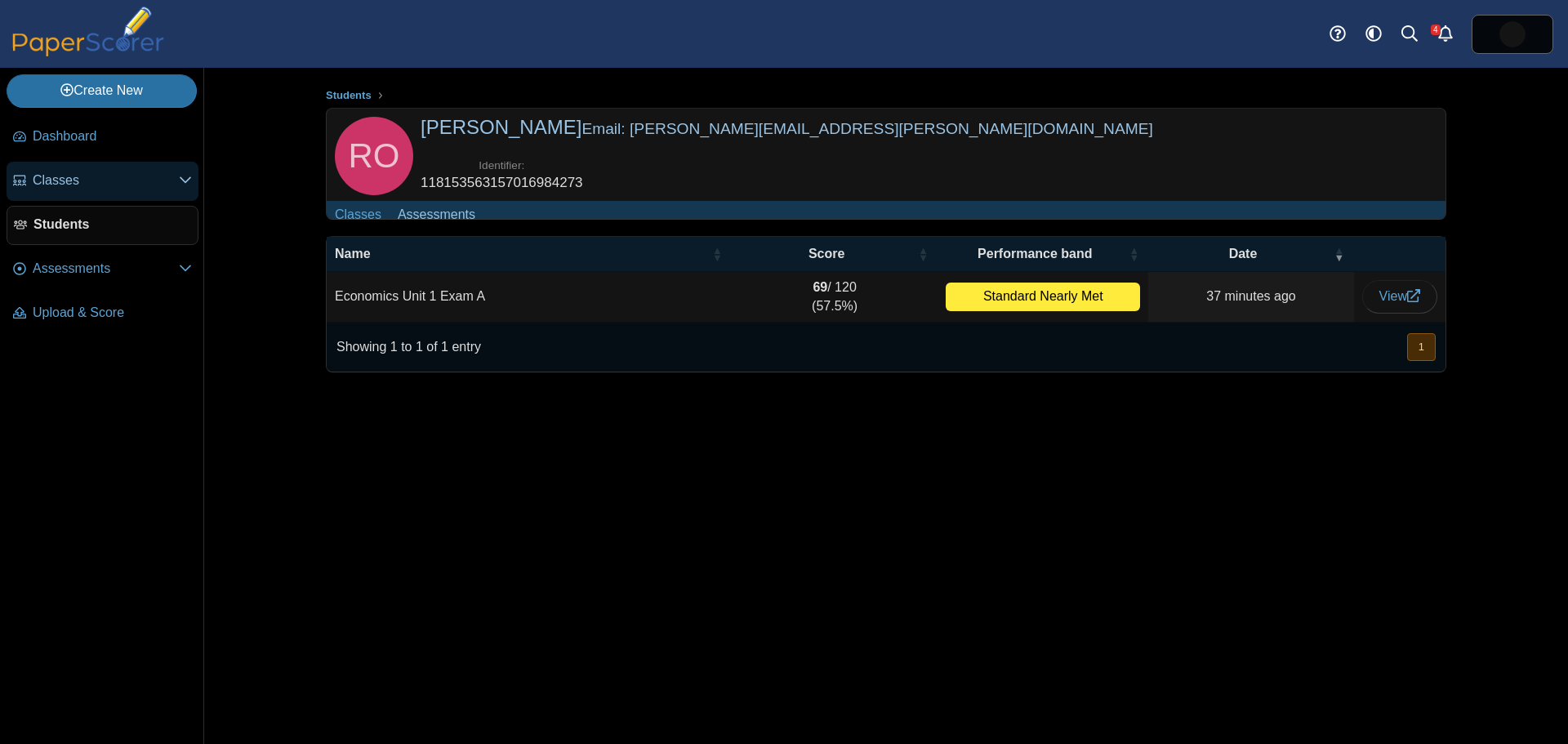
click at [46, 177] on span "Classes" at bounding box center [105, 180] width 146 height 18
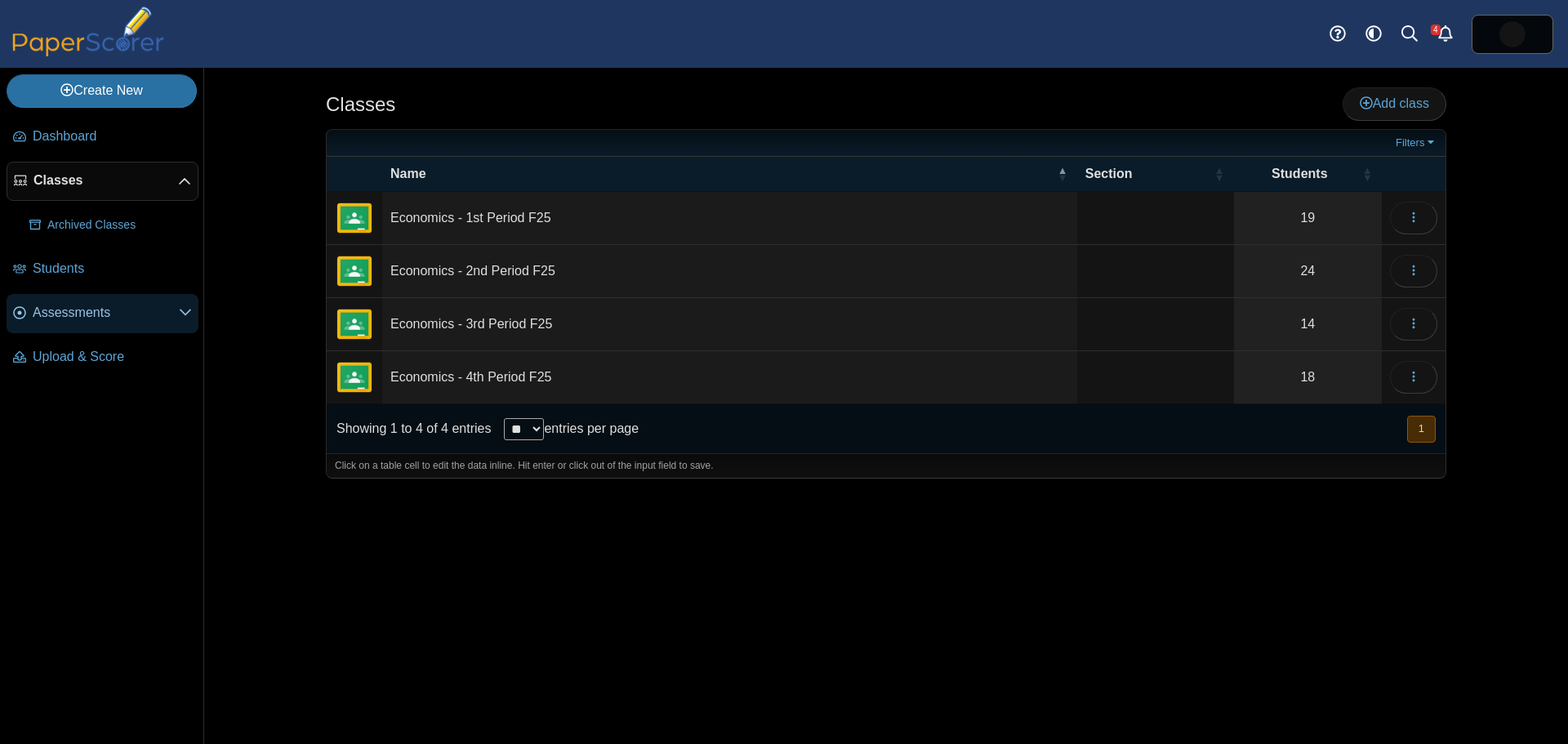
click at [47, 309] on span "Assessments" at bounding box center [105, 312] width 146 height 18
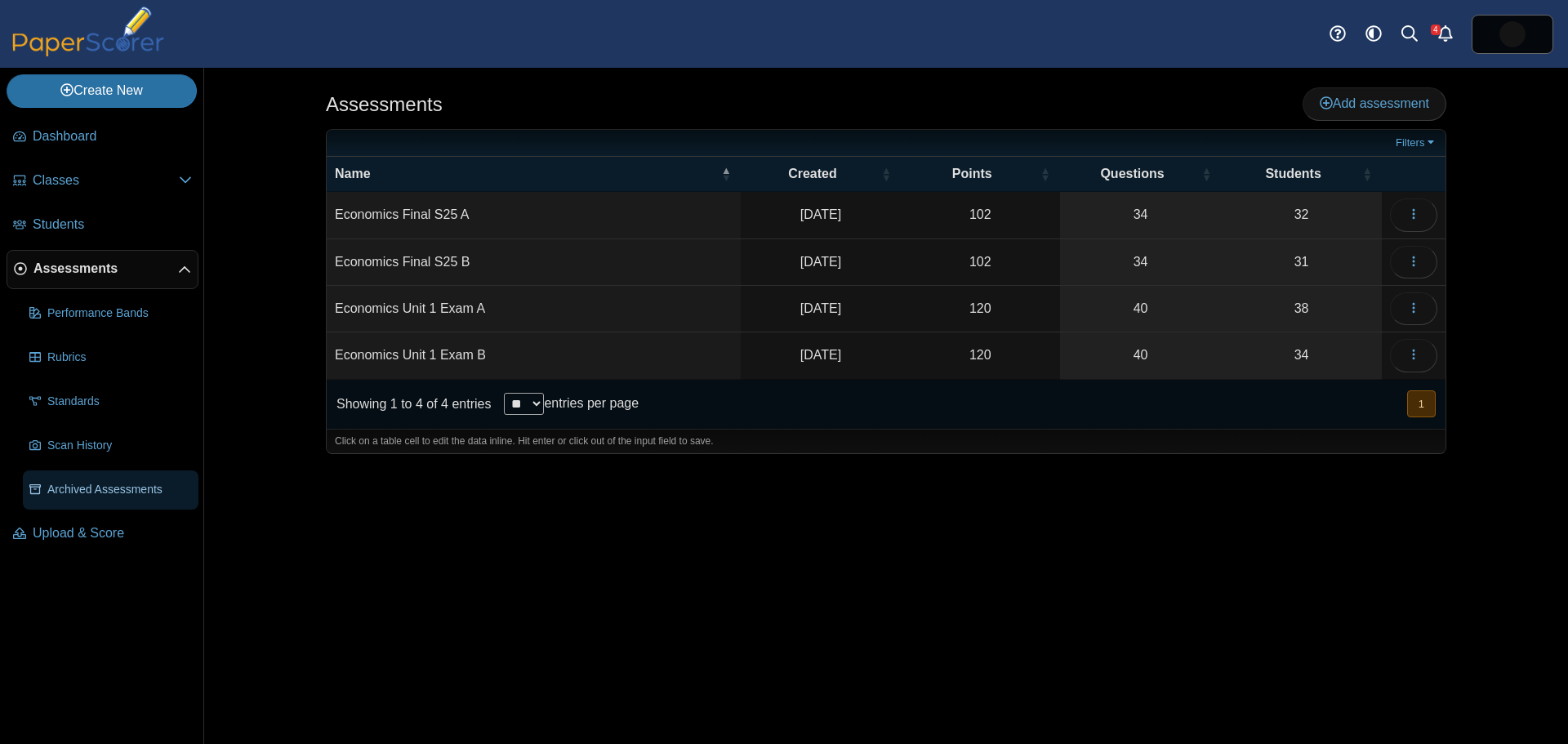
click at [96, 493] on span "Archived Assessments" at bounding box center [120, 489] width 145 height 16
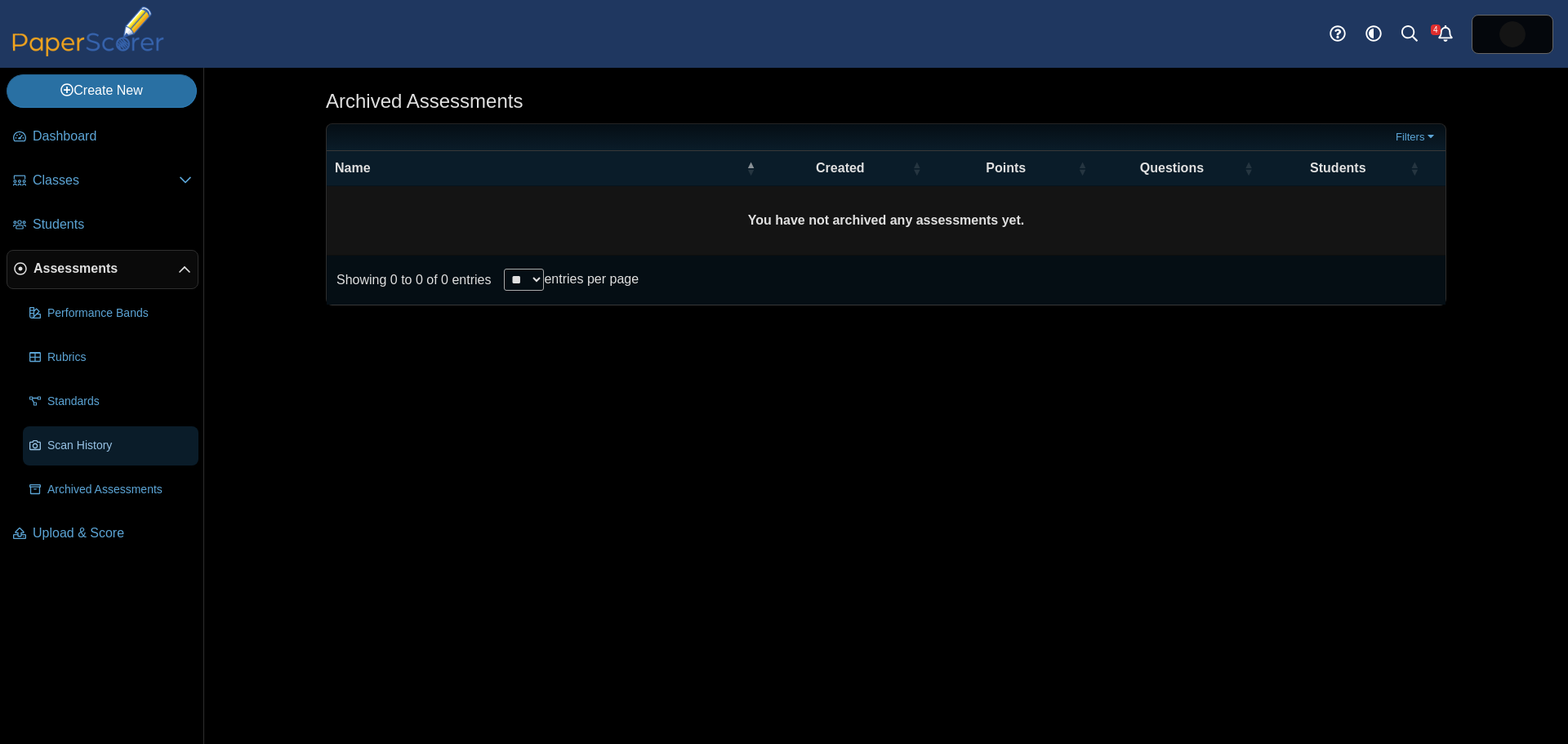
click at [77, 448] on span "Scan History" at bounding box center [120, 446] width 145 height 16
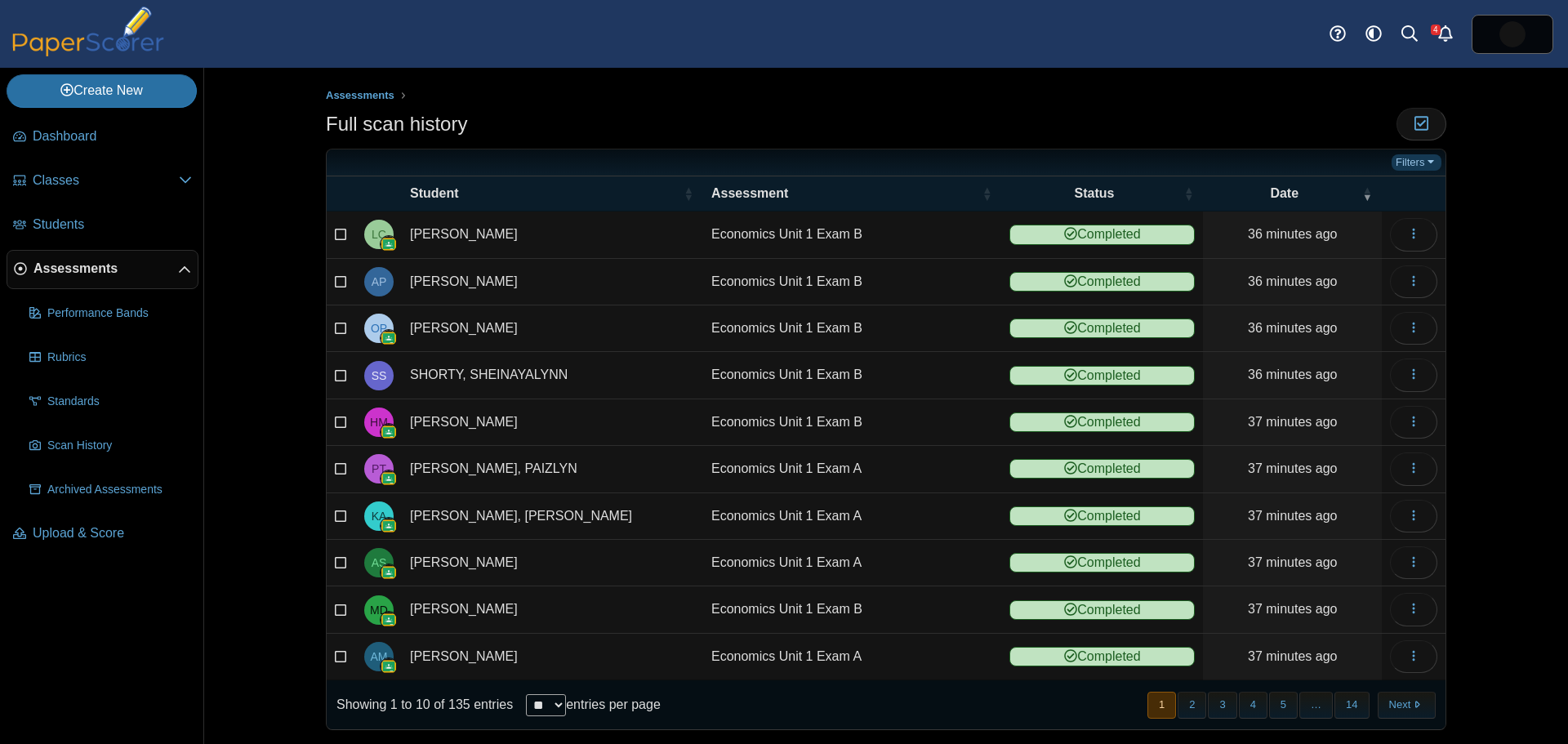
click at [1404, 163] on link "Filters" at bounding box center [1417, 162] width 50 height 16
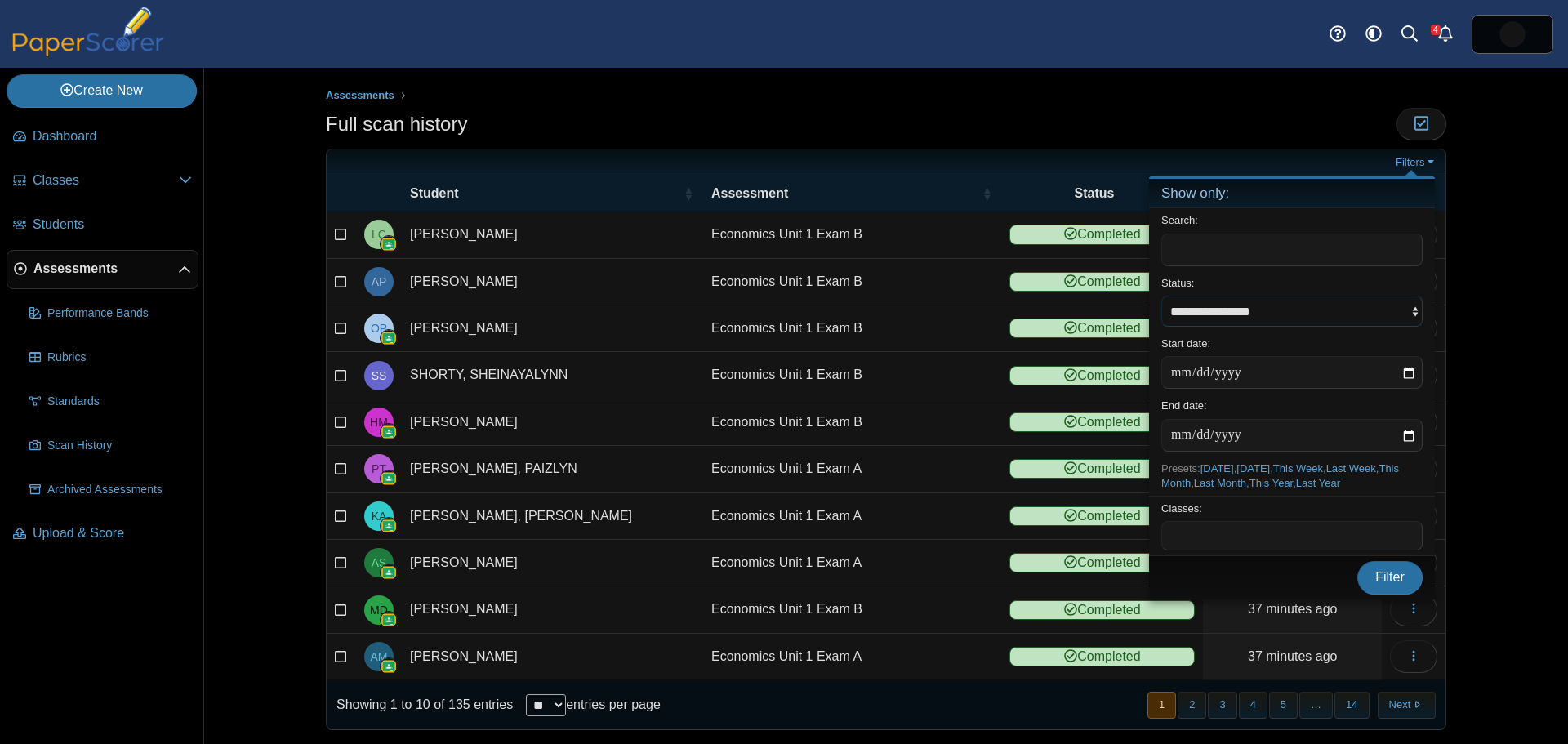
click at [1230, 313] on select "**********" at bounding box center [1291, 311] width 261 height 31
select select "********"
click at [1161, 296] on select "**********" at bounding box center [1291, 311] width 261 height 31
click at [1405, 372] on input "date" at bounding box center [1291, 372] width 261 height 32
type input "**********"
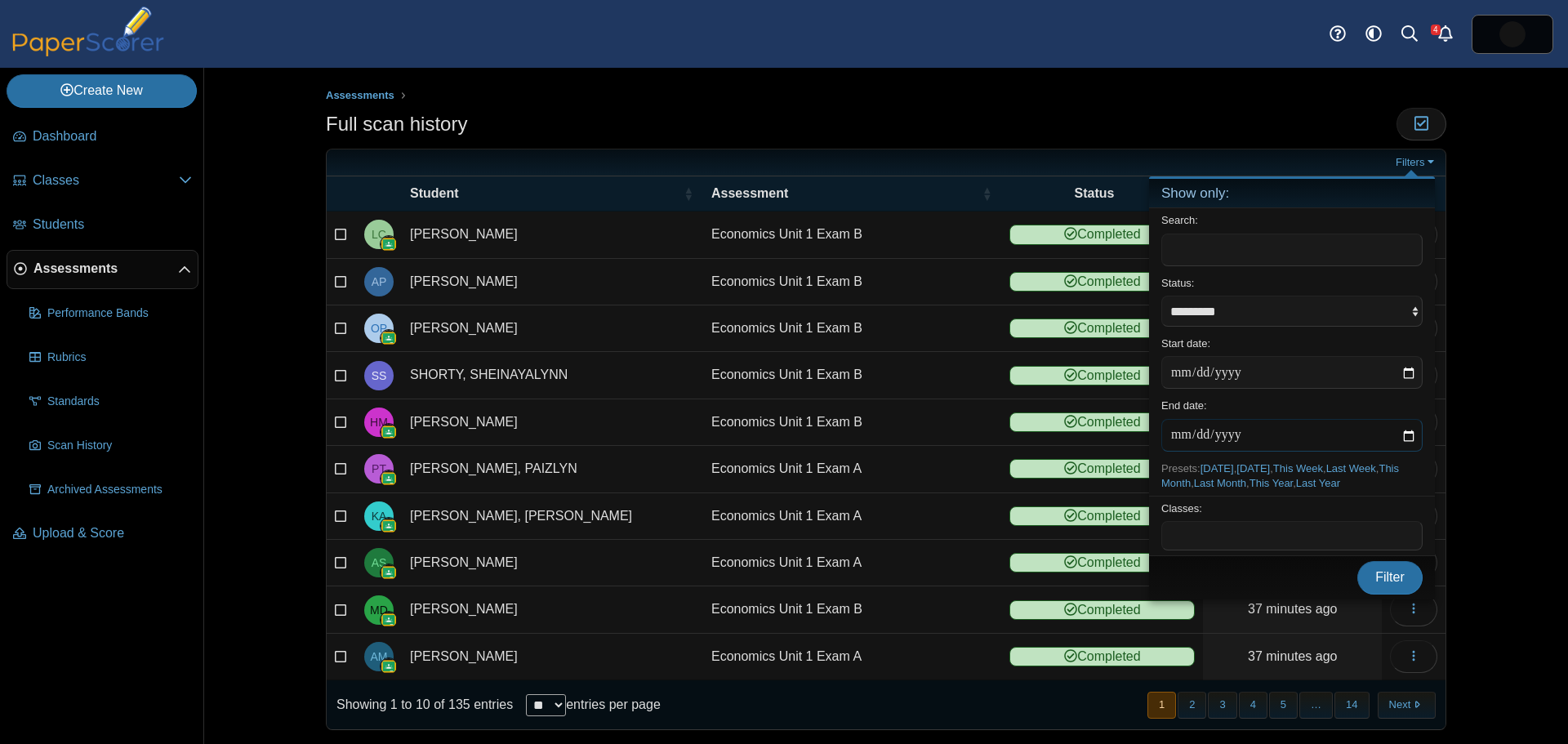
click at [1410, 430] on input "date" at bounding box center [1291, 435] width 261 height 32
type input "**********"
click at [1181, 531] on span at bounding box center [1291, 535] width 259 height 28
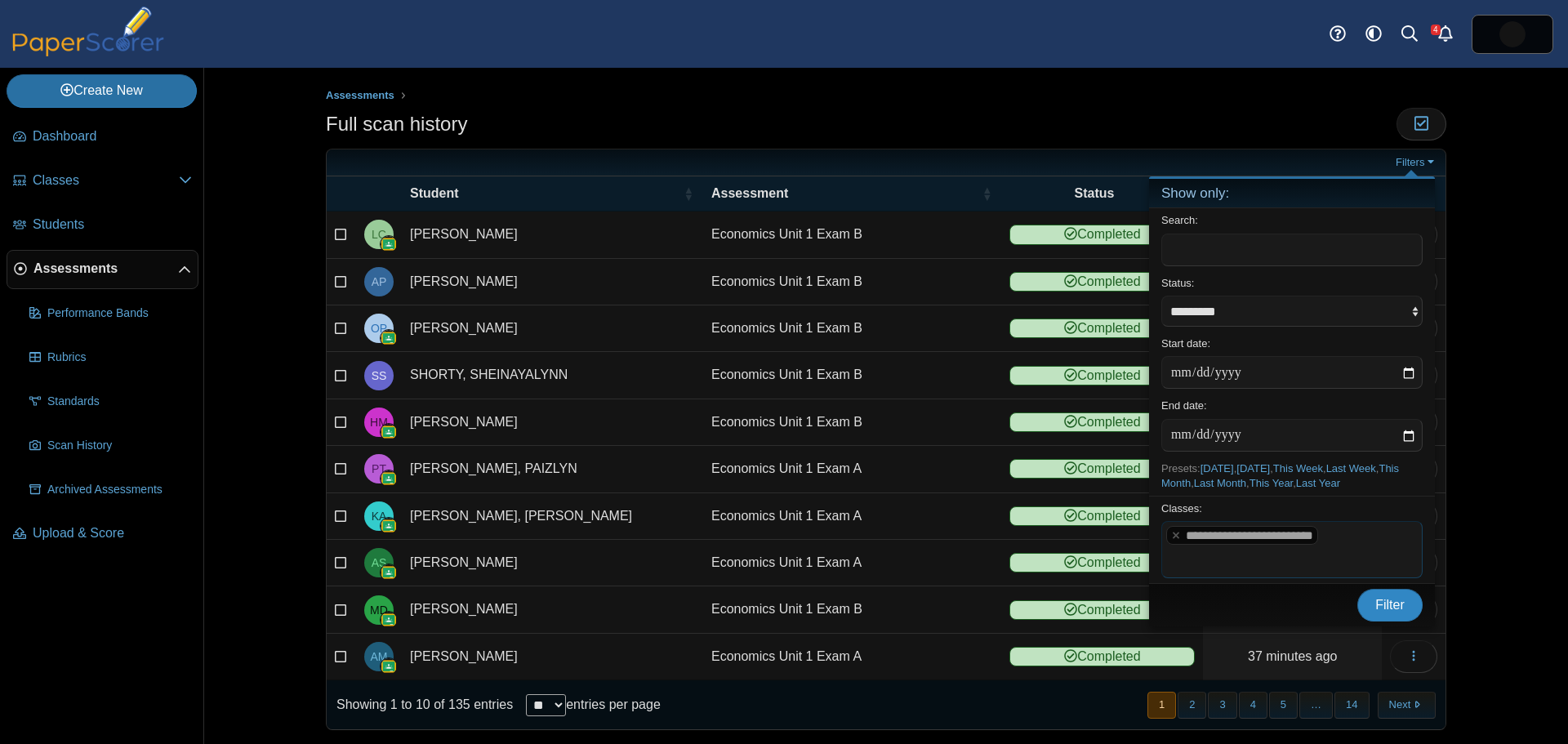
click at [1383, 603] on span "Filter" at bounding box center [1390, 605] width 30 height 14
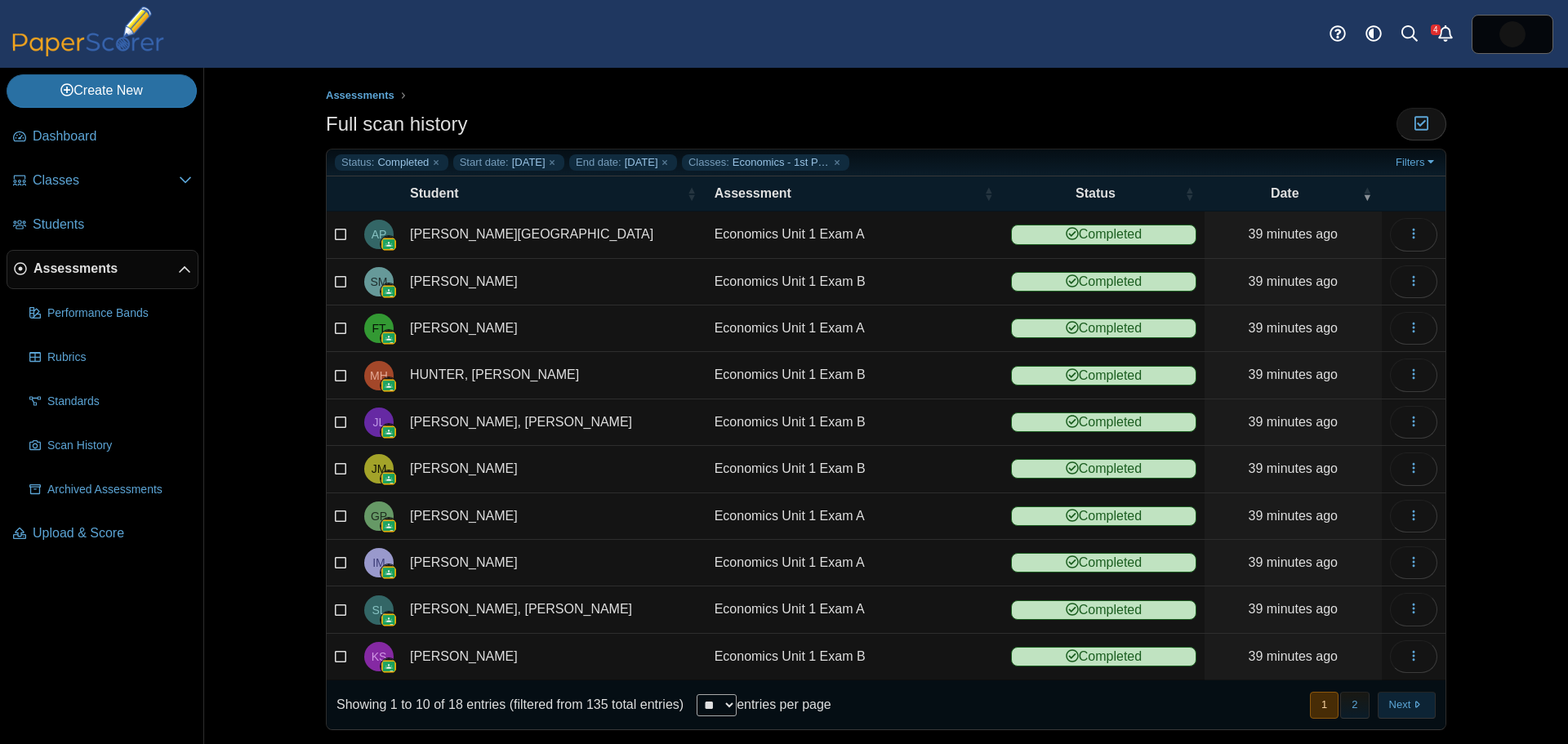
click at [1398, 705] on button "Next" at bounding box center [1407, 705] width 58 height 27
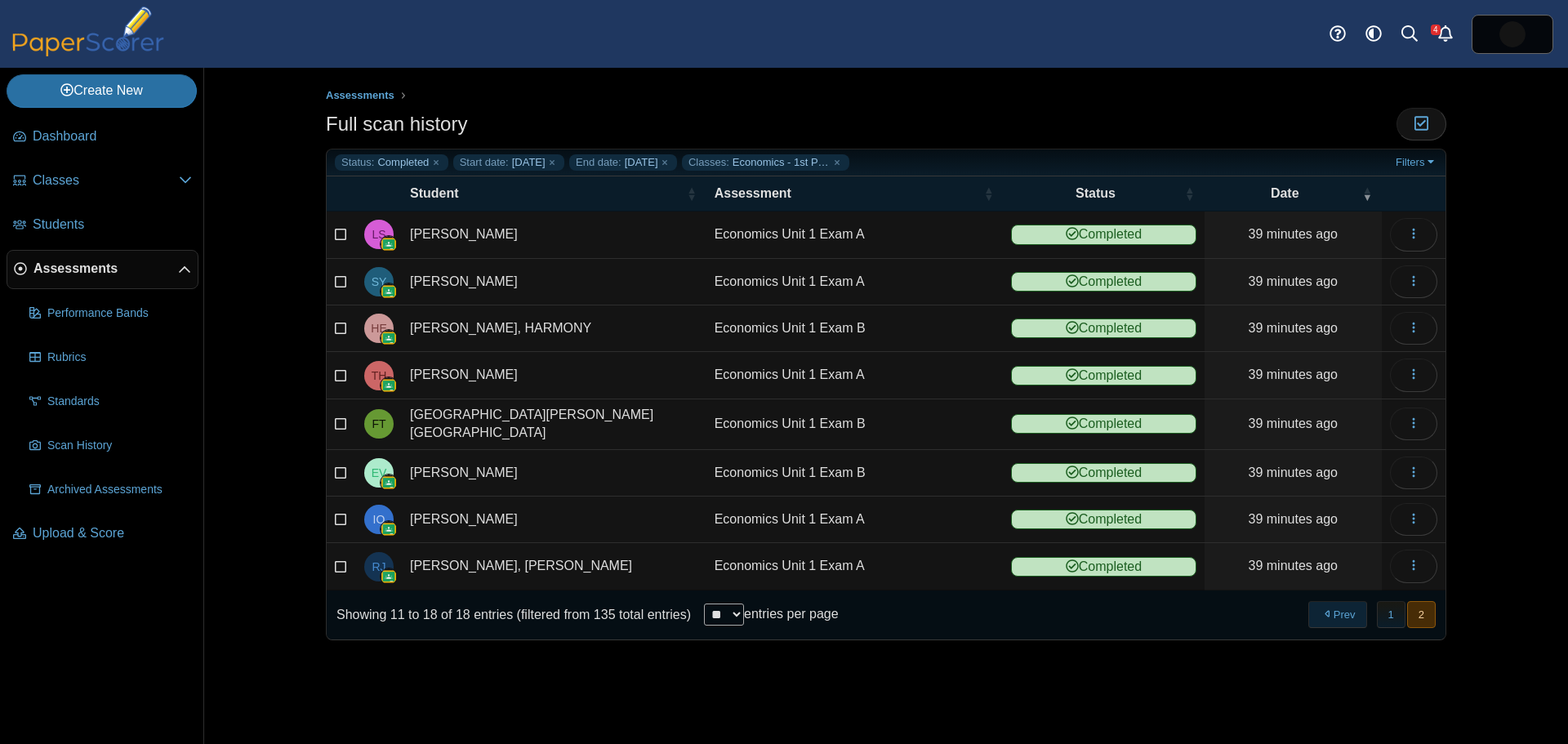
click at [1331, 613] on button "Prev" at bounding box center [1337, 615] width 58 height 27
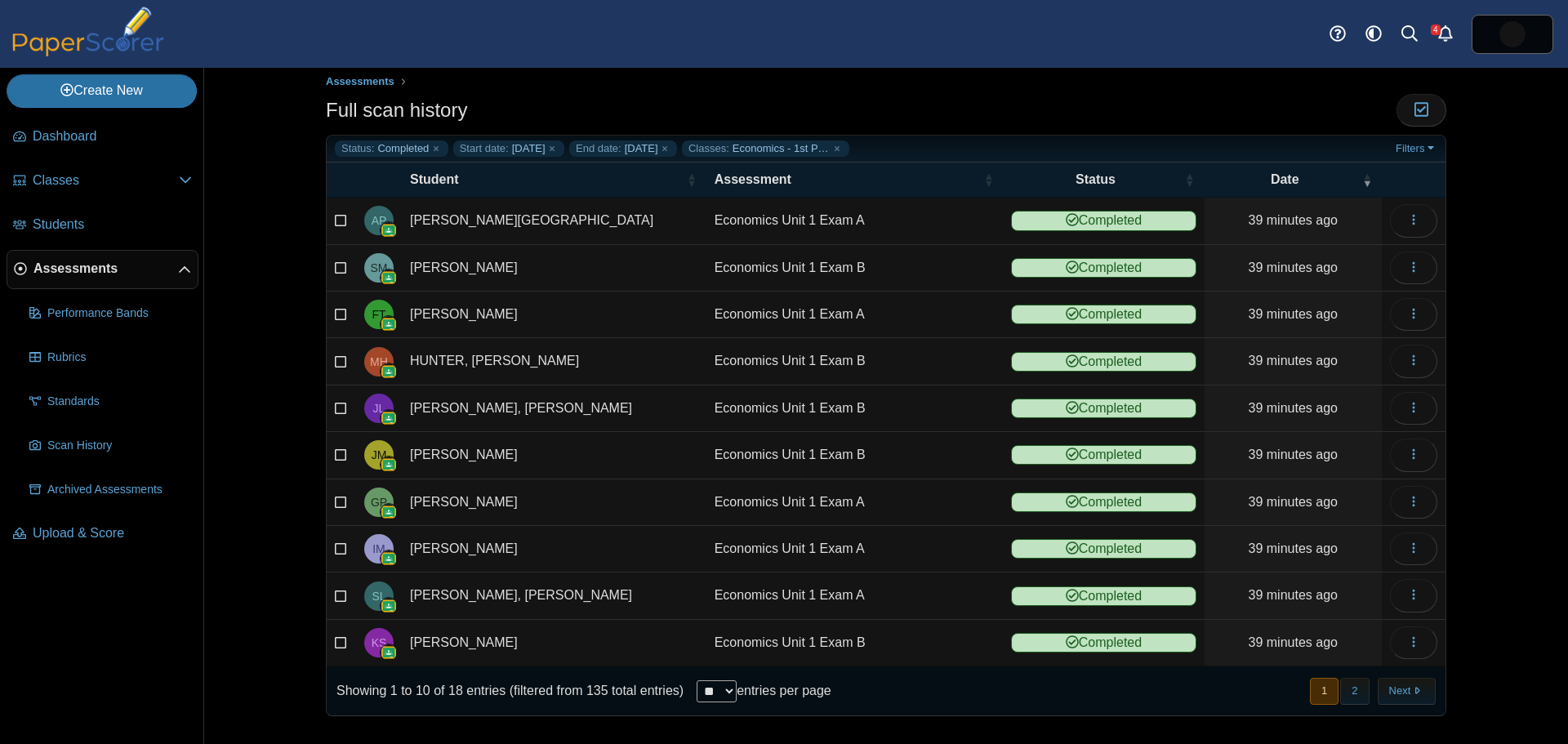
scroll to position [18, 0]
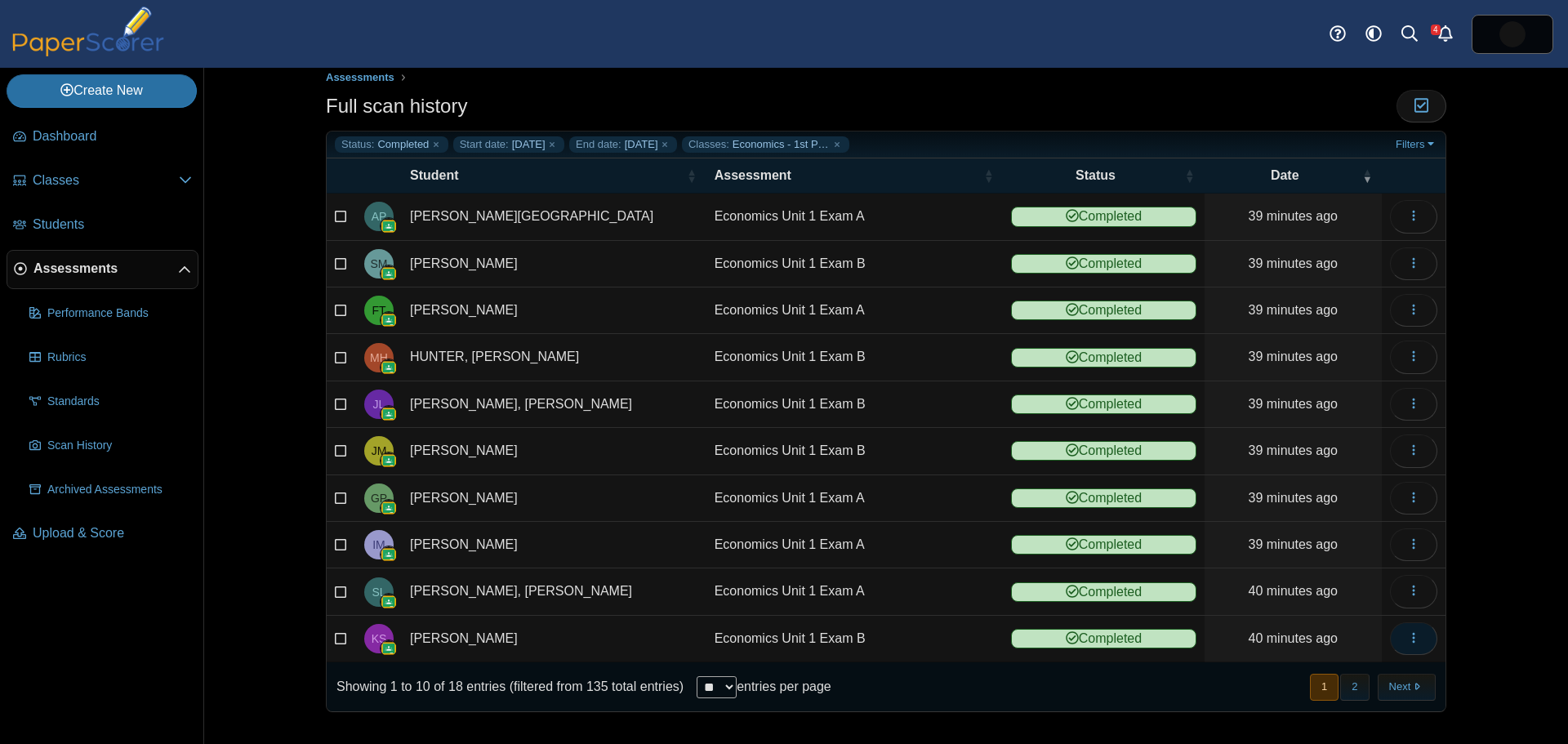
click at [1411, 637] on icon "button" at bounding box center [1413, 637] width 13 height 13
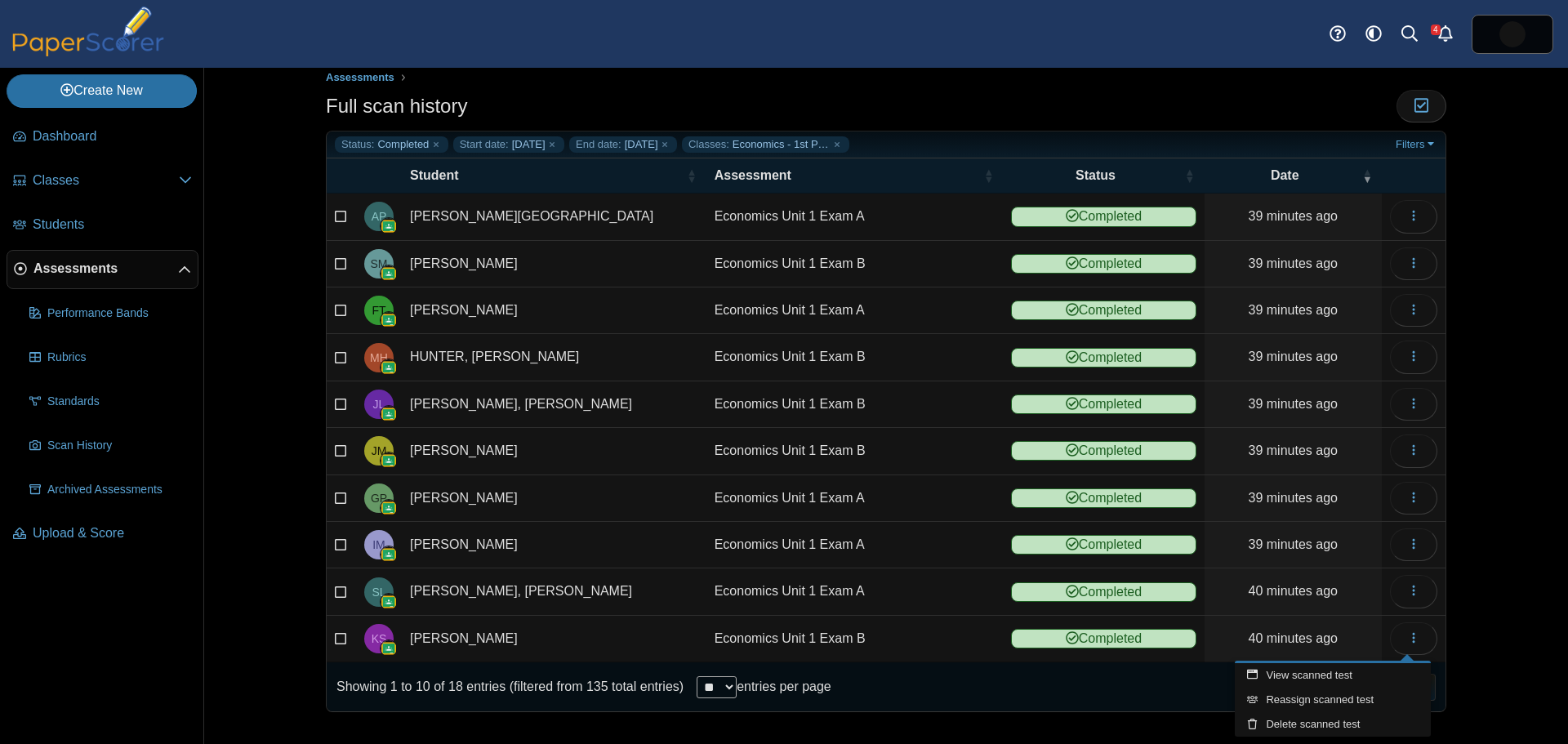
drag, startPoint x: 259, startPoint y: 419, endPoint x: 248, endPoint y: 419, distance: 11.0
click at [259, 419] on div "Assessments Full scan history Moderation 0" at bounding box center [886, 406] width 1364 height 676
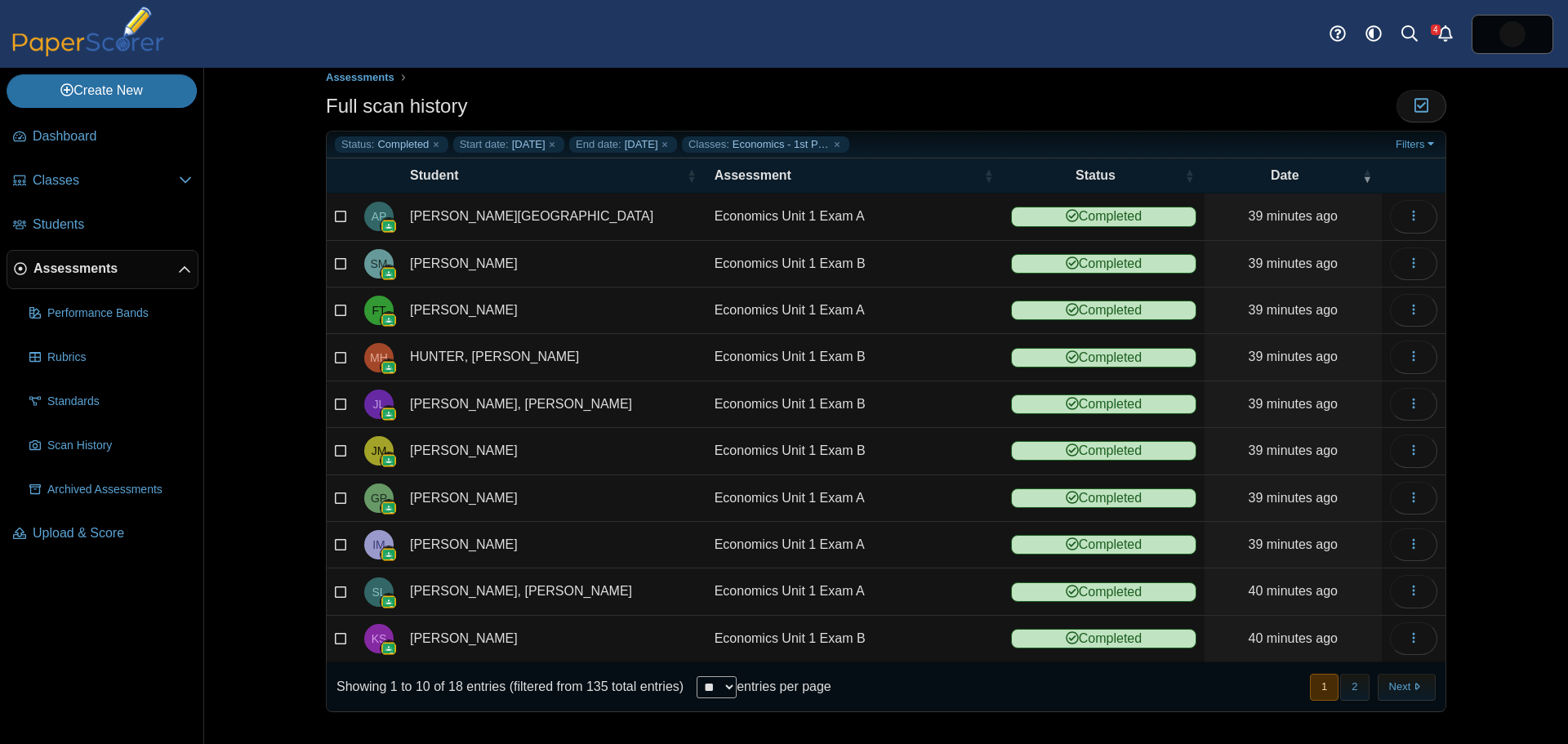
click at [85, 264] on span "Assessments" at bounding box center [105, 268] width 145 height 18
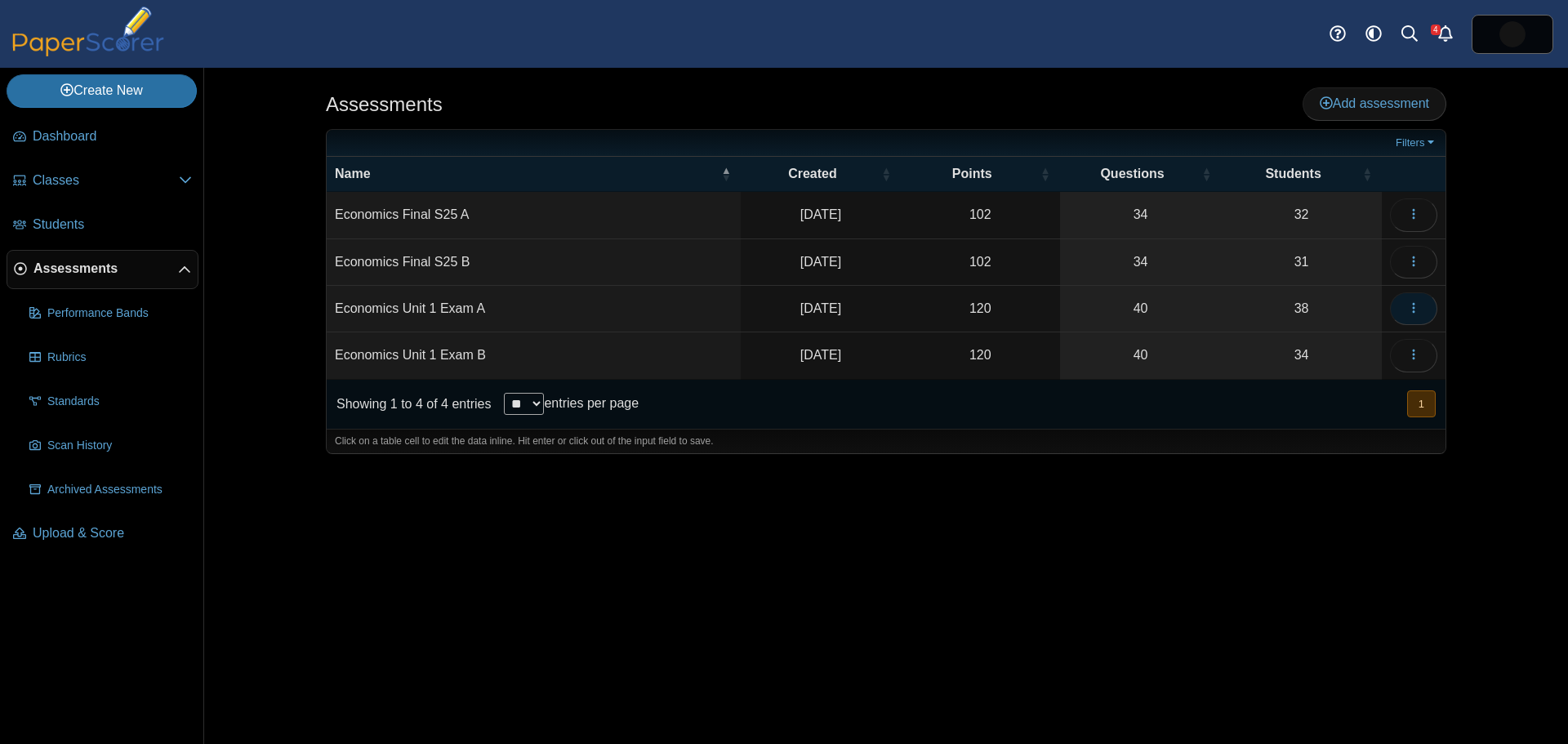
click at [1419, 304] on icon "button" at bounding box center [1413, 307] width 13 height 13
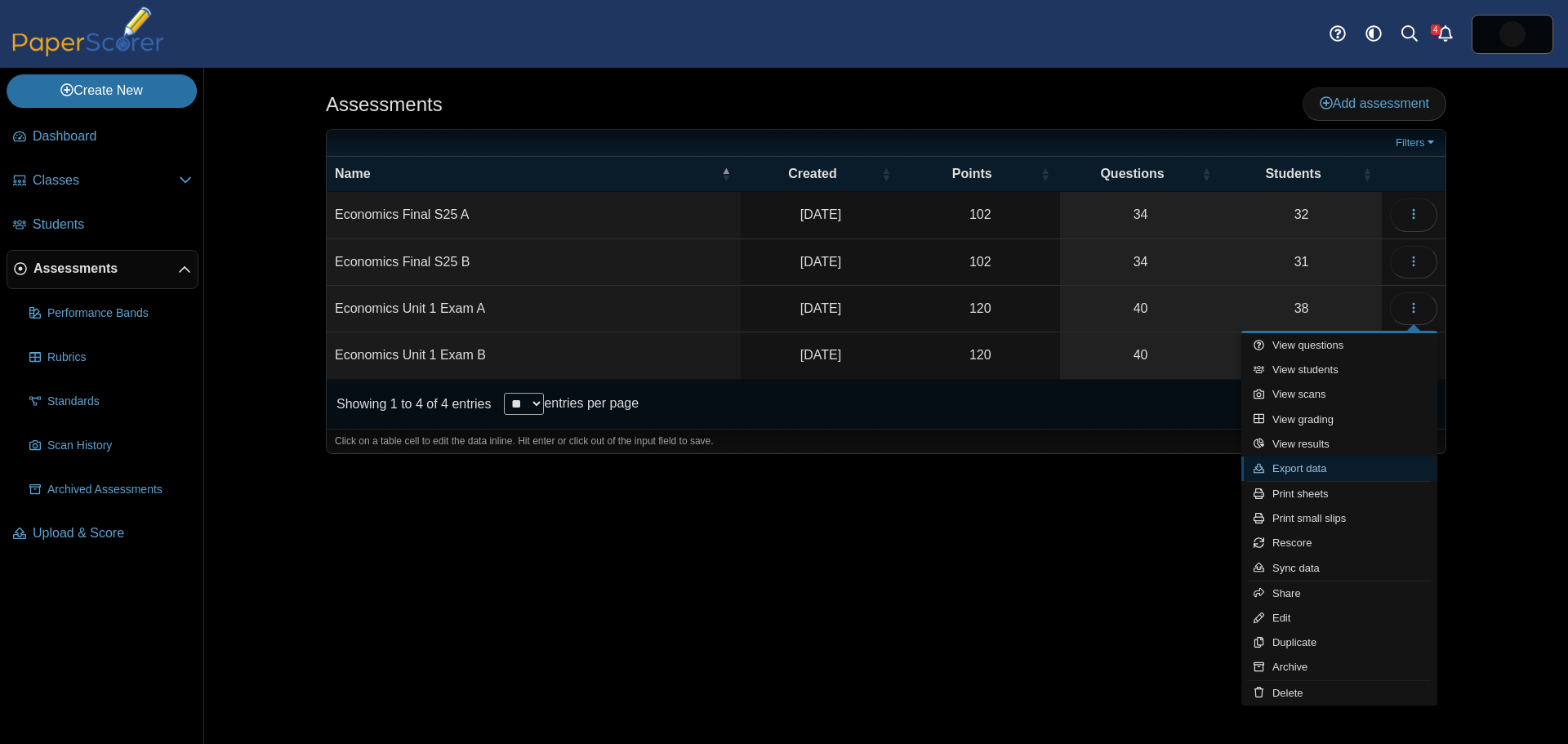
click at [1337, 468] on link "Export data" at bounding box center [1339, 469] width 196 height 25
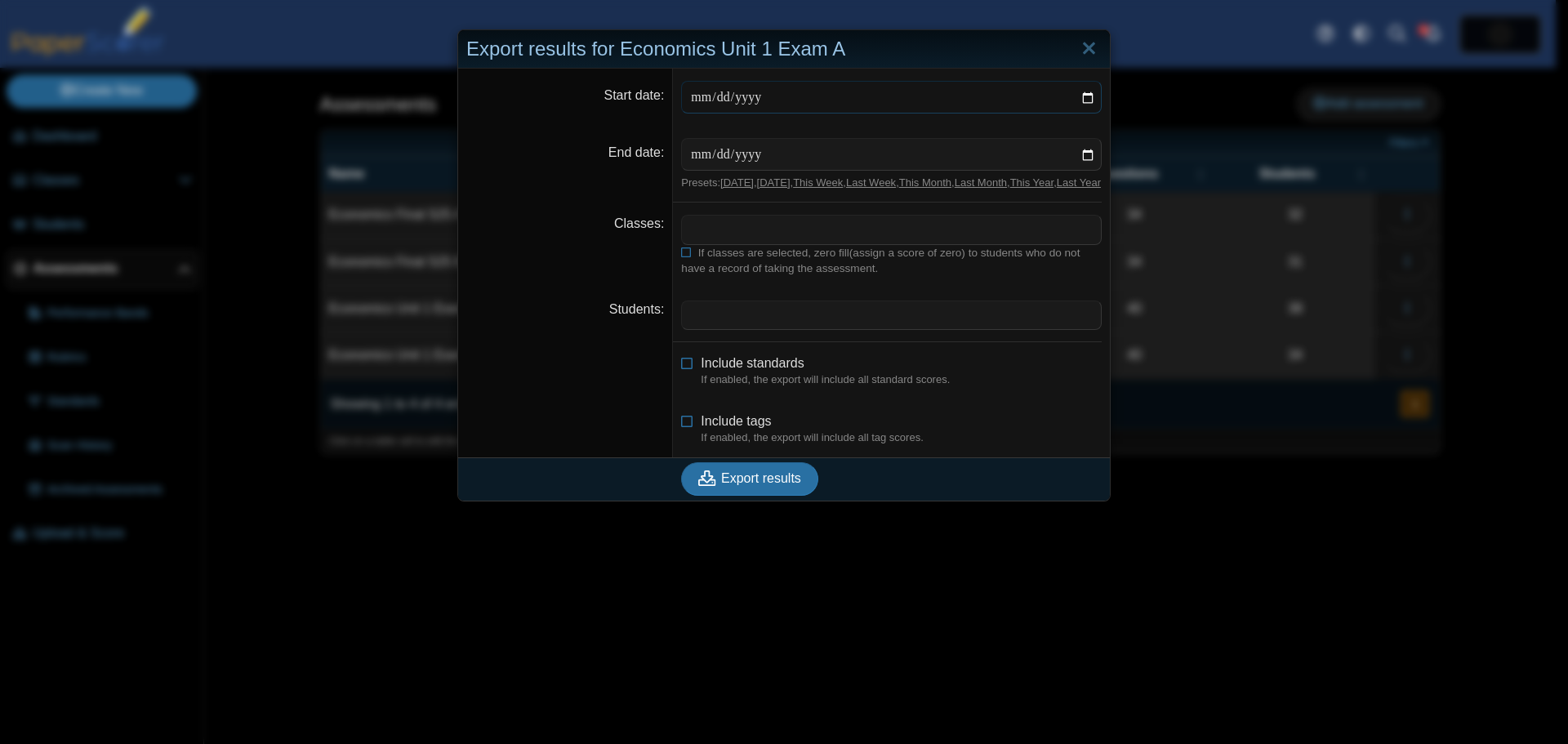
click at [1077, 95] on input "Start date" at bounding box center [892, 97] width 420 height 32
type input "**********"
click at [1080, 153] on input "End date" at bounding box center [892, 154] width 420 height 32
type input "**********"
click at [741, 241] on span at bounding box center [892, 229] width 419 height 28
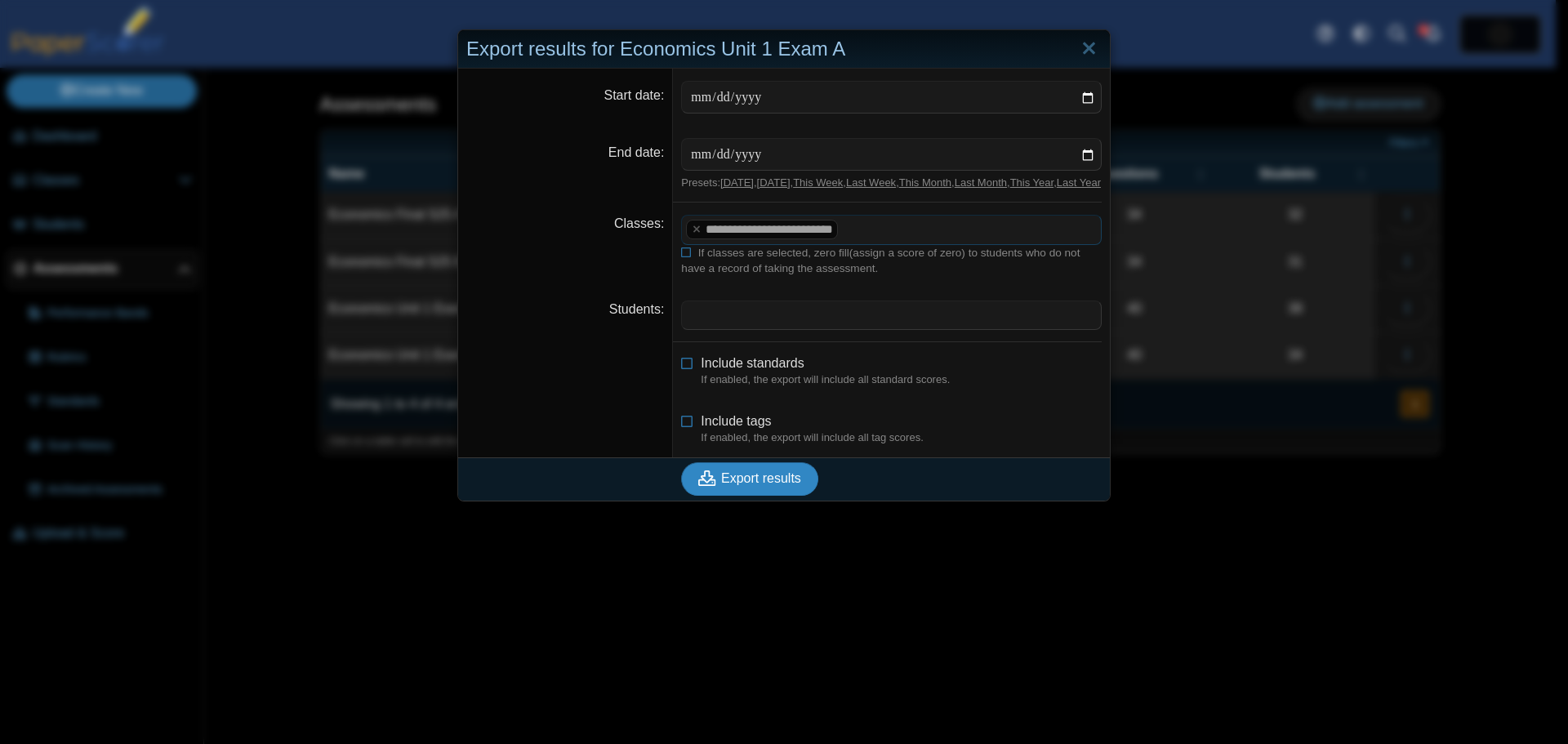
click at [727, 485] on span "Export results" at bounding box center [761, 478] width 80 height 14
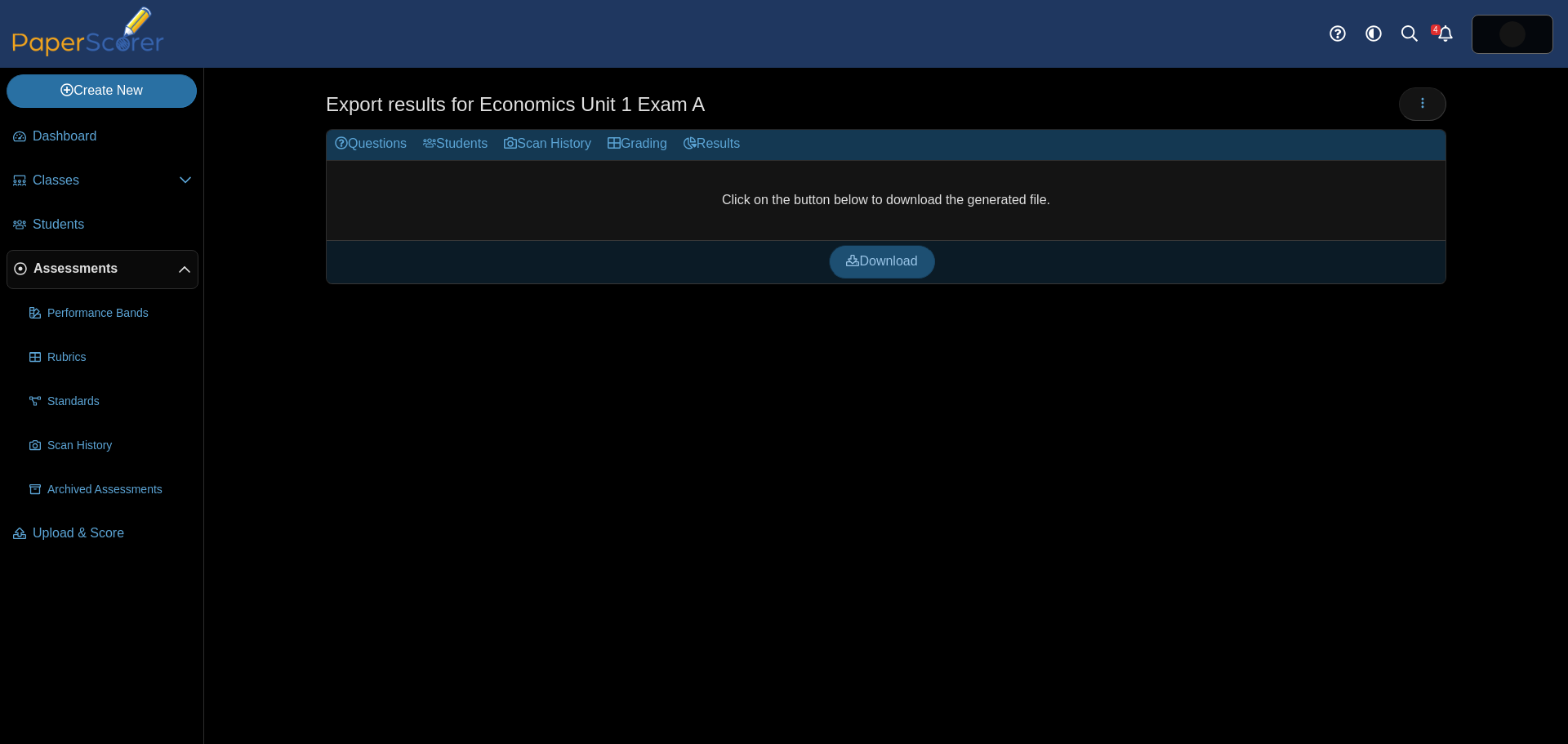
click at [894, 259] on span "Download" at bounding box center [882, 261] width 71 height 14
click at [71, 271] on span "Assessments" at bounding box center [105, 268] width 145 height 18
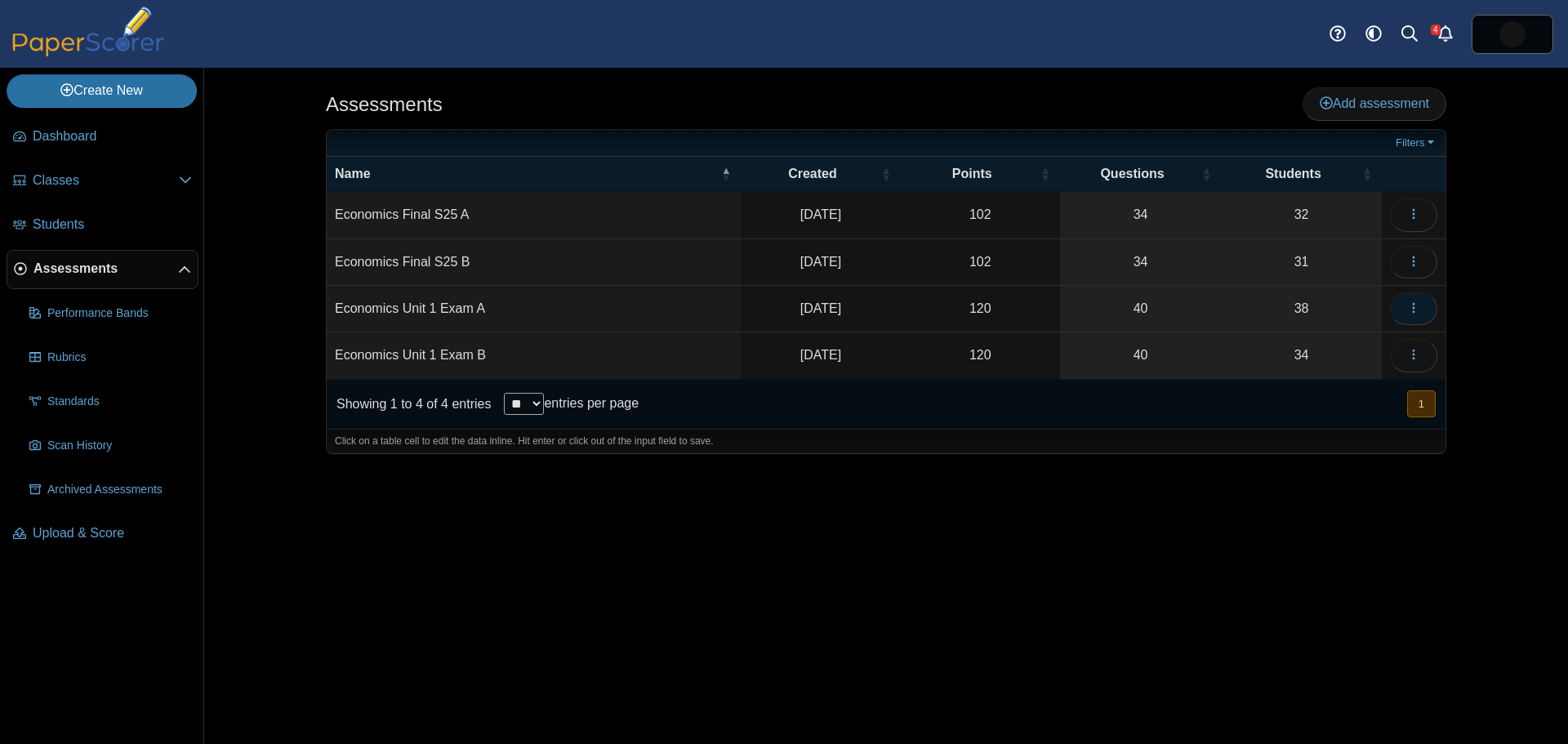
click at [1413, 307] on use "button" at bounding box center [1413, 308] width 3 height 10
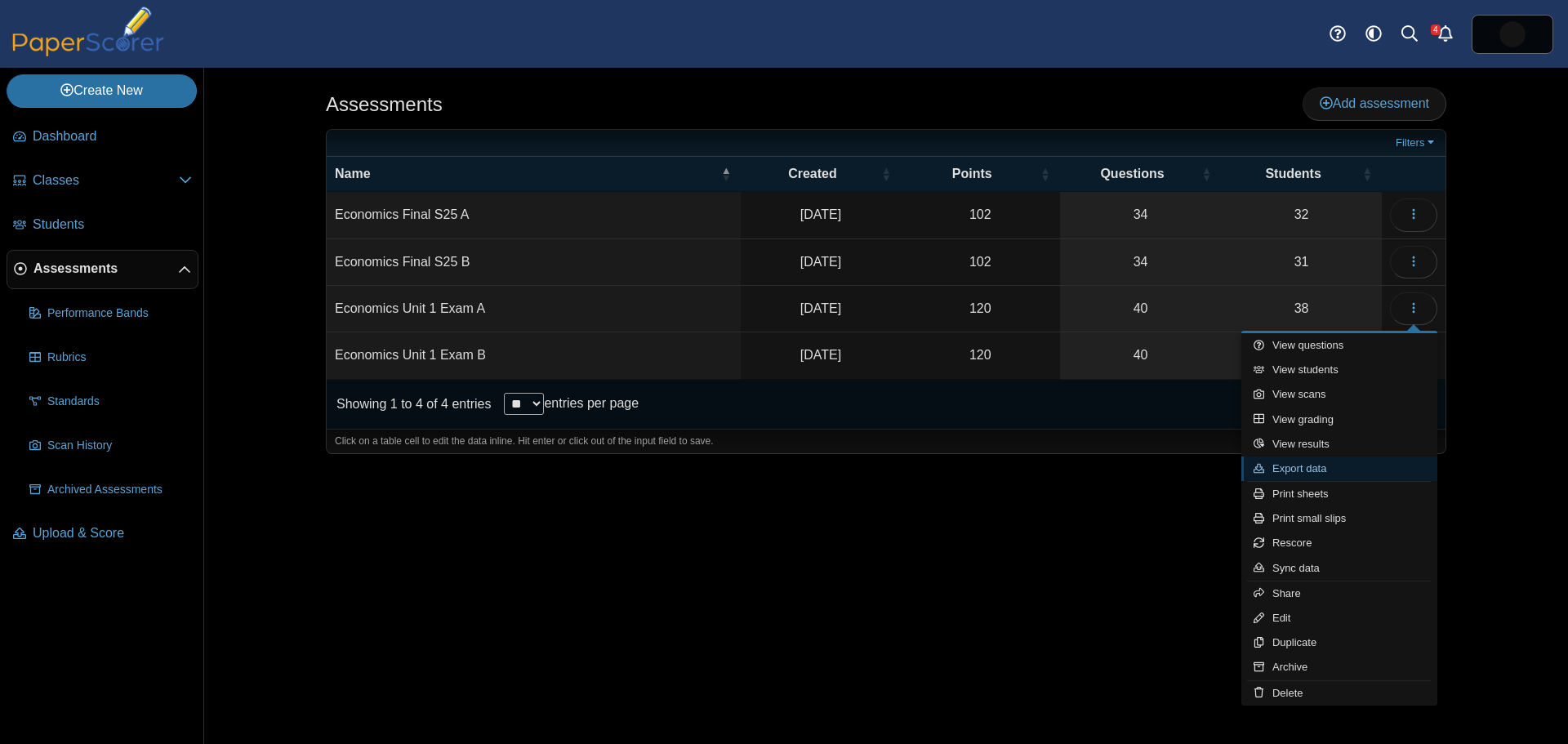
click at [1322, 467] on link "Export data" at bounding box center [1339, 469] width 196 height 25
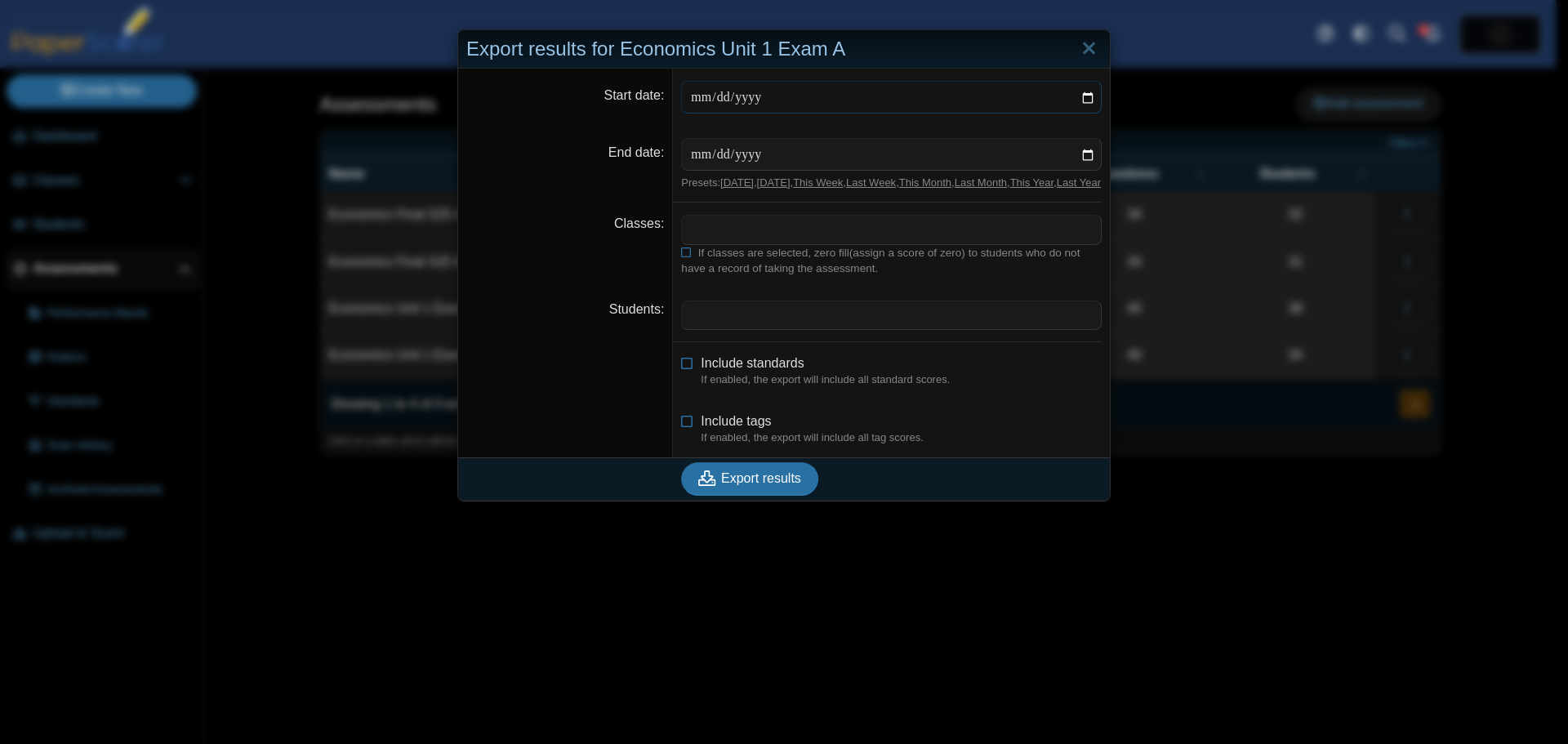
click at [761, 99] on input "Start date" at bounding box center [892, 97] width 420 height 32
click at [1085, 97] on input "Start date" at bounding box center [892, 97] width 420 height 32
type input "**********"
click at [1084, 151] on input "End date" at bounding box center [892, 154] width 420 height 32
type input "**********"
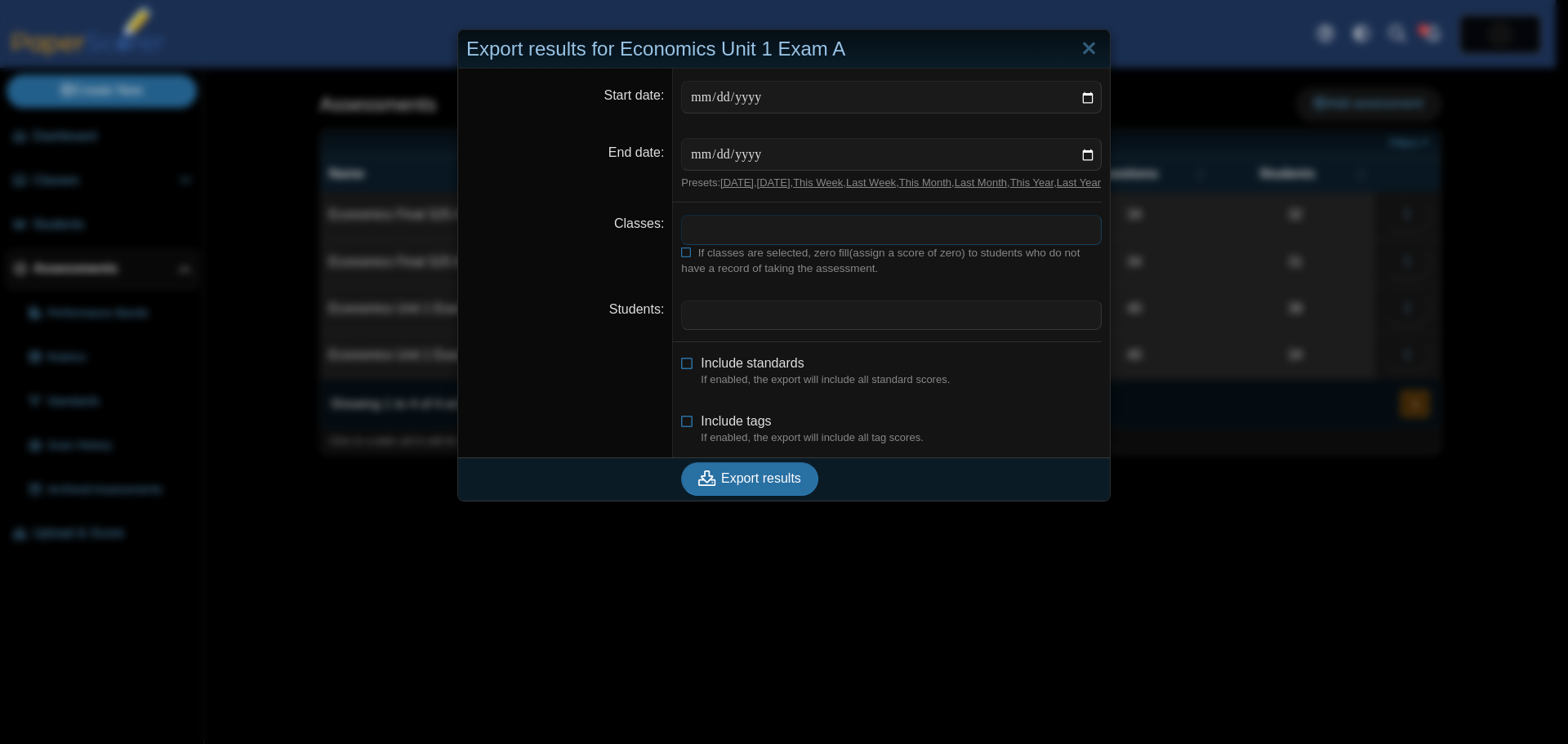
click at [722, 242] on span at bounding box center [892, 229] width 419 height 28
click at [689, 235] on x "remove tag" at bounding box center [696, 229] width 14 height 10
click at [700, 243] on span at bounding box center [892, 229] width 419 height 28
click at [727, 485] on span "Export results" at bounding box center [761, 478] width 80 height 14
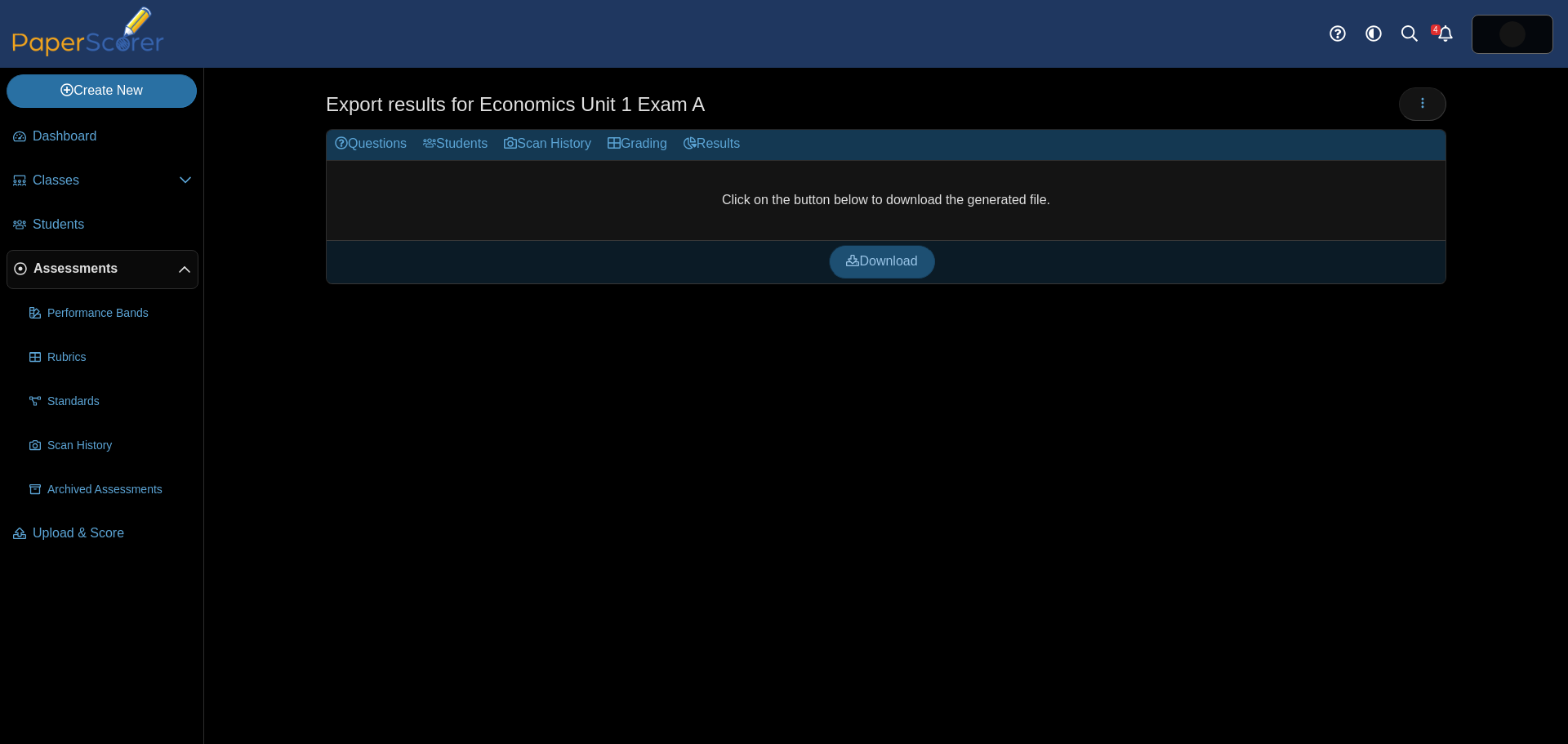
click at [882, 262] on span "Download" at bounding box center [882, 261] width 71 height 14
click at [1428, 99] on icon "button" at bounding box center [1423, 102] width 13 height 13
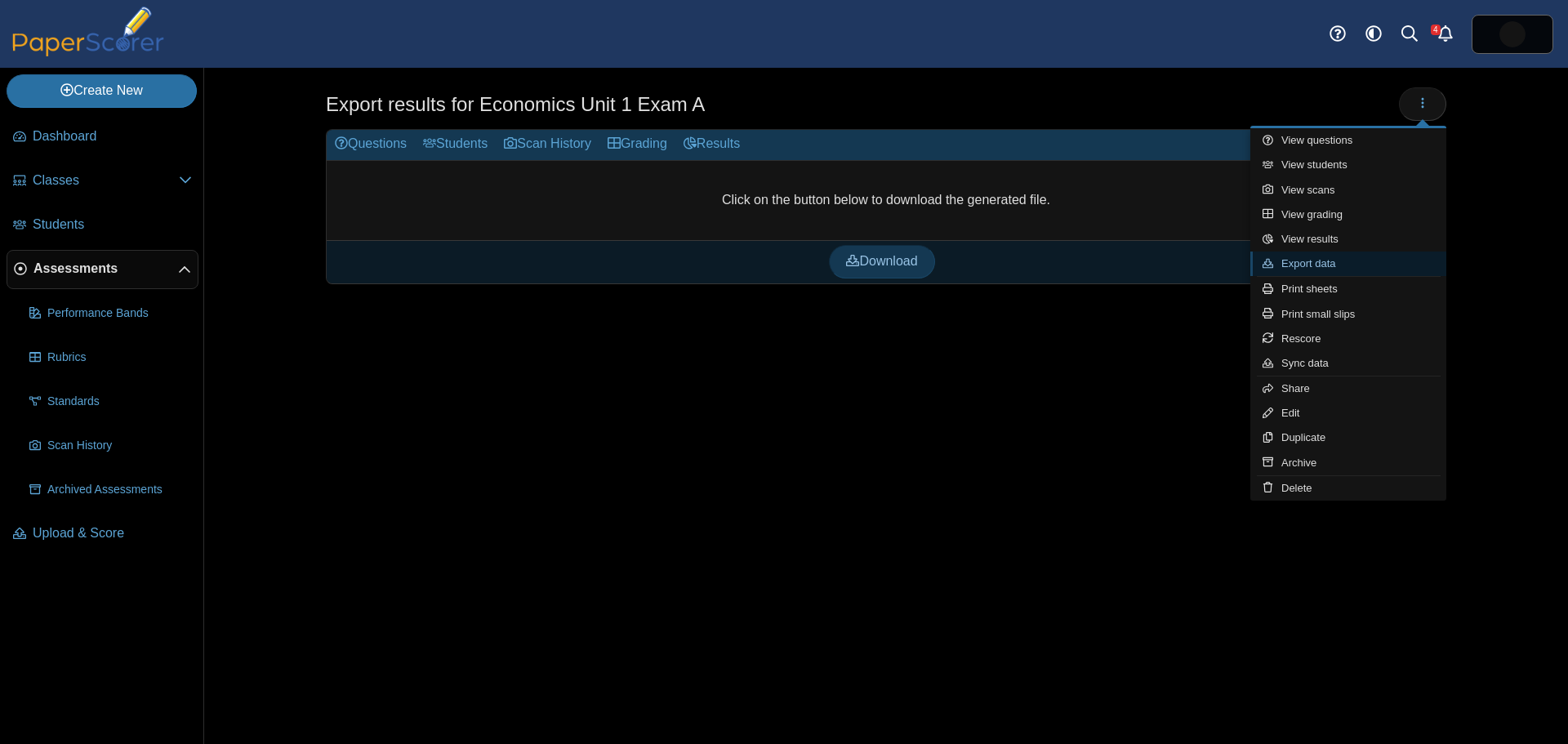
click at [1311, 267] on link "Export data" at bounding box center [1348, 264] width 196 height 25
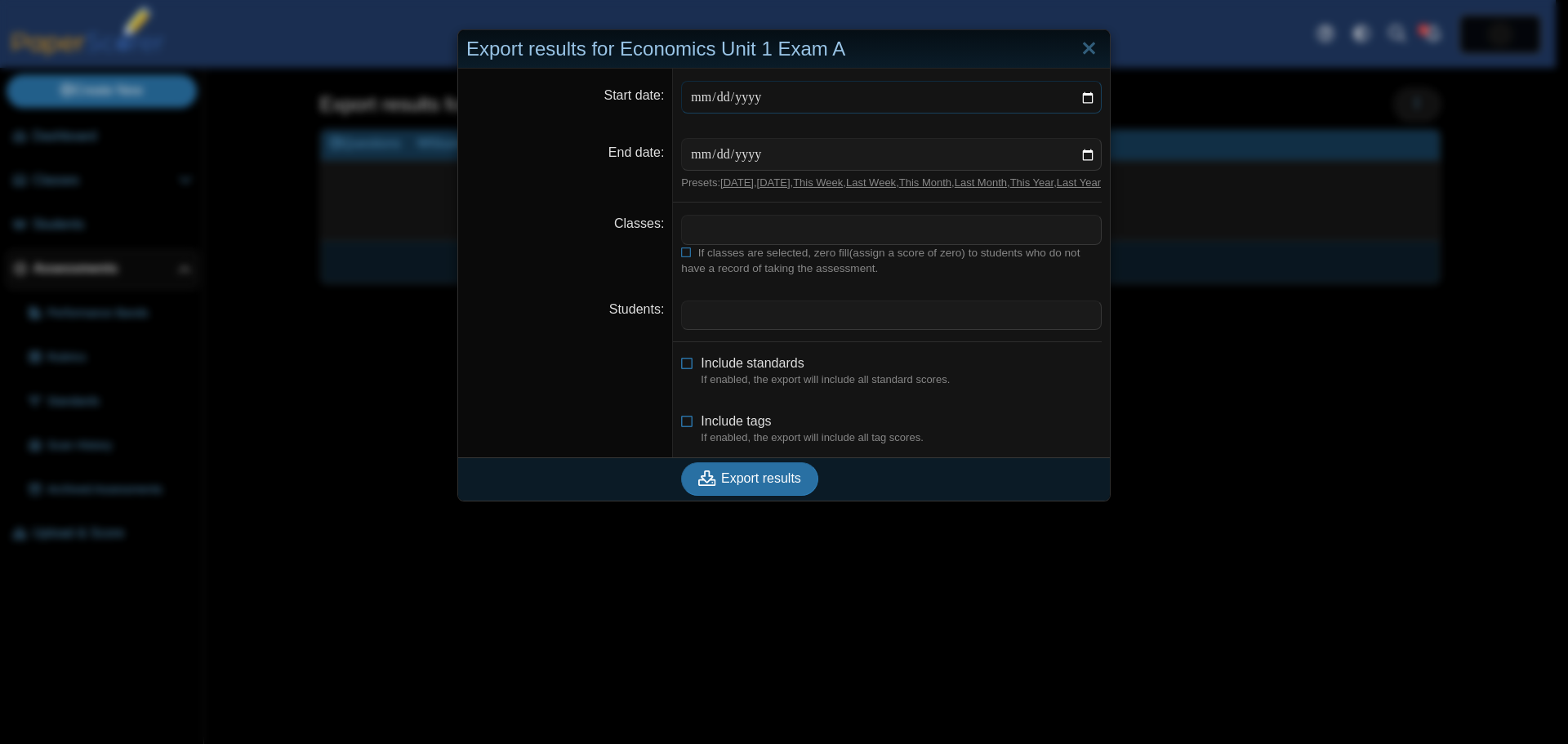
click at [1084, 102] on input "Start date" at bounding box center [892, 97] width 420 height 32
type input "**********"
click at [1084, 151] on input "End date" at bounding box center [892, 154] width 420 height 32
type input "**********"
click at [726, 243] on span at bounding box center [892, 229] width 419 height 28
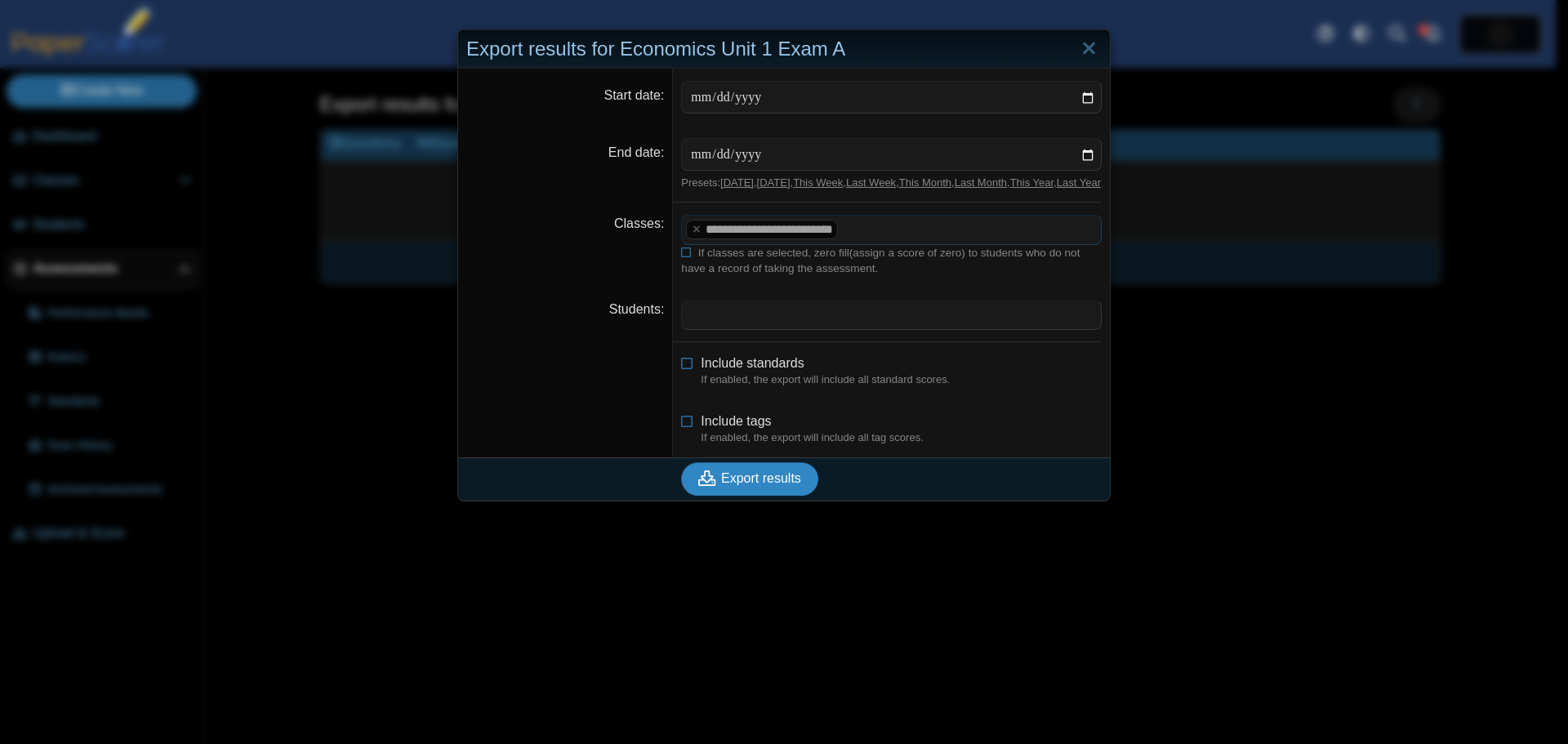
click at [724, 485] on span "Export results" at bounding box center [761, 478] width 80 height 14
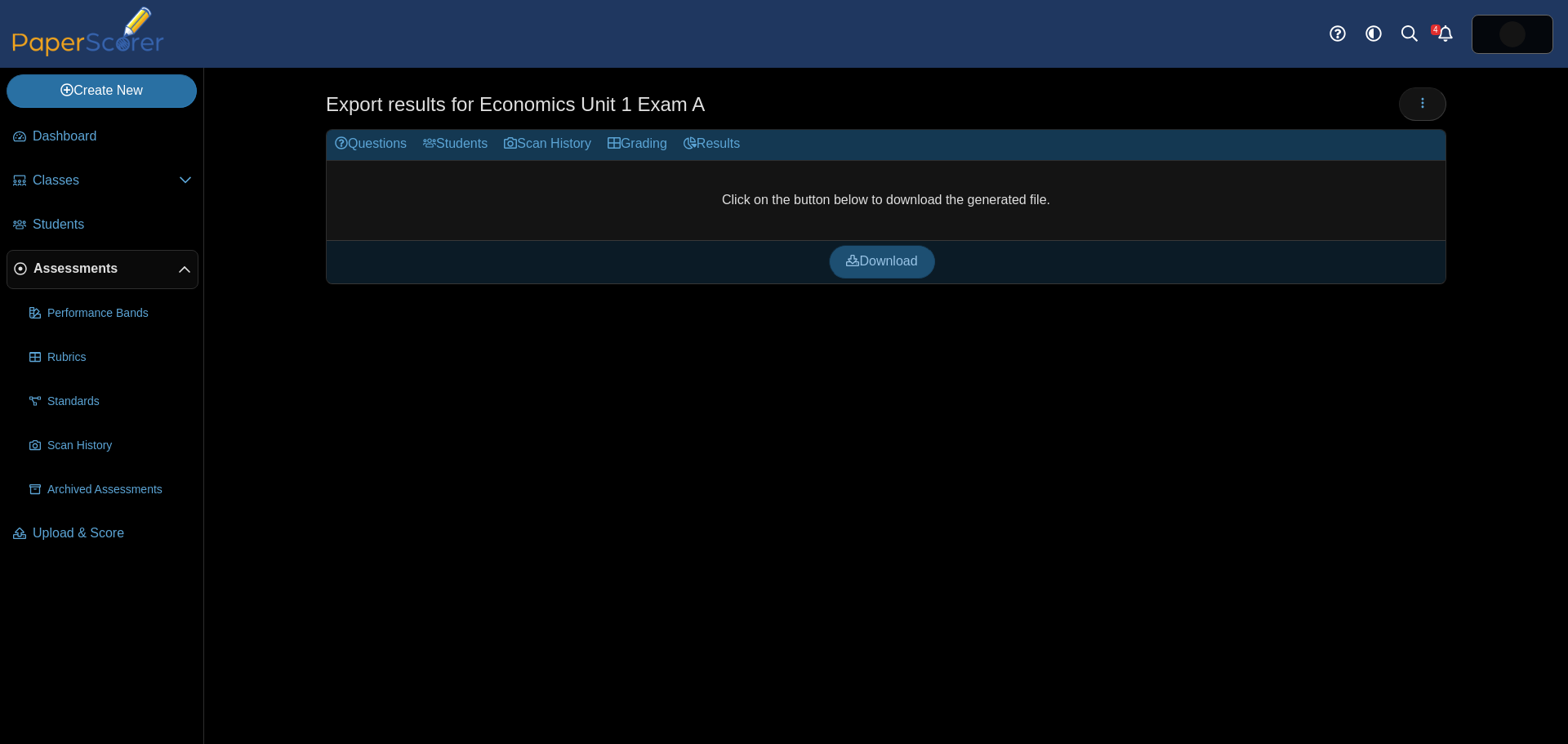
click at [895, 264] on span "Download" at bounding box center [882, 261] width 71 height 14
click at [1419, 104] on icon "button" at bounding box center [1423, 102] width 13 height 13
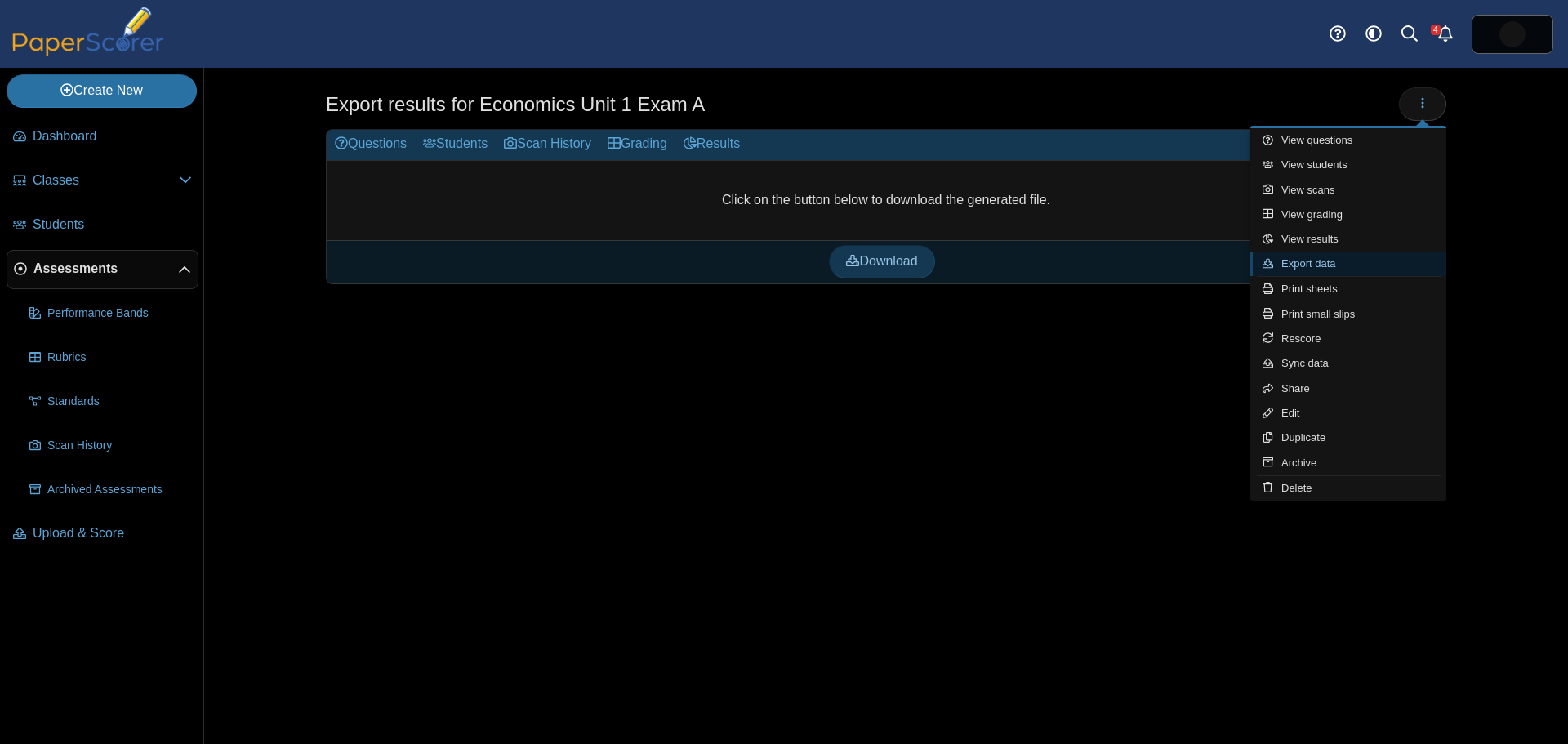
click at [1305, 266] on link "Export data" at bounding box center [1348, 264] width 196 height 25
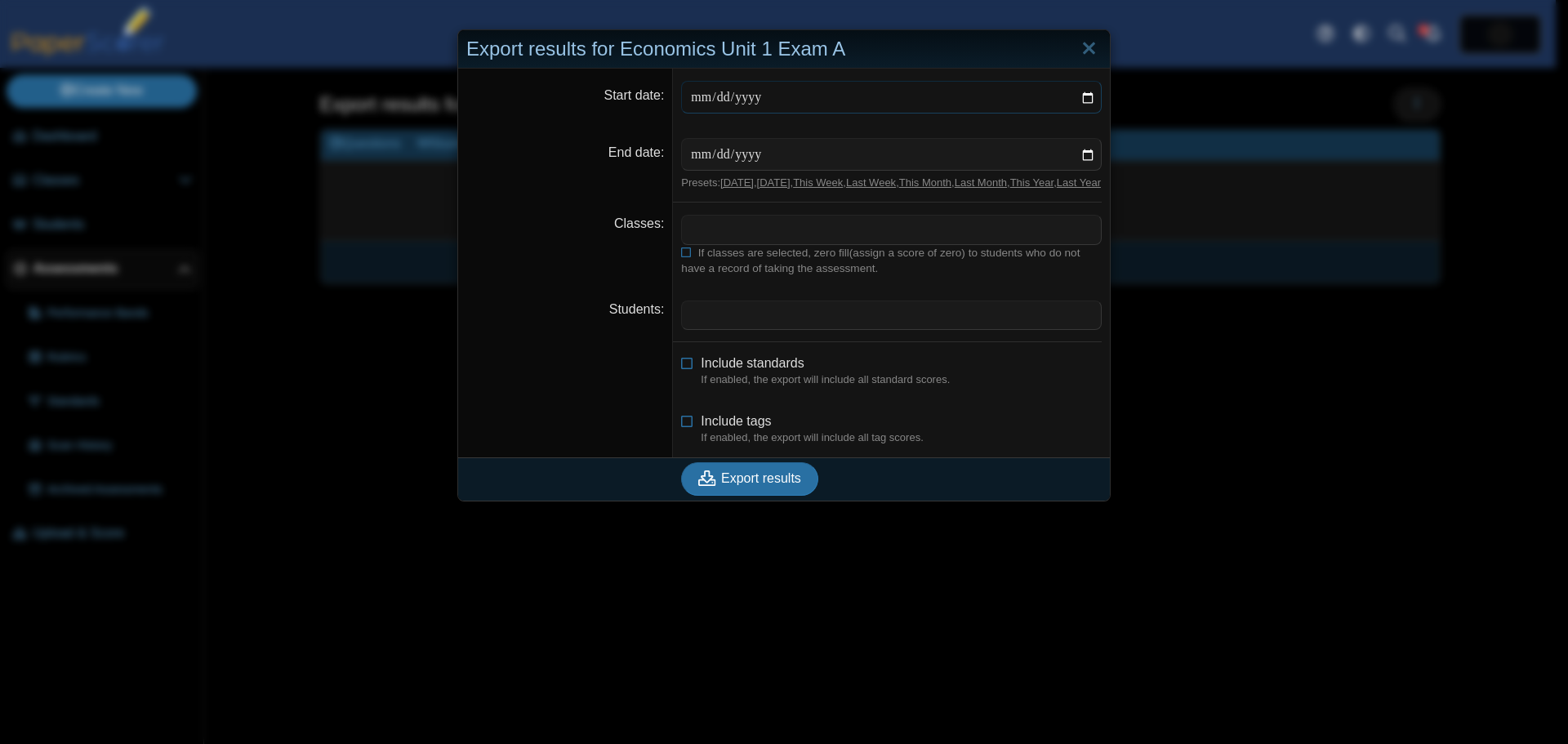
click at [1079, 96] on input "Start date" at bounding box center [892, 97] width 420 height 32
type input "**********"
drag, startPoint x: 1084, startPoint y: 153, endPoint x: 1075, endPoint y: 153, distance: 9.0
click at [1082, 153] on input "End date" at bounding box center [892, 154] width 420 height 32
type input "**********"
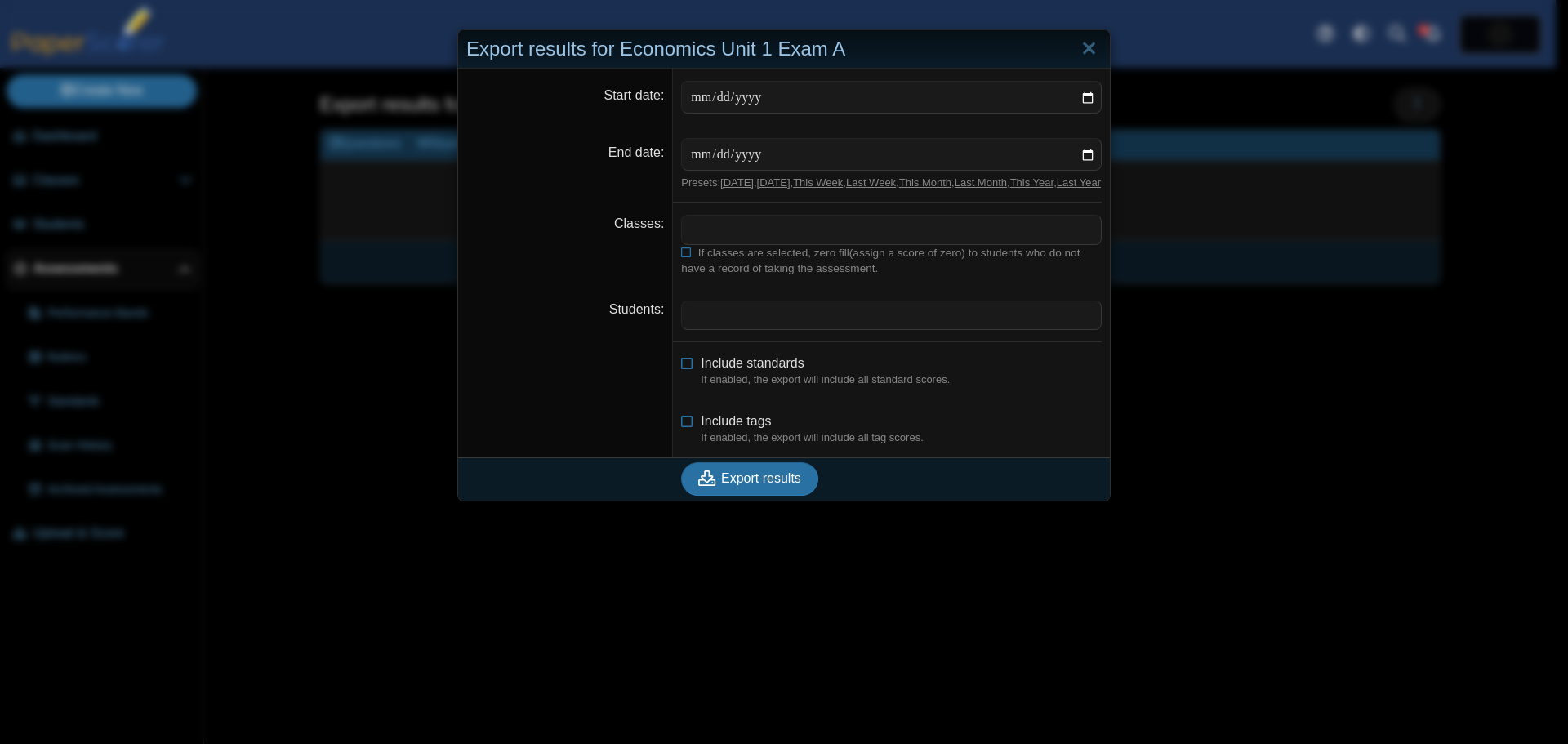
click at [732, 243] on span at bounding box center [892, 229] width 419 height 28
drag, startPoint x: 746, startPoint y: 491, endPoint x: 737, endPoint y: 487, distance: 9.8
click at [746, 485] on span "Export results" at bounding box center [761, 478] width 80 height 14
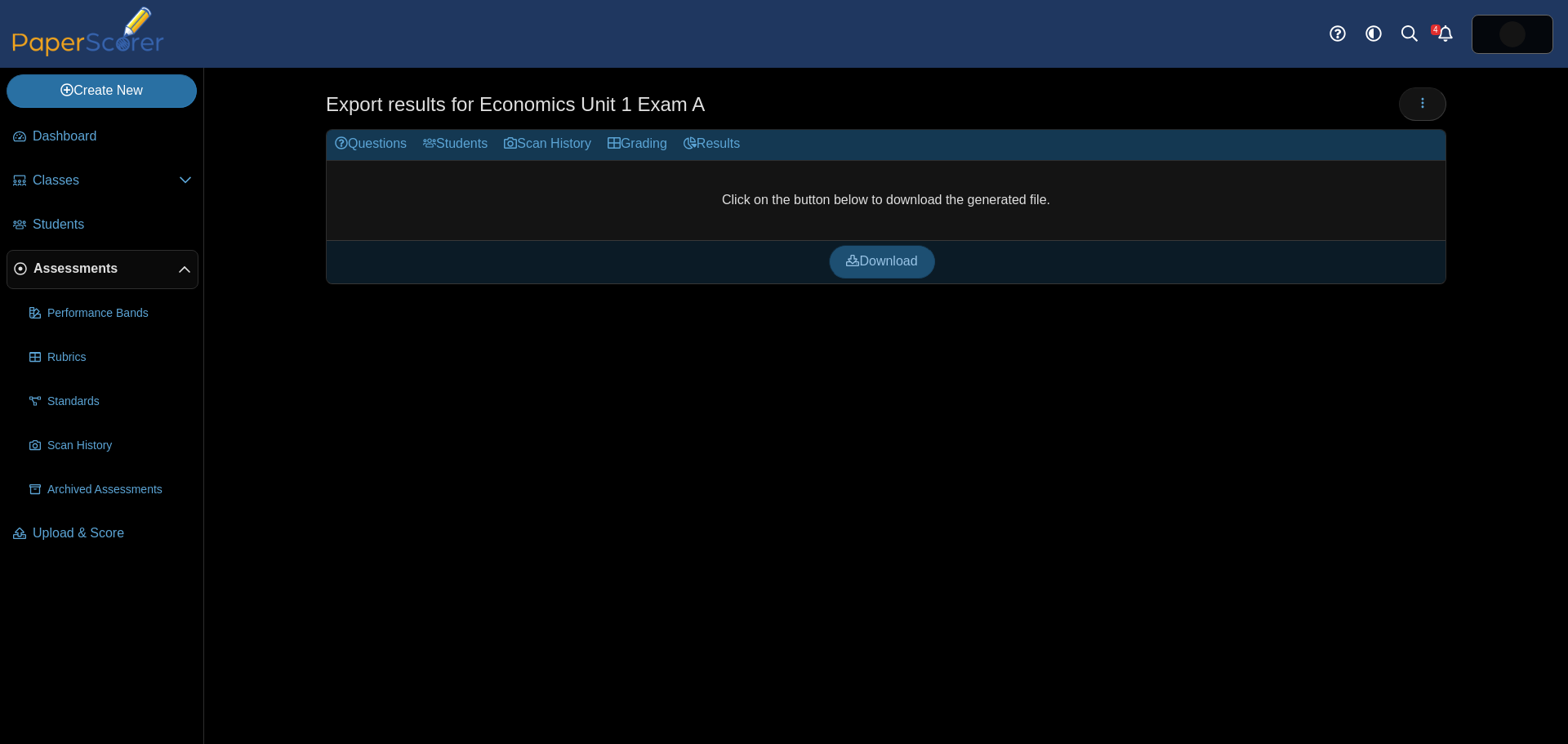
click at [892, 260] on span "Download" at bounding box center [882, 261] width 71 height 14
click at [43, 275] on span "Assessments" at bounding box center [105, 268] width 145 height 18
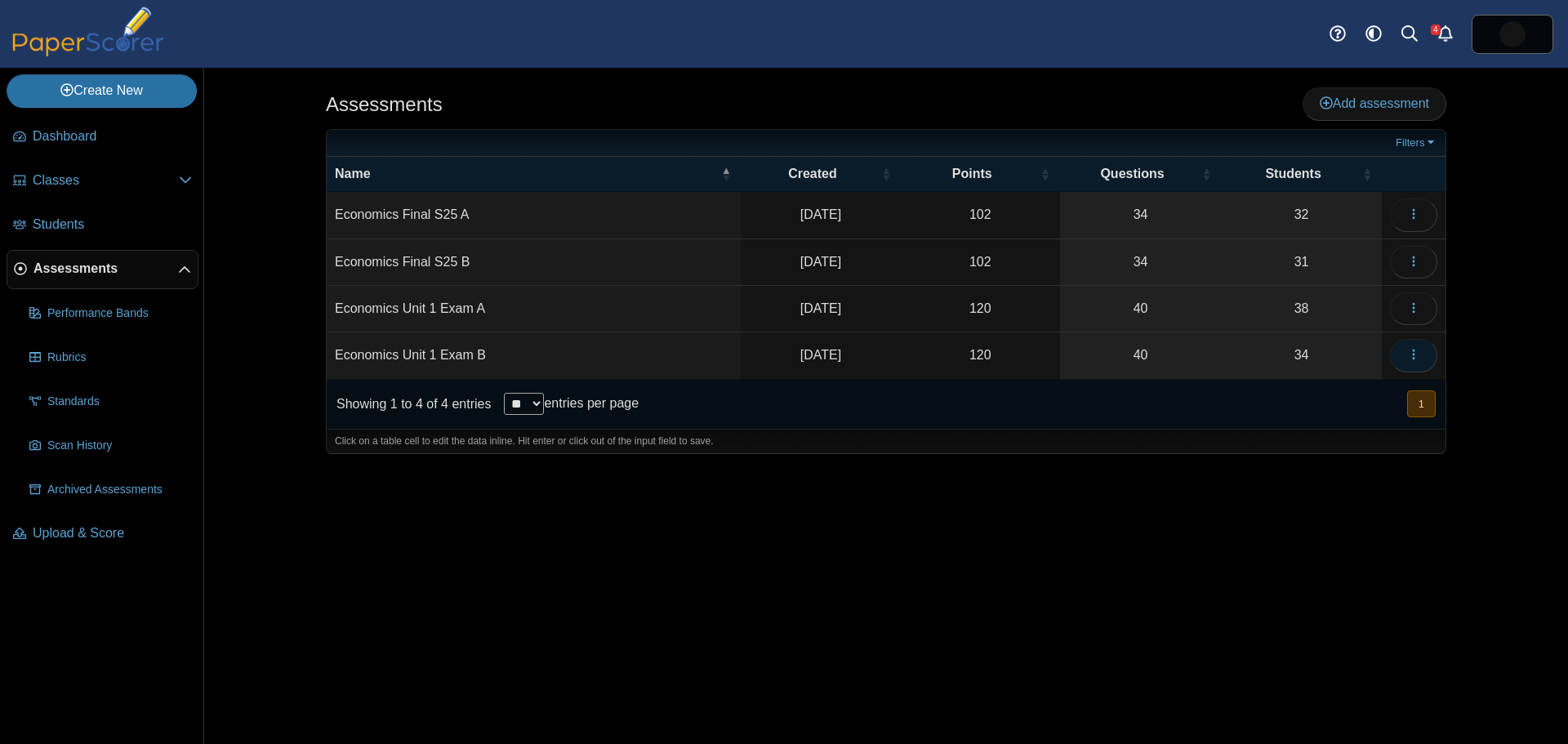
click at [1417, 355] on icon "button" at bounding box center [1413, 354] width 13 height 13
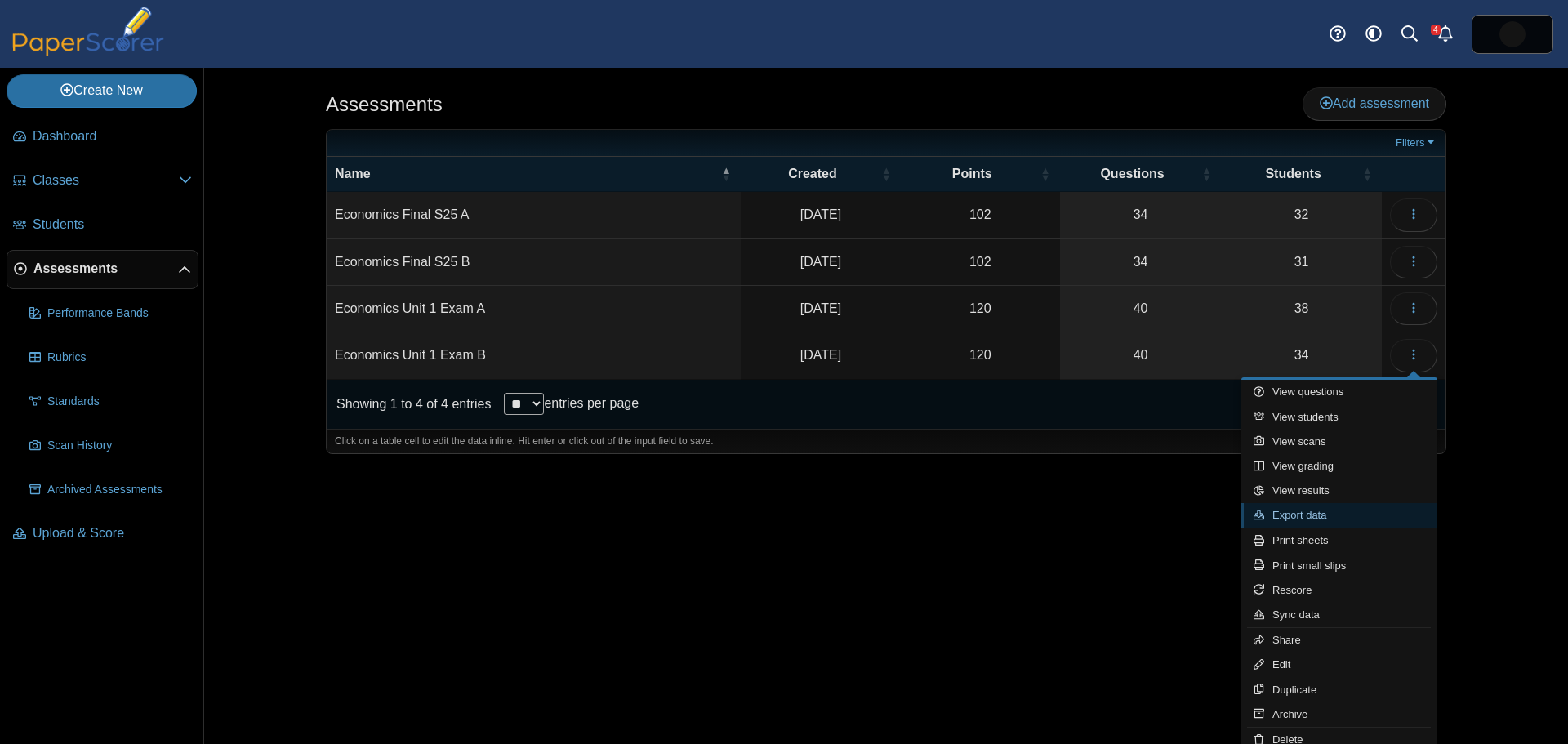
click at [1312, 517] on link "Export data" at bounding box center [1339, 514] width 196 height 25
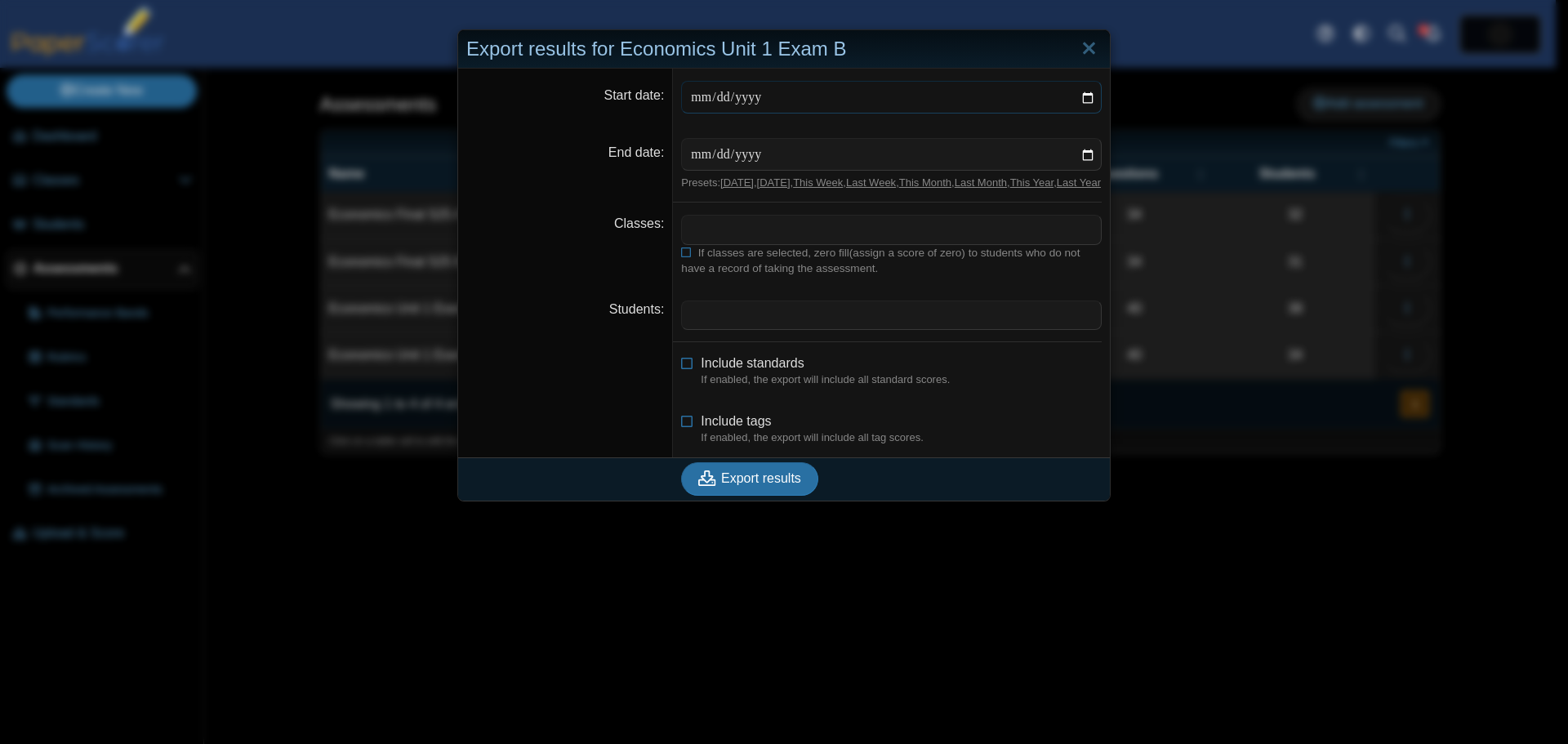
click at [1080, 96] on input "Start date" at bounding box center [892, 97] width 420 height 32
type input "**********"
click at [1080, 150] on input "End date" at bounding box center [892, 154] width 420 height 32
type input "**********"
click at [726, 243] on span at bounding box center [892, 229] width 419 height 28
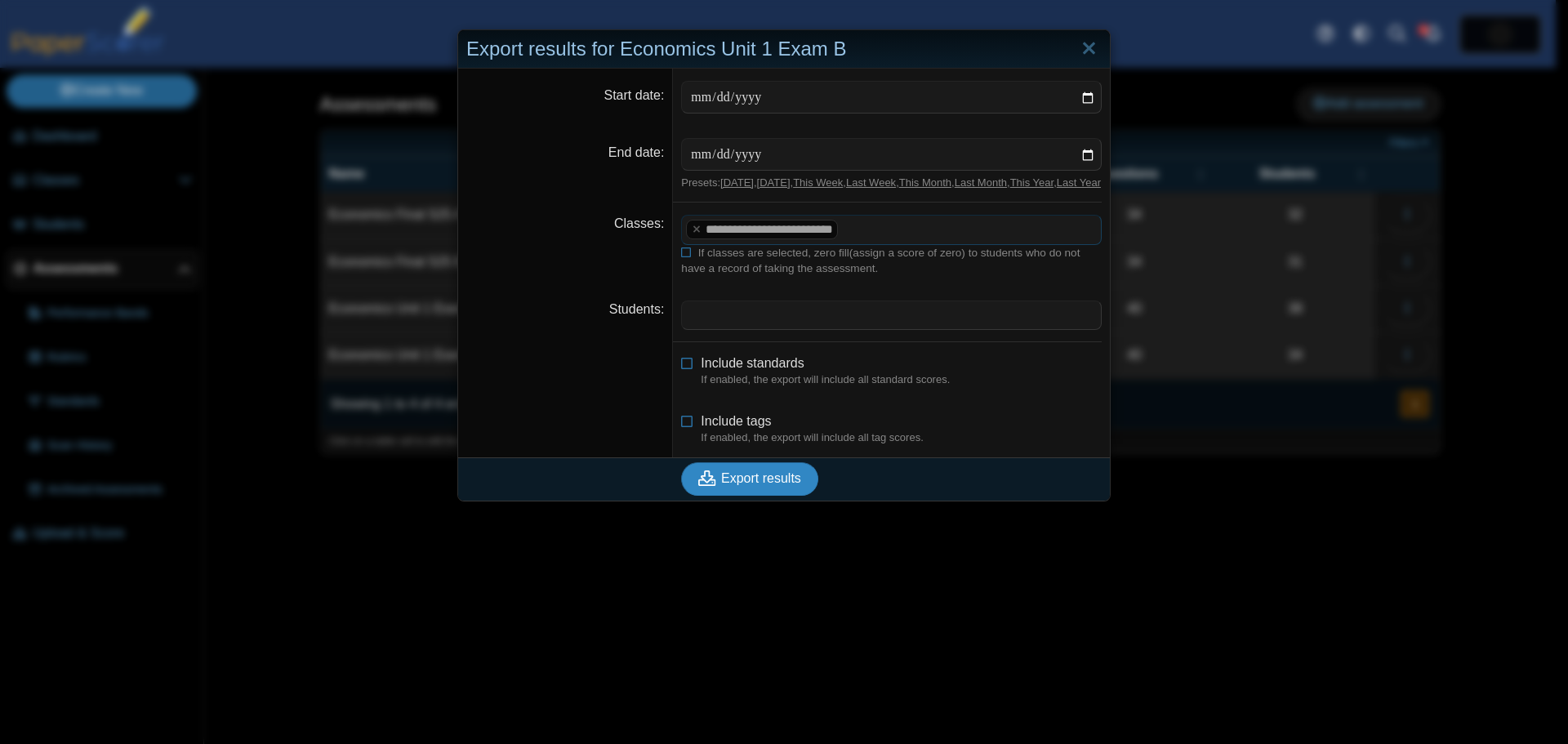
click at [755, 485] on span "Export results" at bounding box center [761, 478] width 80 height 14
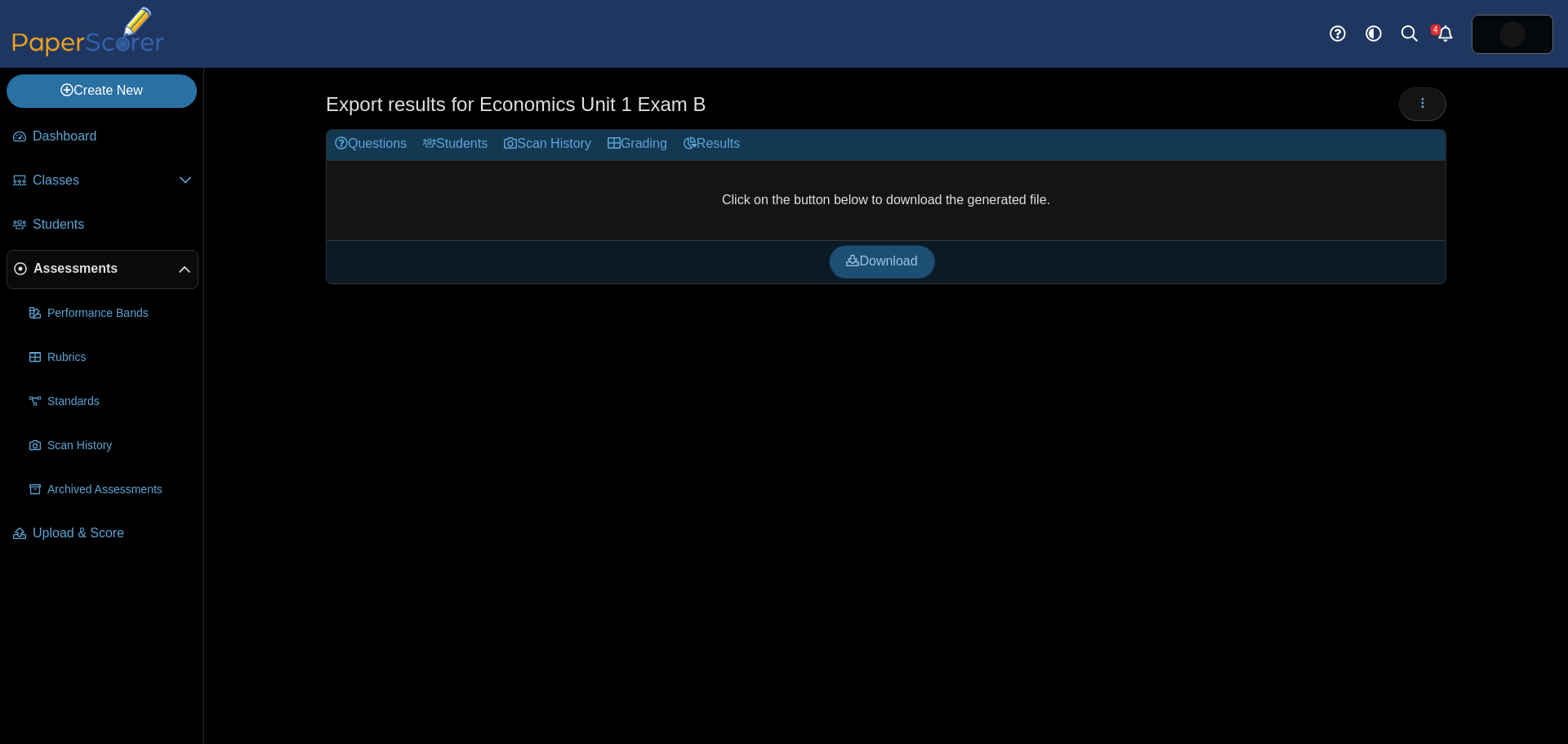
click at [852, 255] on icon at bounding box center [852, 260] width 13 height 13
click at [1423, 102] on use "button" at bounding box center [1423, 103] width 3 height 10
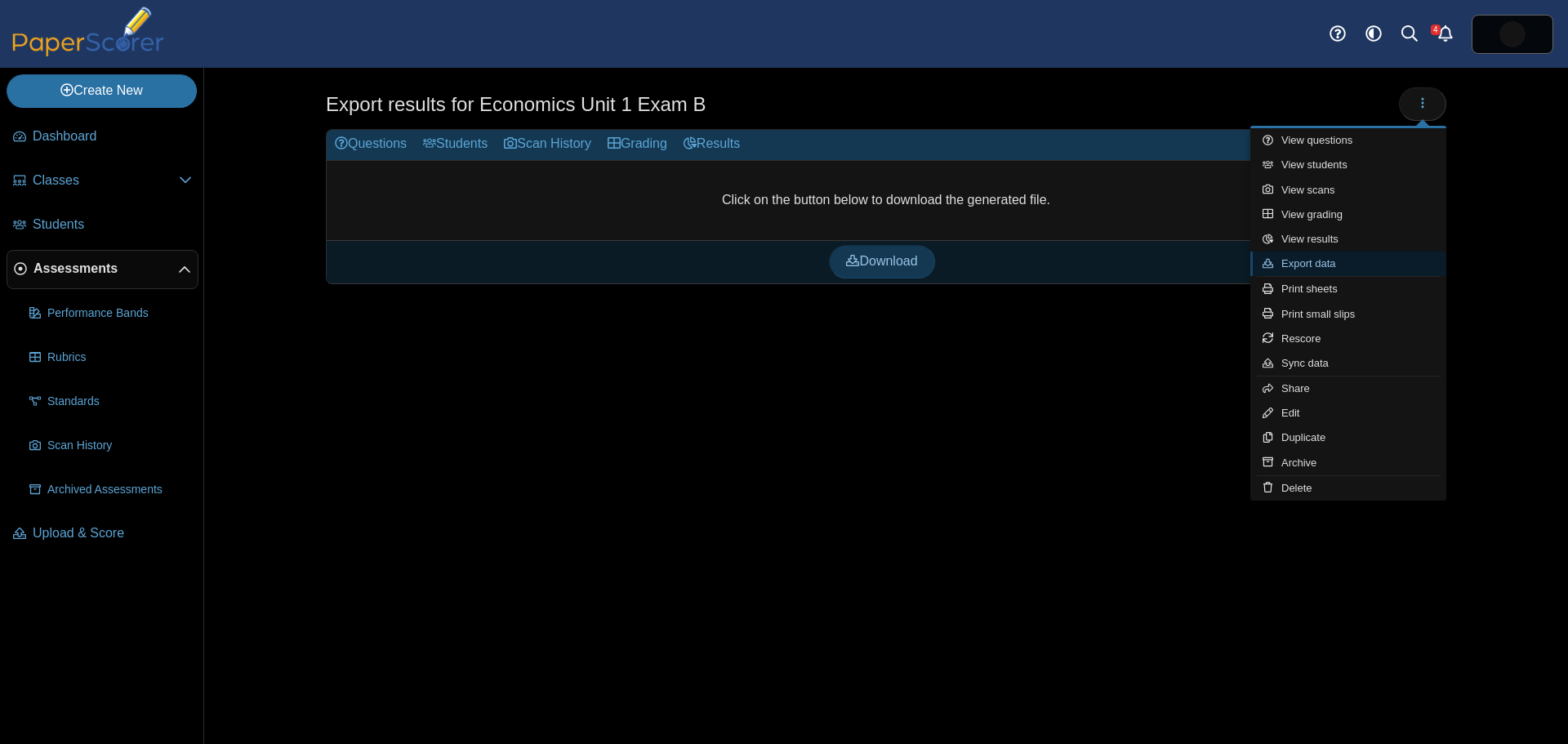
click at [1329, 258] on link "Export data" at bounding box center [1348, 264] width 196 height 25
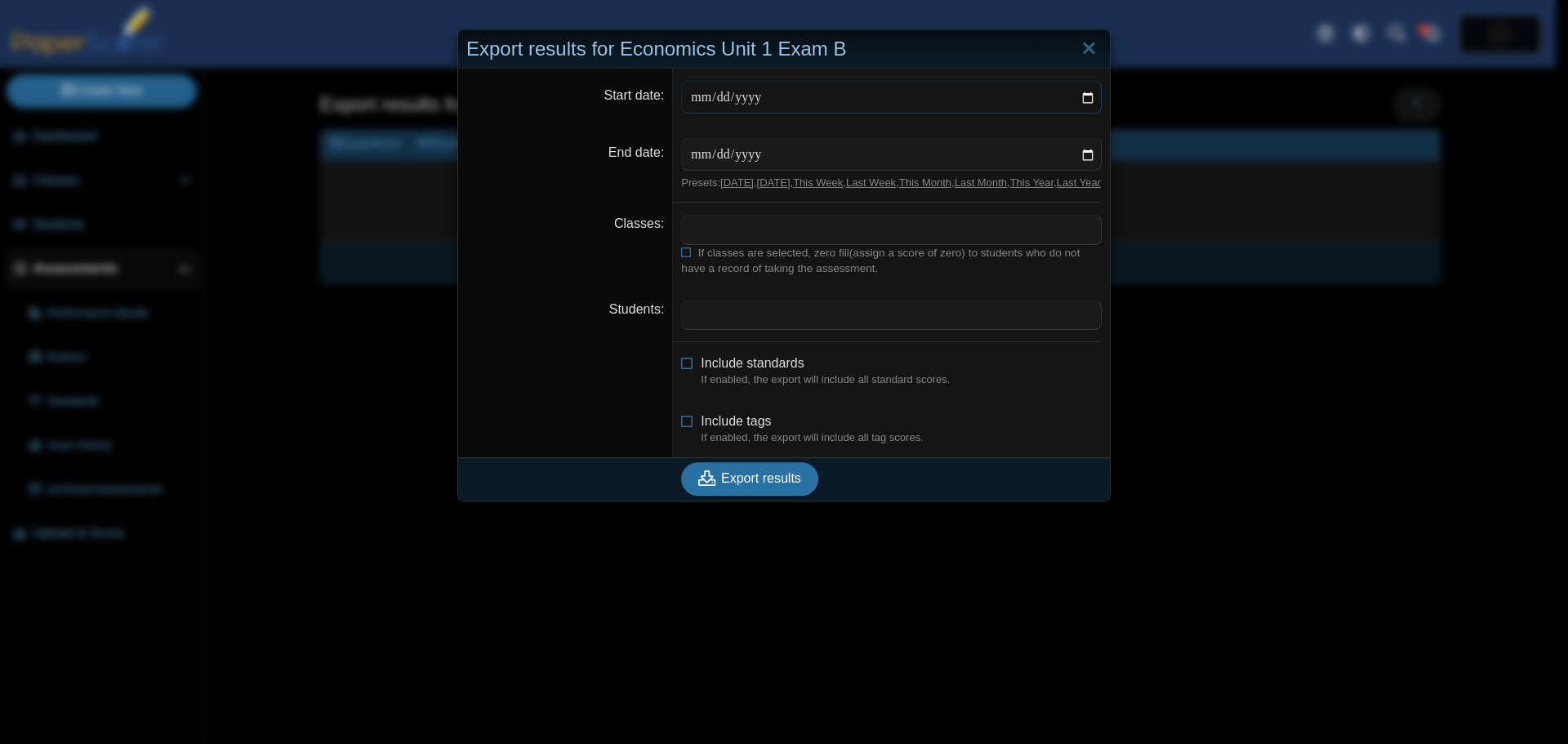
click at [1084, 93] on input "Start date" at bounding box center [892, 97] width 420 height 32
type input "**********"
click at [1080, 153] on input "End date" at bounding box center [892, 154] width 420 height 32
type input "**********"
click at [738, 243] on span at bounding box center [892, 229] width 419 height 28
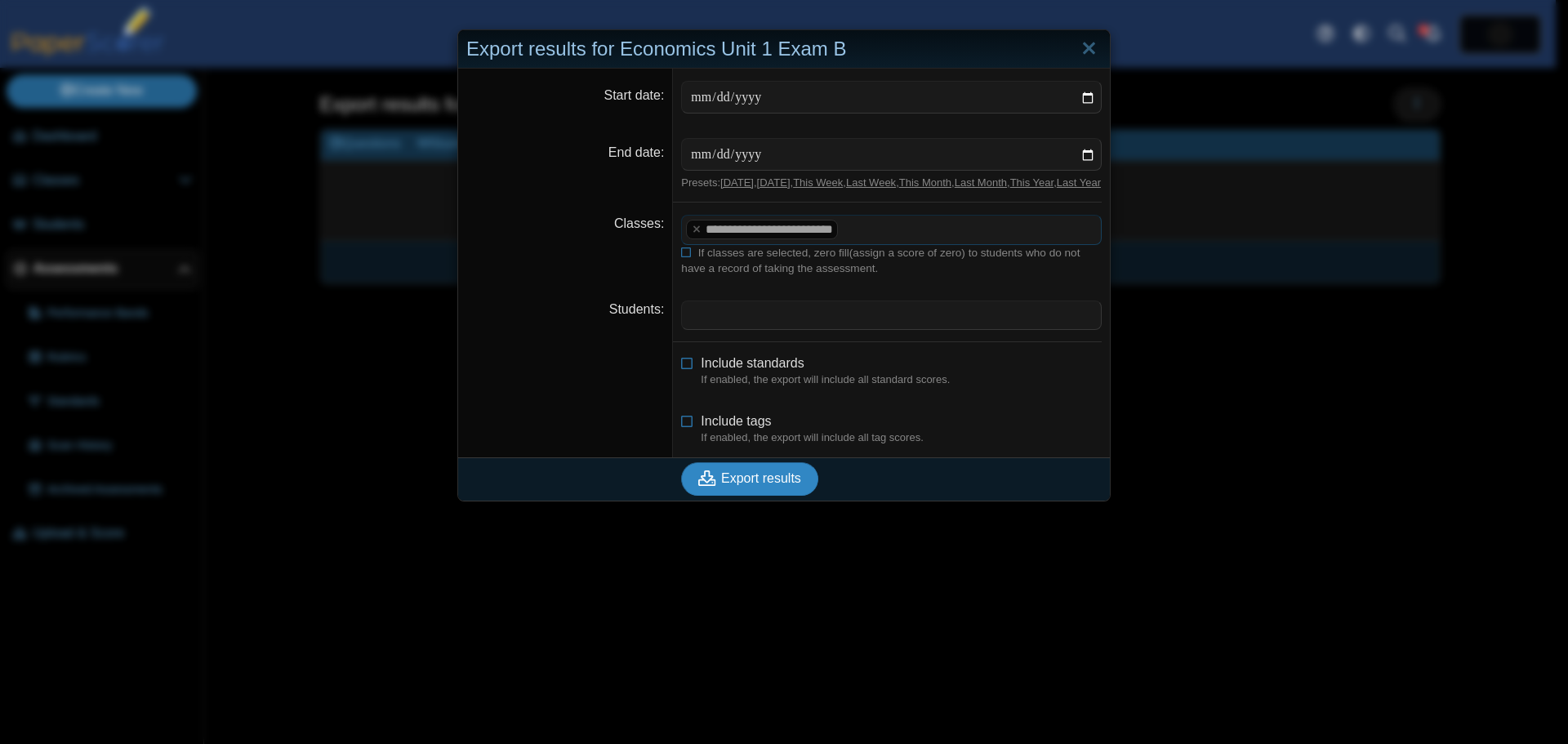
click at [724, 485] on span "Export results" at bounding box center [761, 478] width 80 height 14
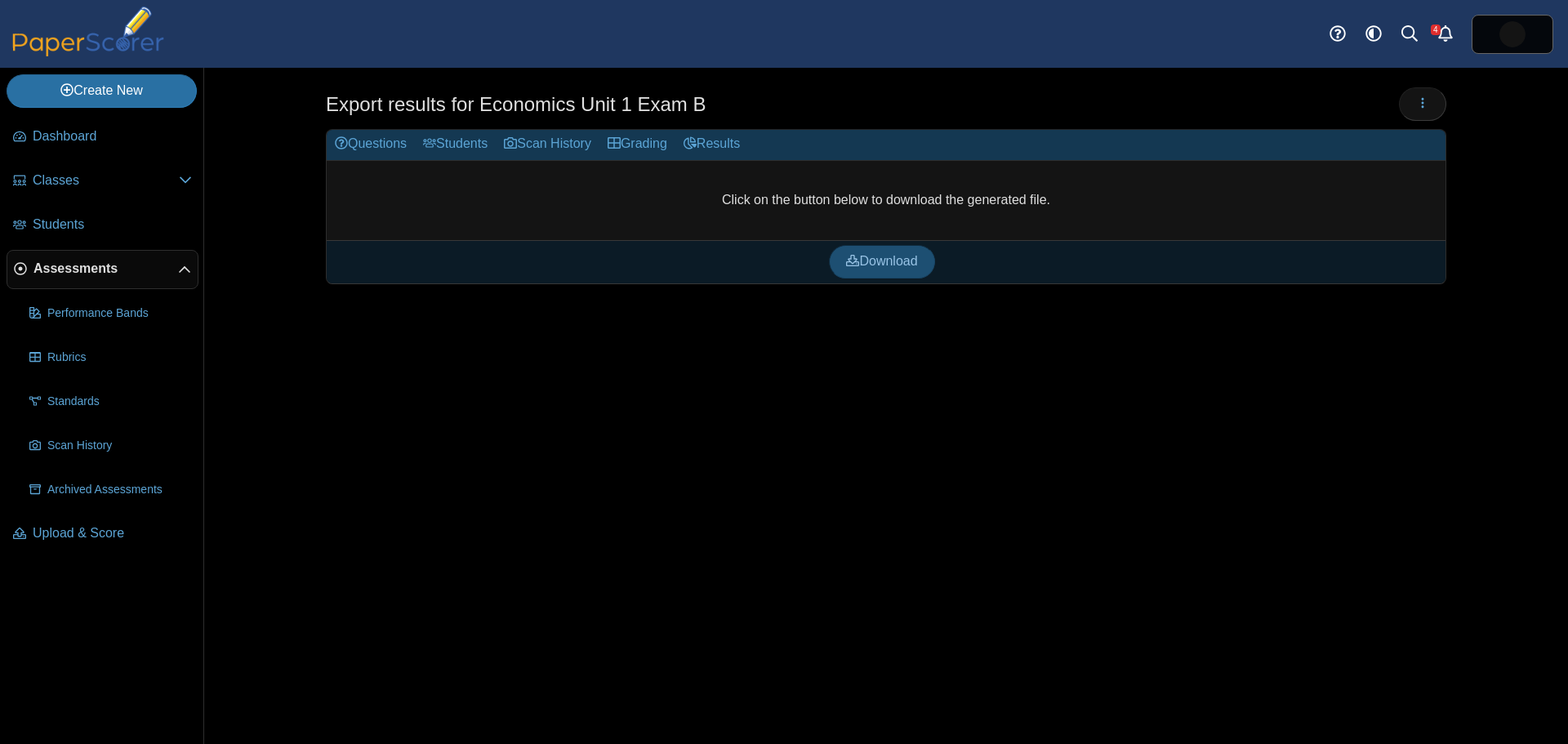
click at [874, 262] on span "Download" at bounding box center [882, 261] width 71 height 14
click at [1418, 106] on icon "button" at bounding box center [1423, 102] width 13 height 13
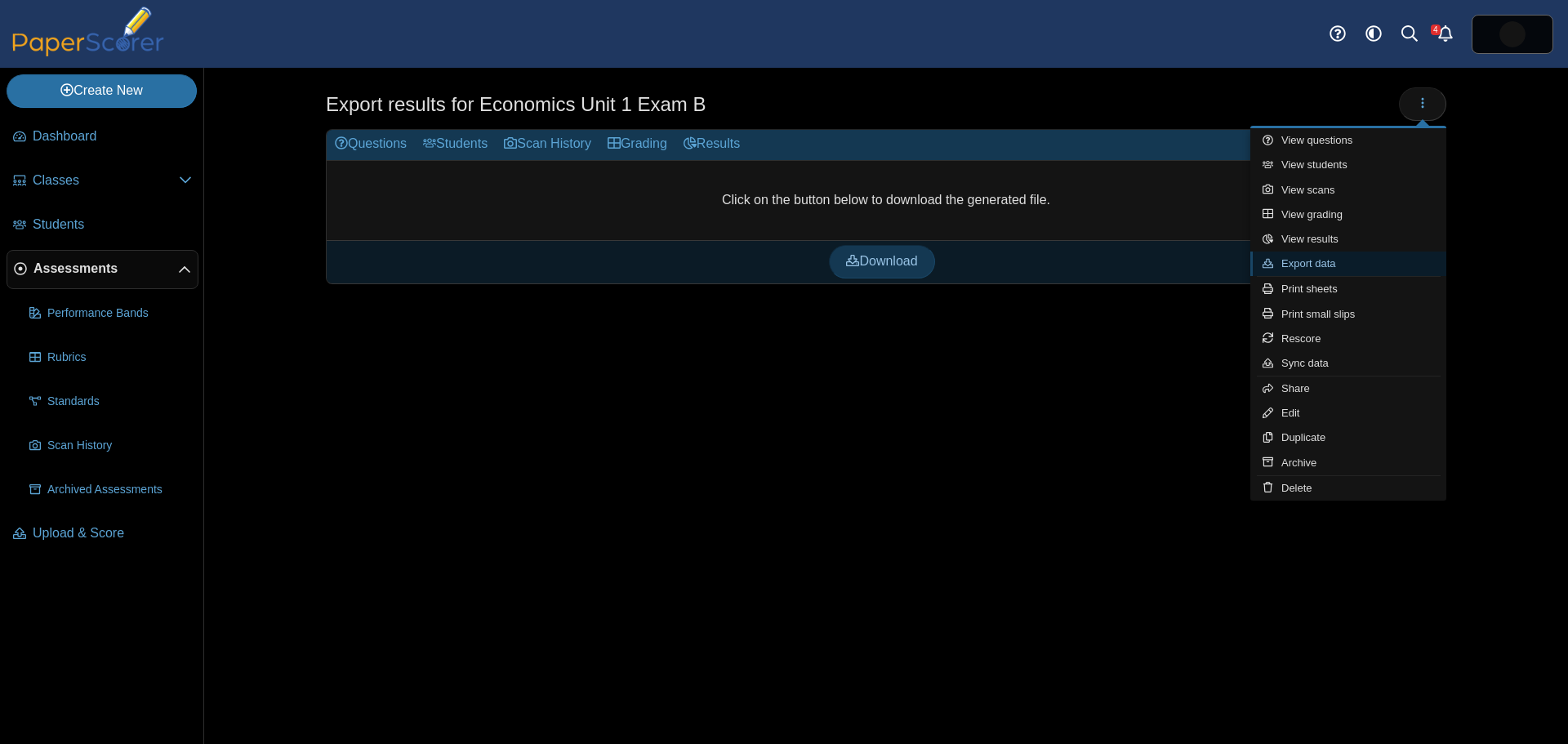
click at [1320, 267] on link "Export data" at bounding box center [1348, 264] width 196 height 25
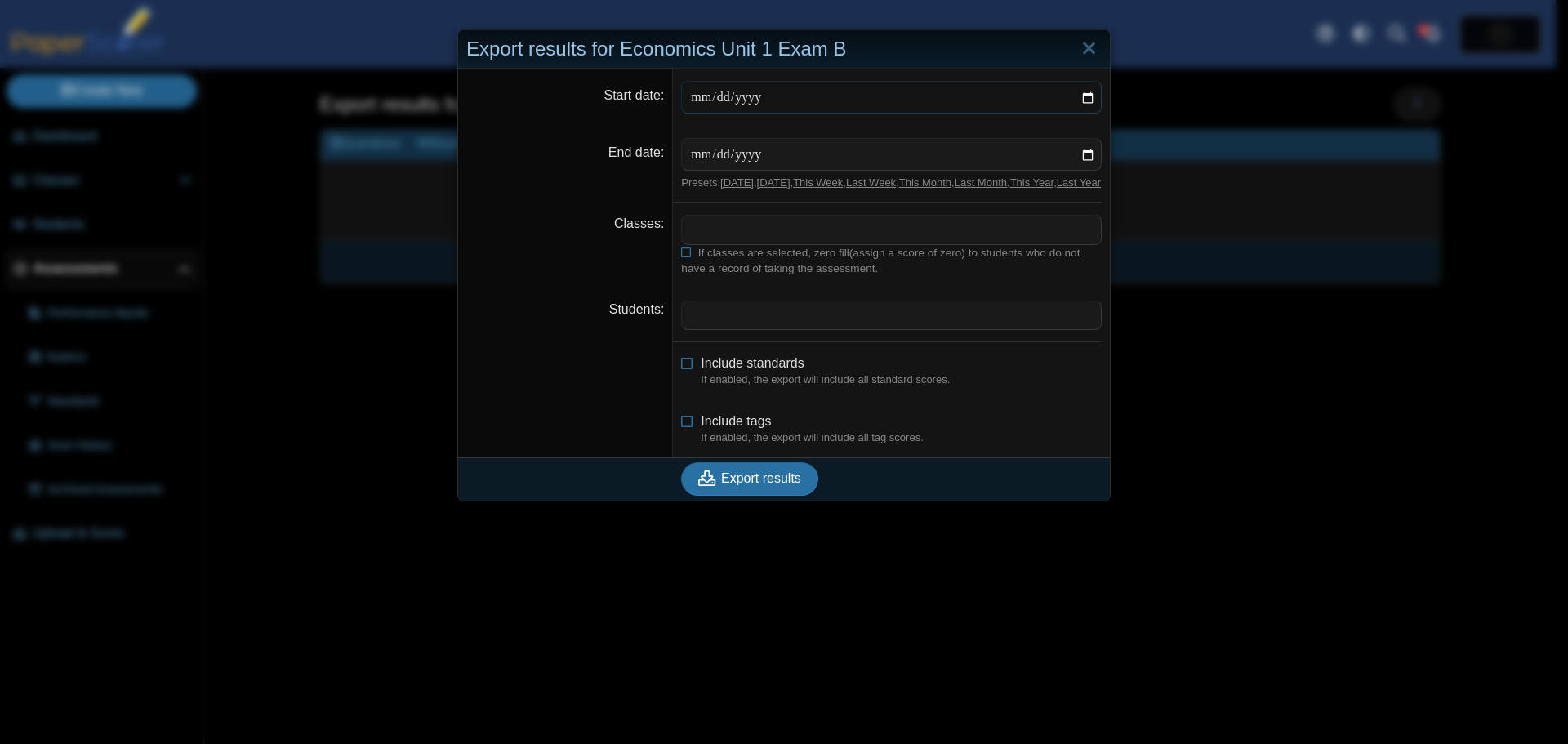
click at [1082, 94] on input "Start date" at bounding box center [892, 97] width 420 height 32
type input "**********"
click at [1077, 153] on input "End date" at bounding box center [892, 154] width 420 height 32
type input "**********"
click at [726, 243] on span at bounding box center [892, 229] width 419 height 28
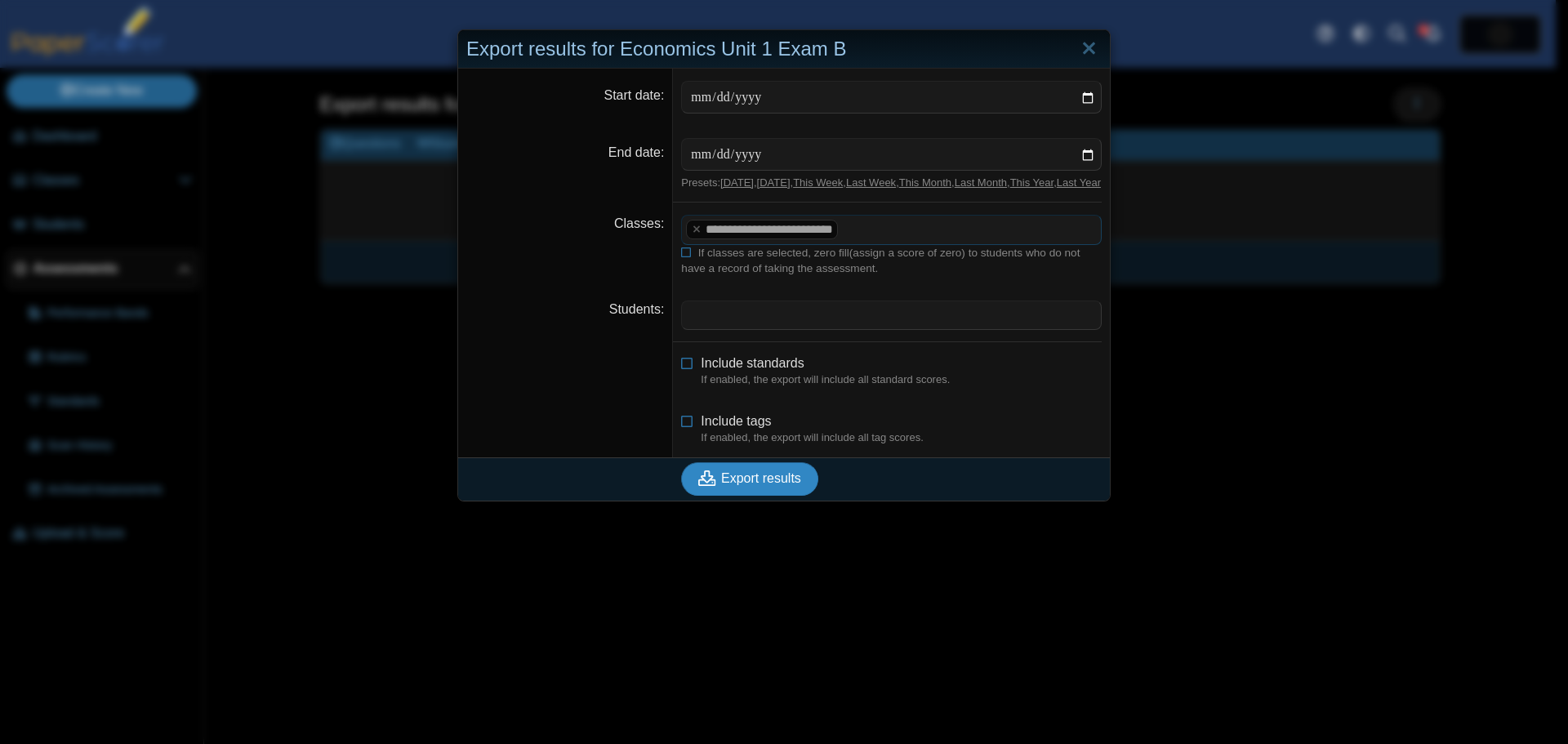
click at [735, 485] on span "Export results" at bounding box center [761, 478] width 80 height 14
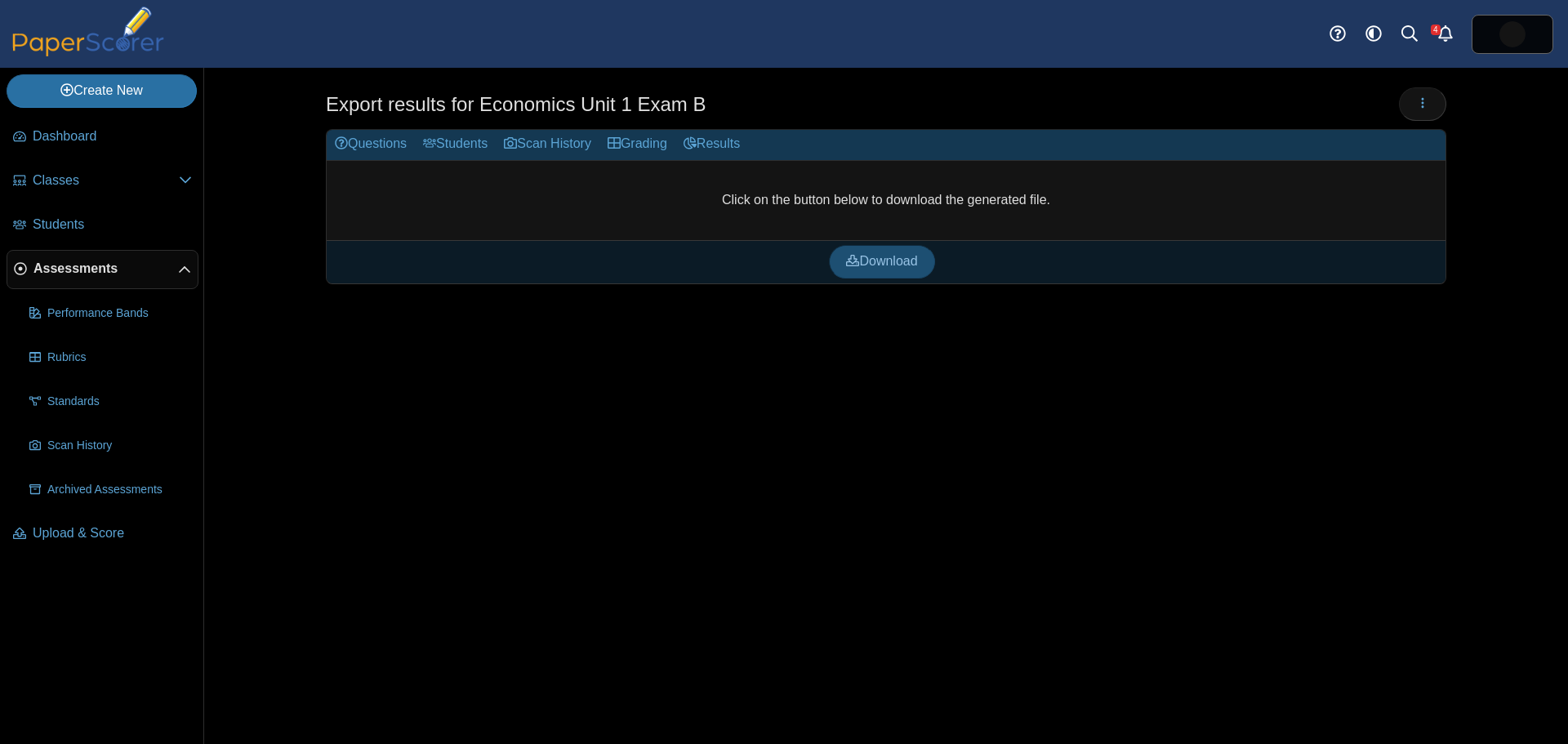
click at [875, 266] on span "Download" at bounding box center [882, 261] width 71 height 14
click at [1417, 106] on icon "button" at bounding box center [1423, 102] width 13 height 13
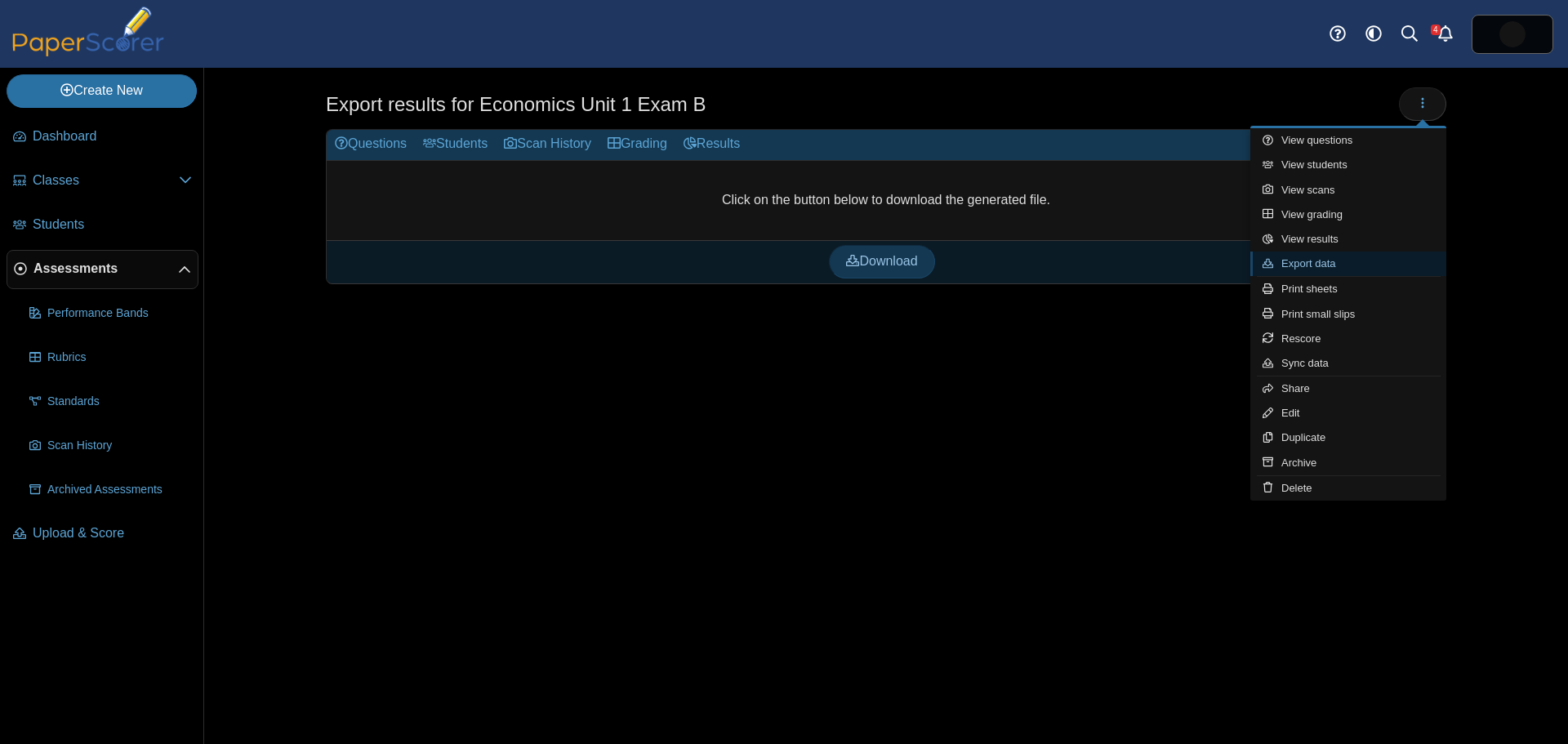
click at [1307, 268] on link "Export data" at bounding box center [1348, 264] width 196 height 25
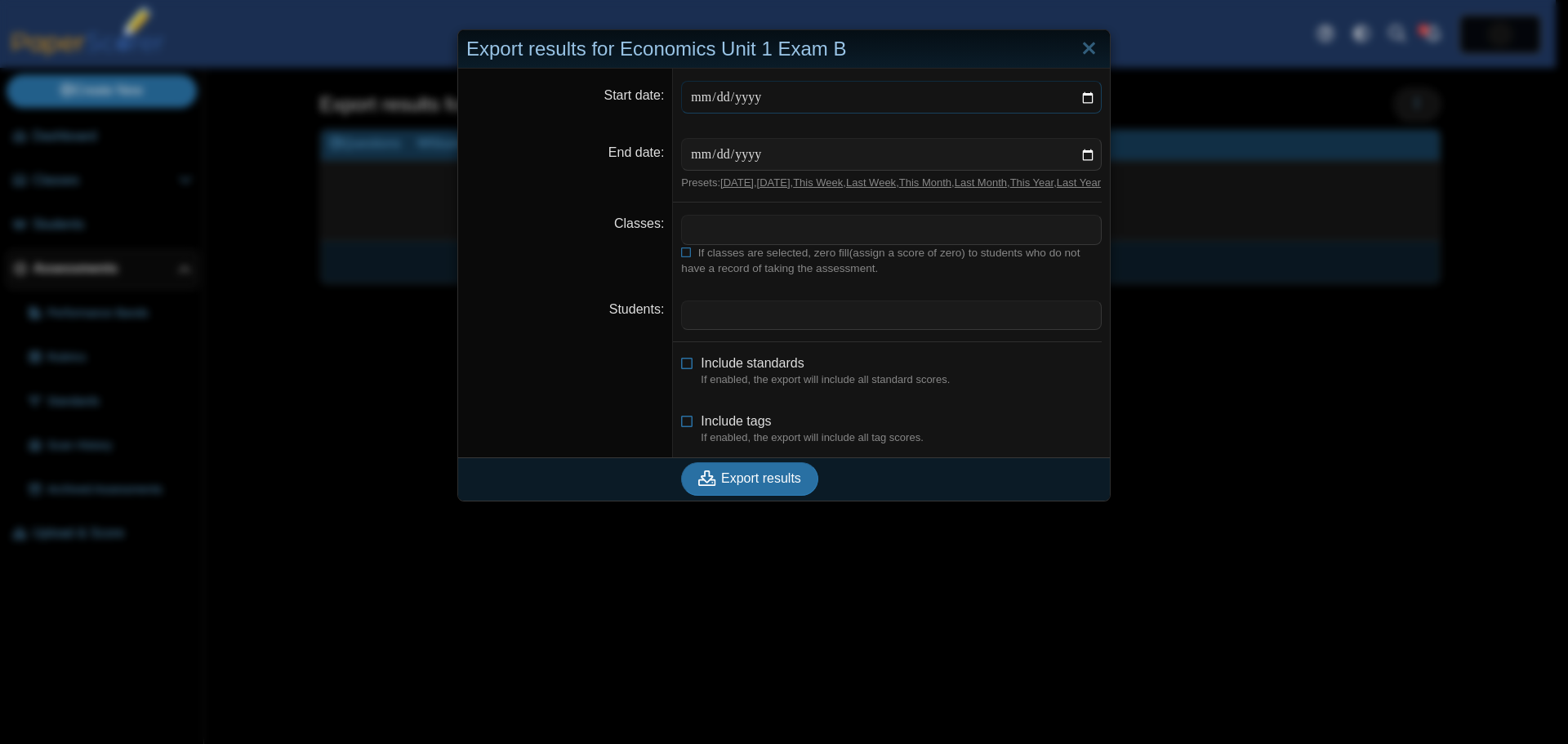
click at [1085, 96] on input "Start date" at bounding box center [892, 97] width 420 height 32
type input "**********"
click at [1081, 154] on input "End date" at bounding box center [892, 154] width 420 height 32
type input "**********"
click at [773, 241] on span at bounding box center [892, 229] width 419 height 28
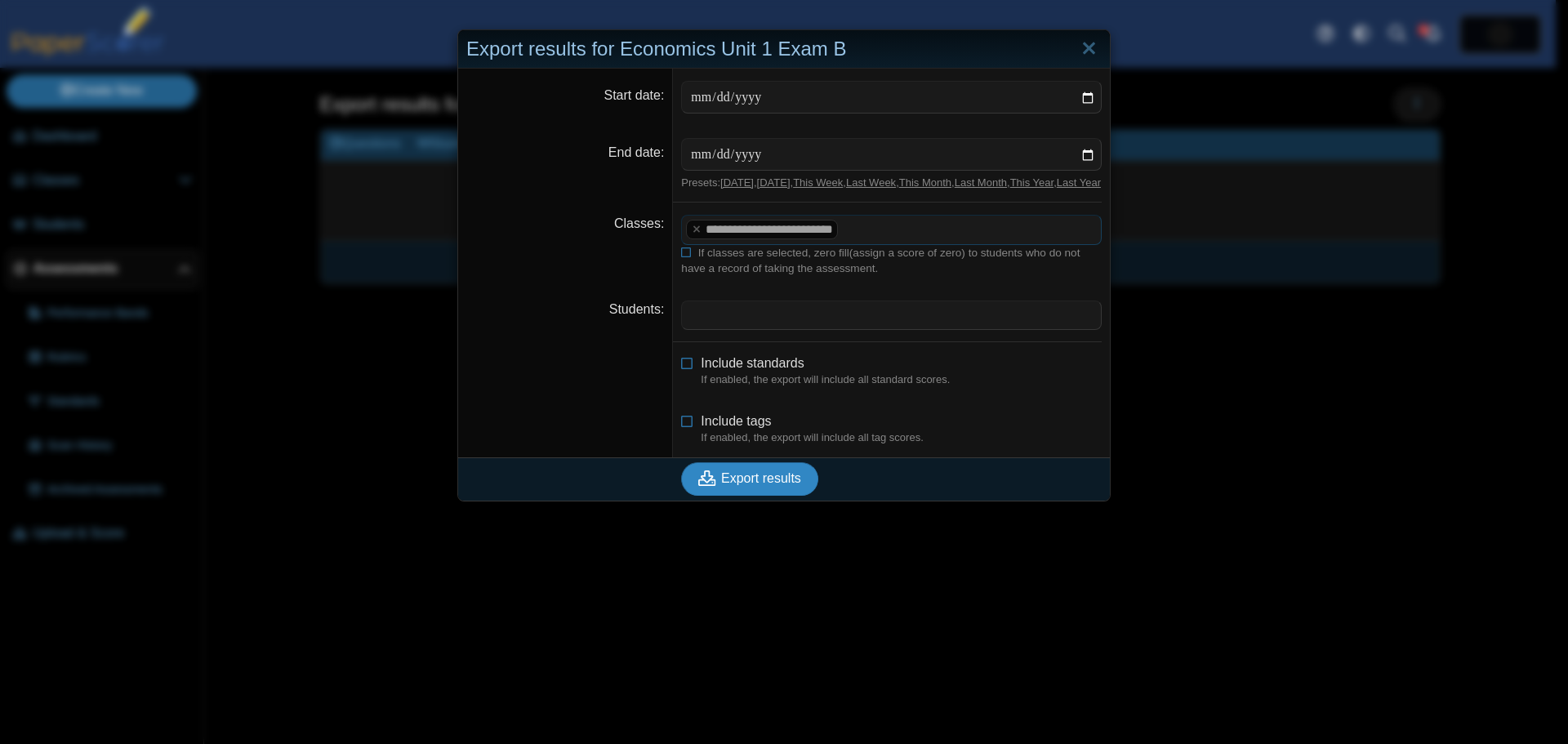
click at [743, 485] on span "Export results" at bounding box center [761, 478] width 80 height 14
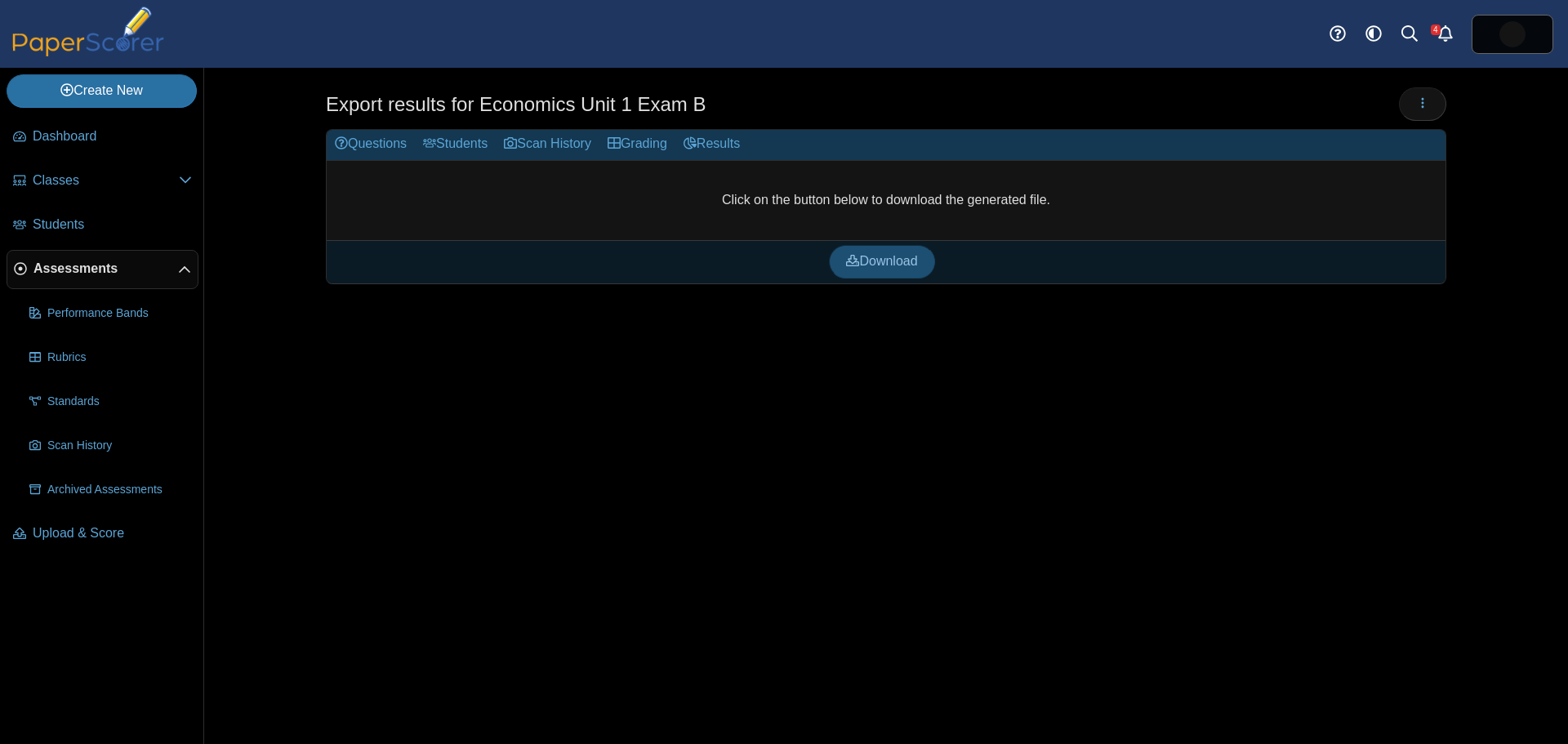
click at [886, 264] on span "Download" at bounding box center [882, 261] width 71 height 14
